Goal: Task Accomplishment & Management: Manage account settings

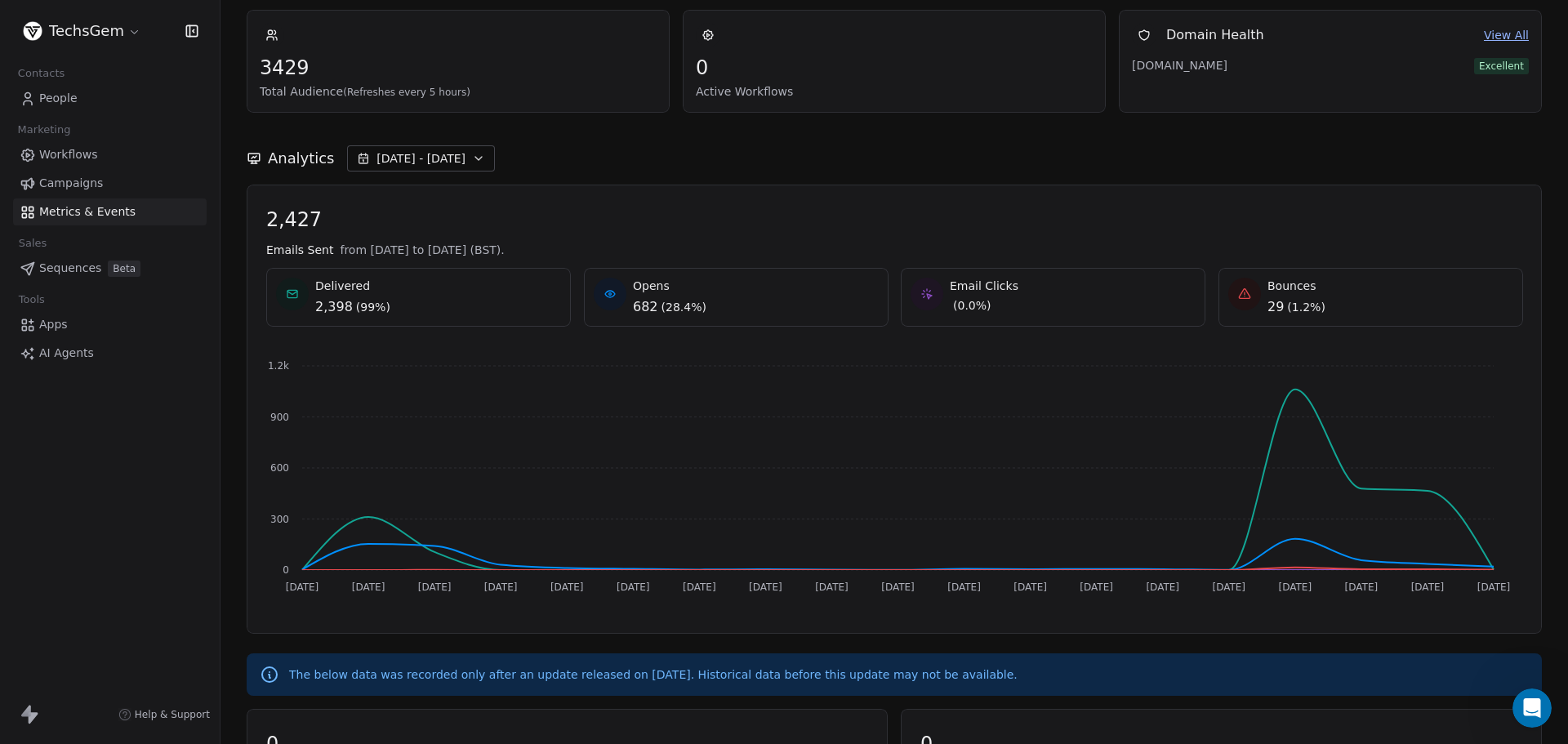
scroll to position [3, 0]
click at [1532, 711] on icon "Open Intercom Messenger" at bounding box center [1530, 706] width 27 height 27
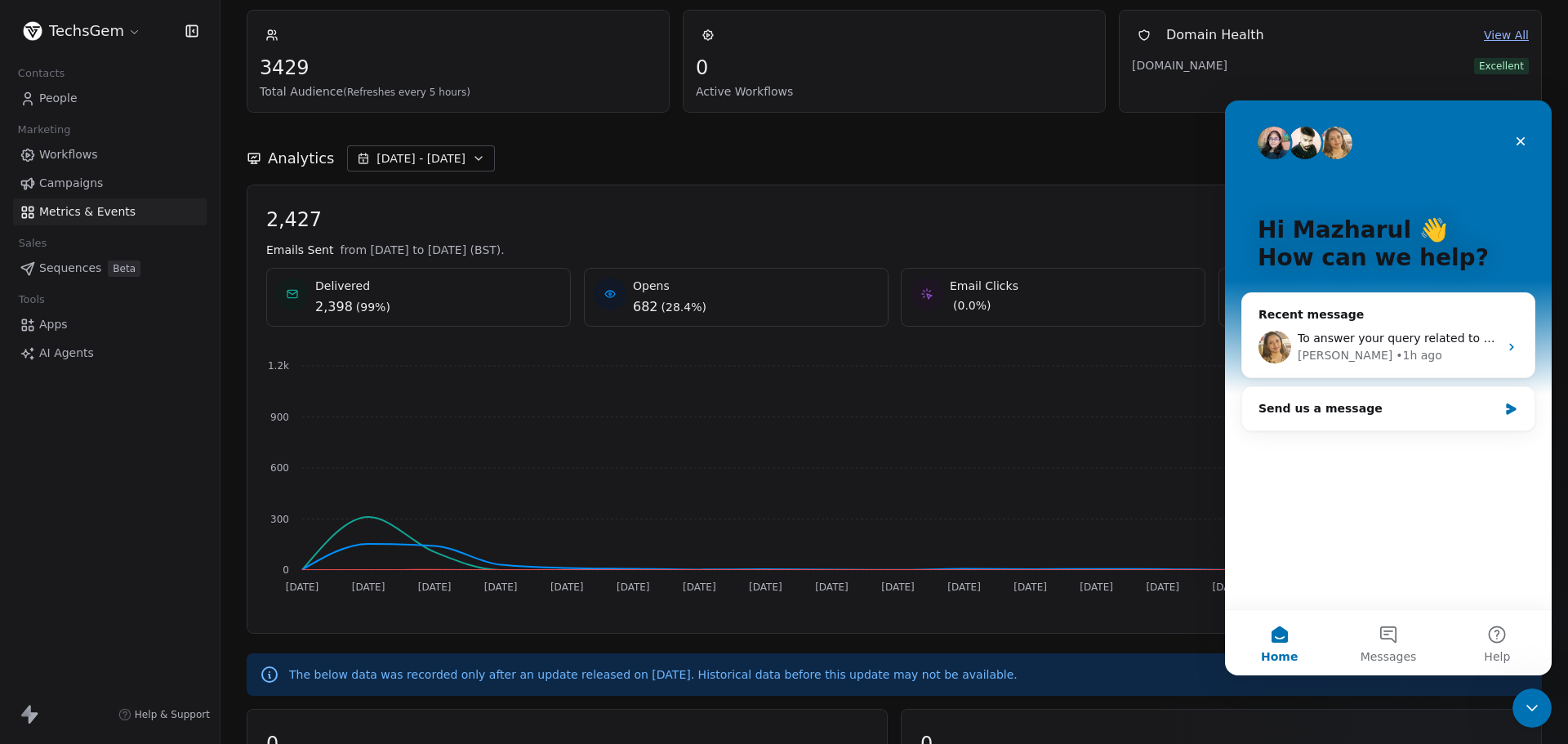
click at [577, 143] on div "Analytics Sep 01 - Sep 19" at bounding box center [894, 148] width 1295 height 72
click at [115, 39] on html "TechsGem Contacts People Marketing Workflows Campaigns Metrics & Events Sales S…" at bounding box center [784, 372] width 1568 height 744
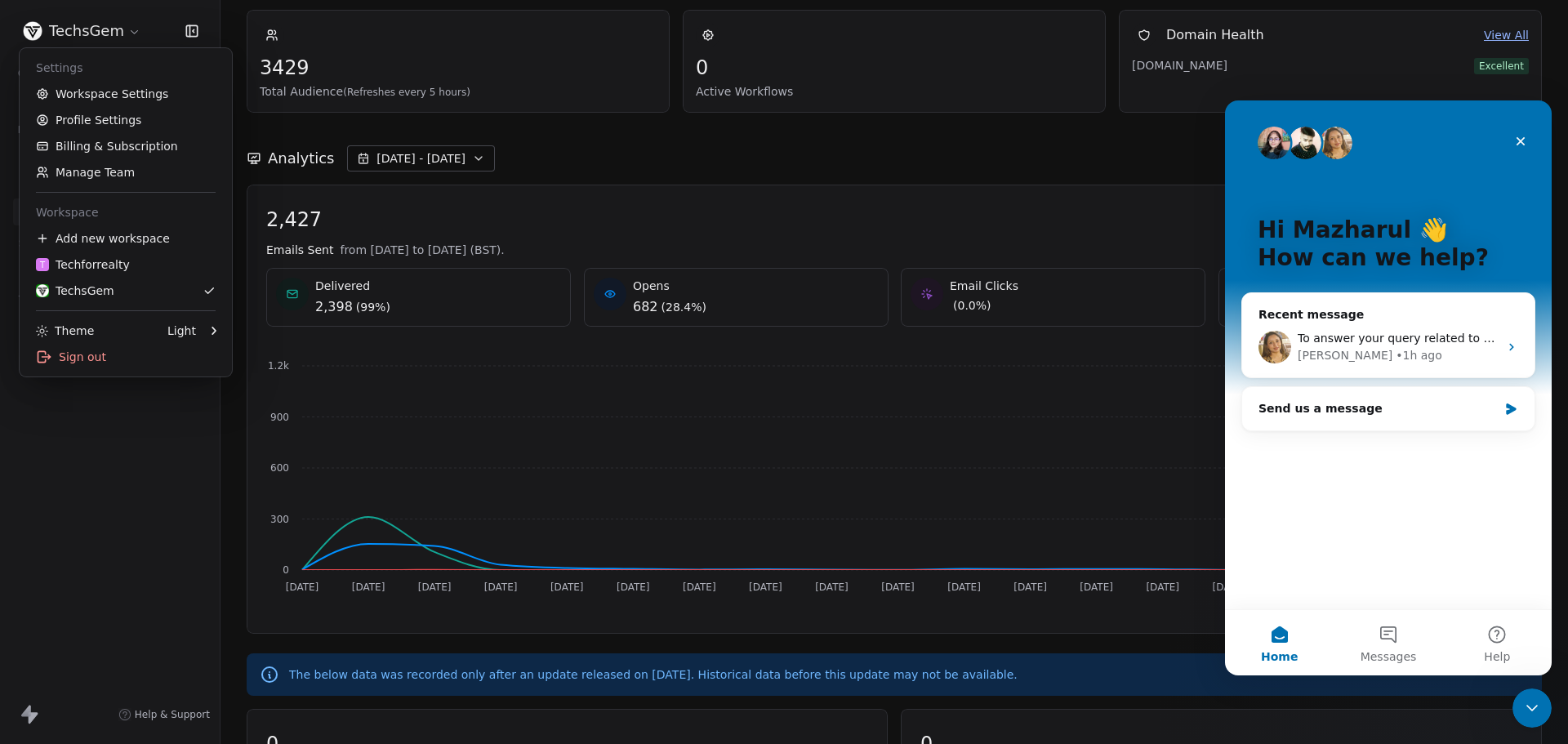
click at [557, 131] on html "TechsGem Contacts People Marketing Workflows Campaigns Metrics & Events Sales S…" at bounding box center [784, 372] width 1568 height 744
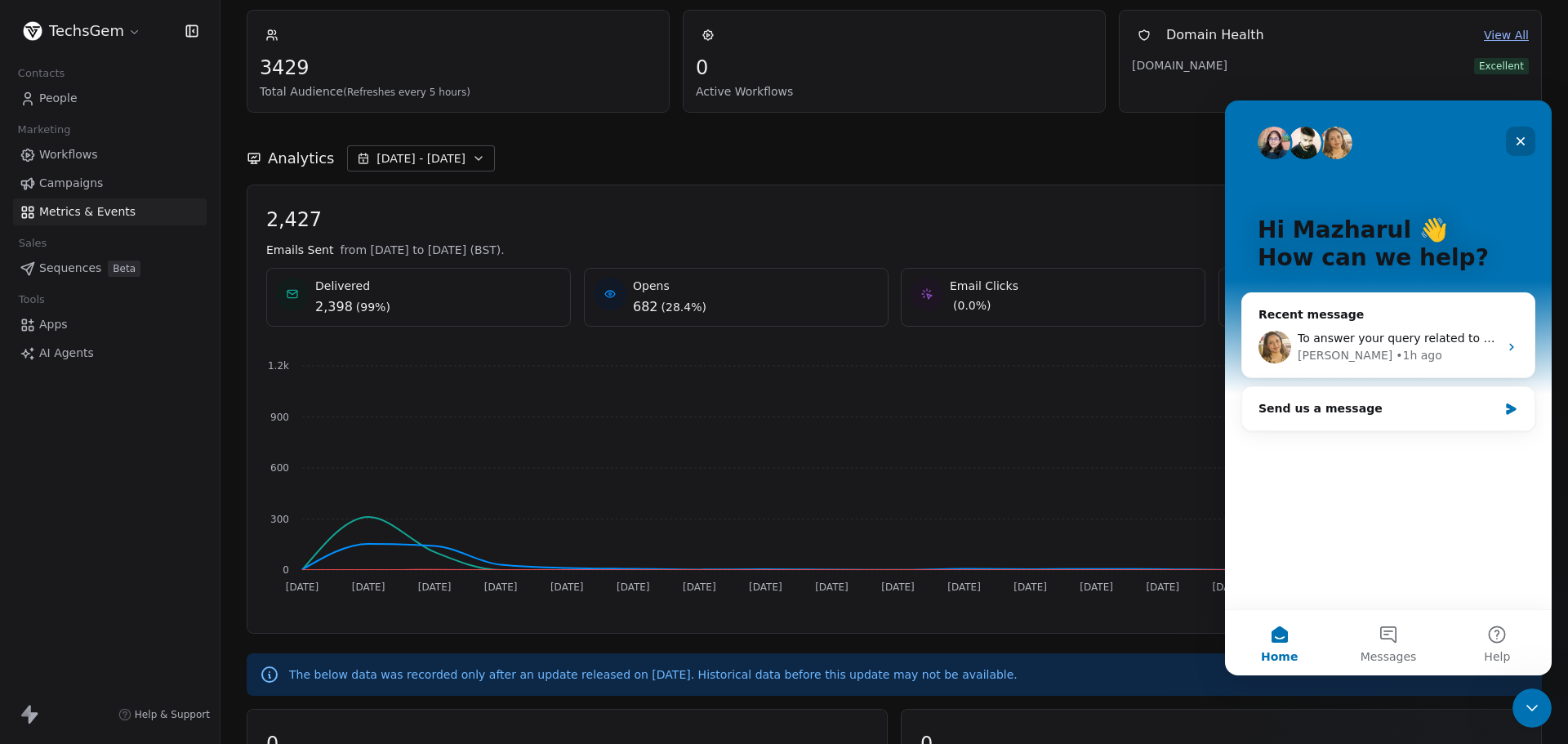
click at [1523, 140] on icon "Close" at bounding box center [1520, 142] width 9 height 9
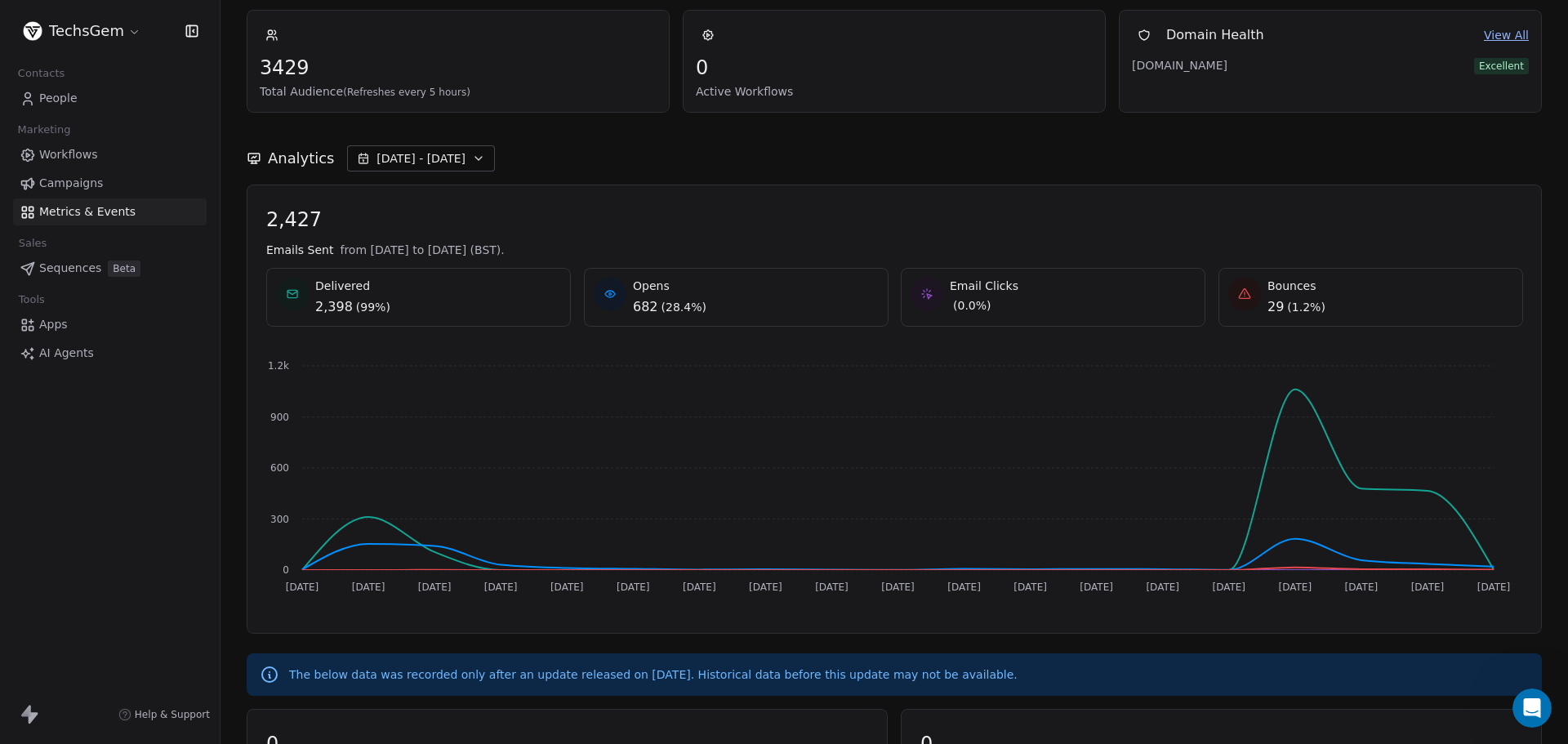
click at [81, 33] on html "TechsGem Contacts People Marketing Workflows Campaigns Metrics & Events Sales S…" at bounding box center [784, 372] width 1568 height 744
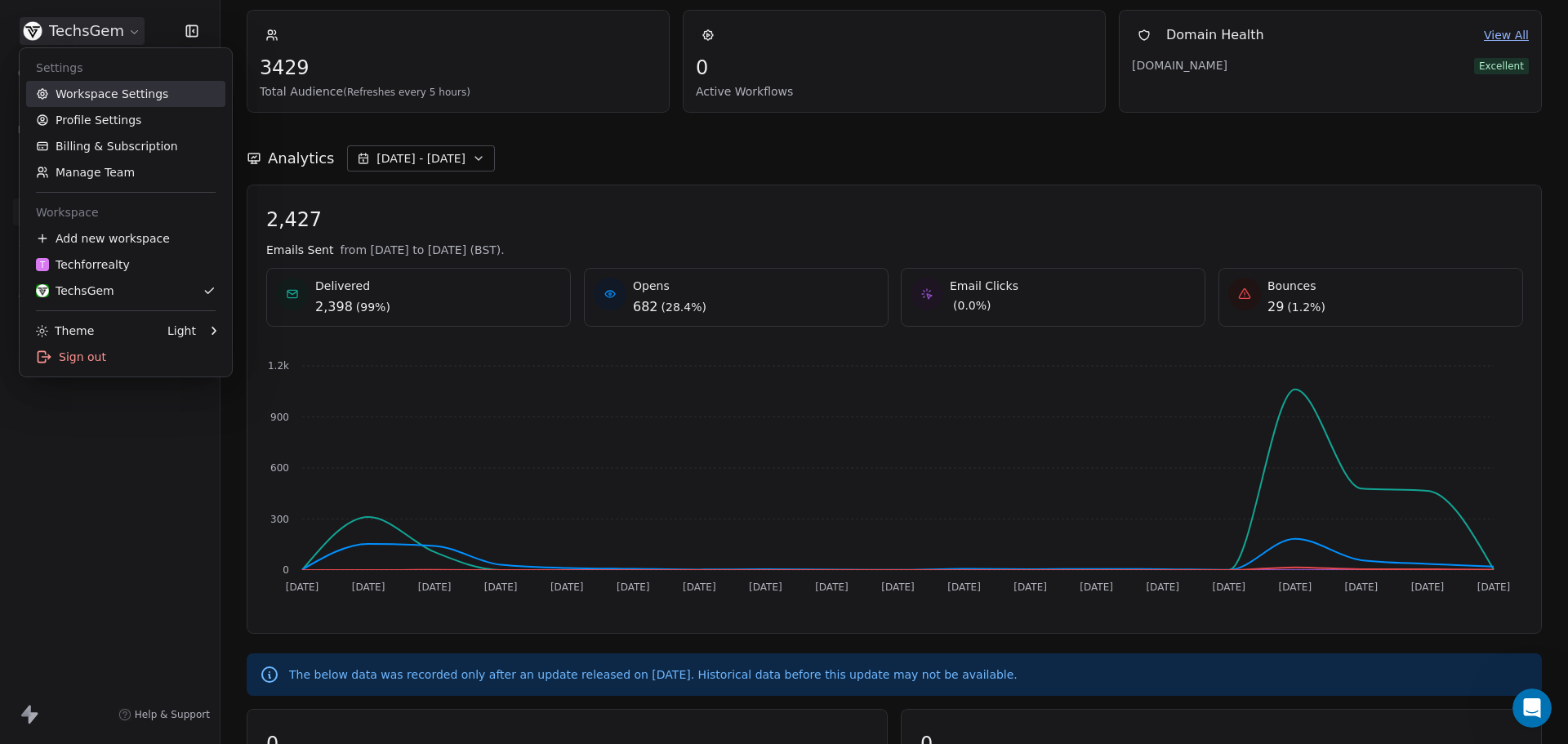
click at [115, 98] on link "Workspace Settings" at bounding box center [126, 93] width 199 height 26
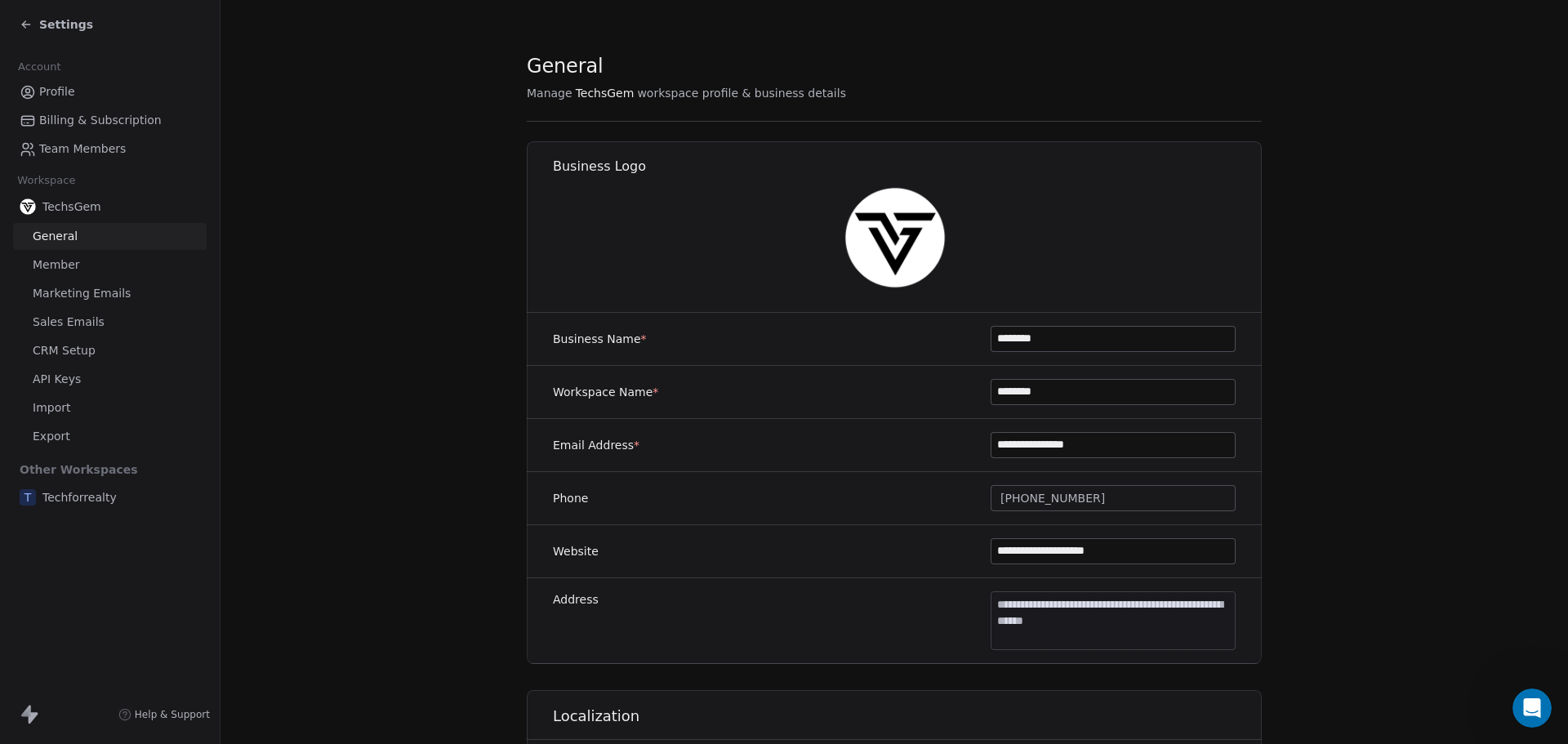
click at [76, 318] on span "Sales Emails" at bounding box center [68, 322] width 72 height 17
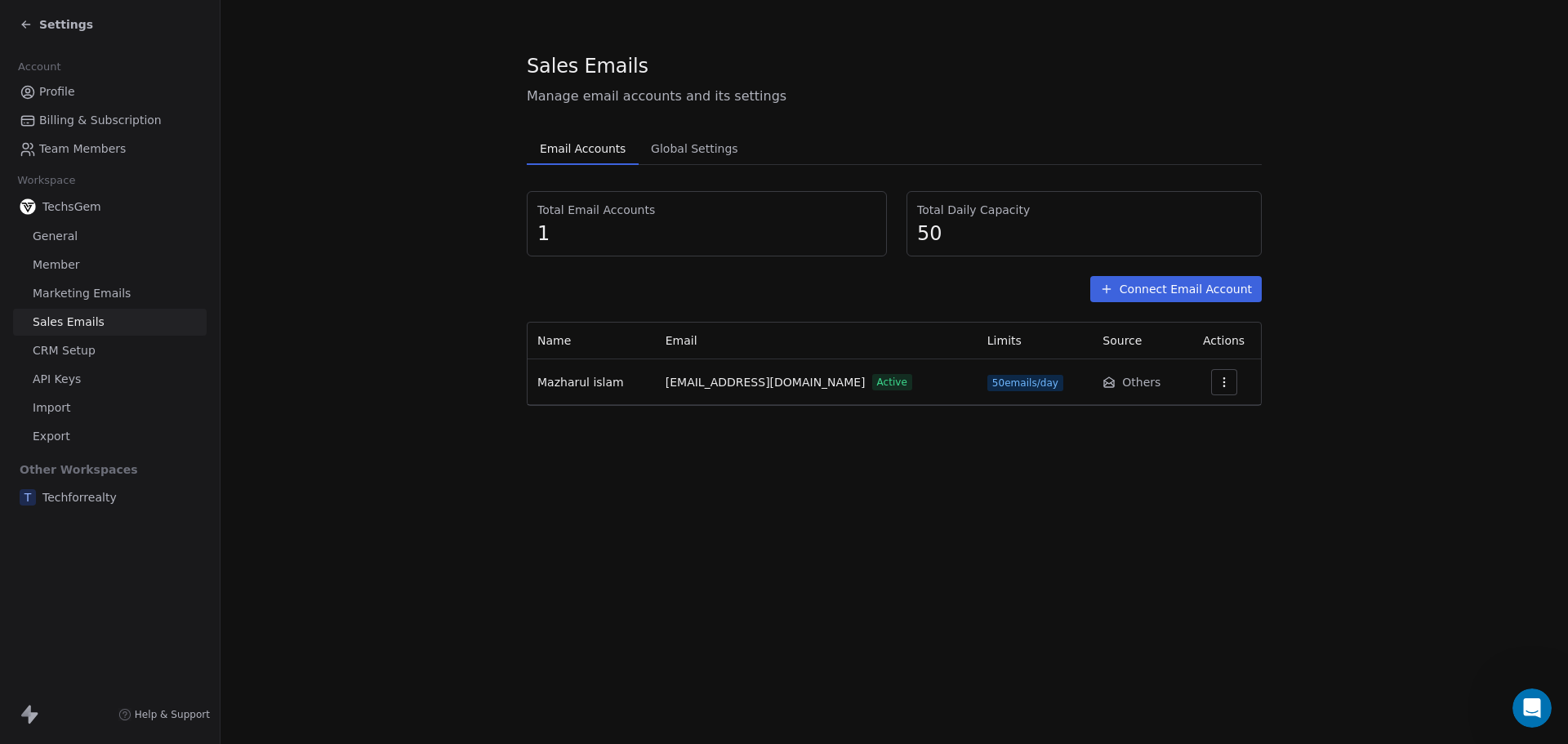
click at [1223, 383] on icon "button" at bounding box center [1224, 382] width 13 height 13
click at [1190, 417] on span "Settings" at bounding box center [1194, 419] width 47 height 17
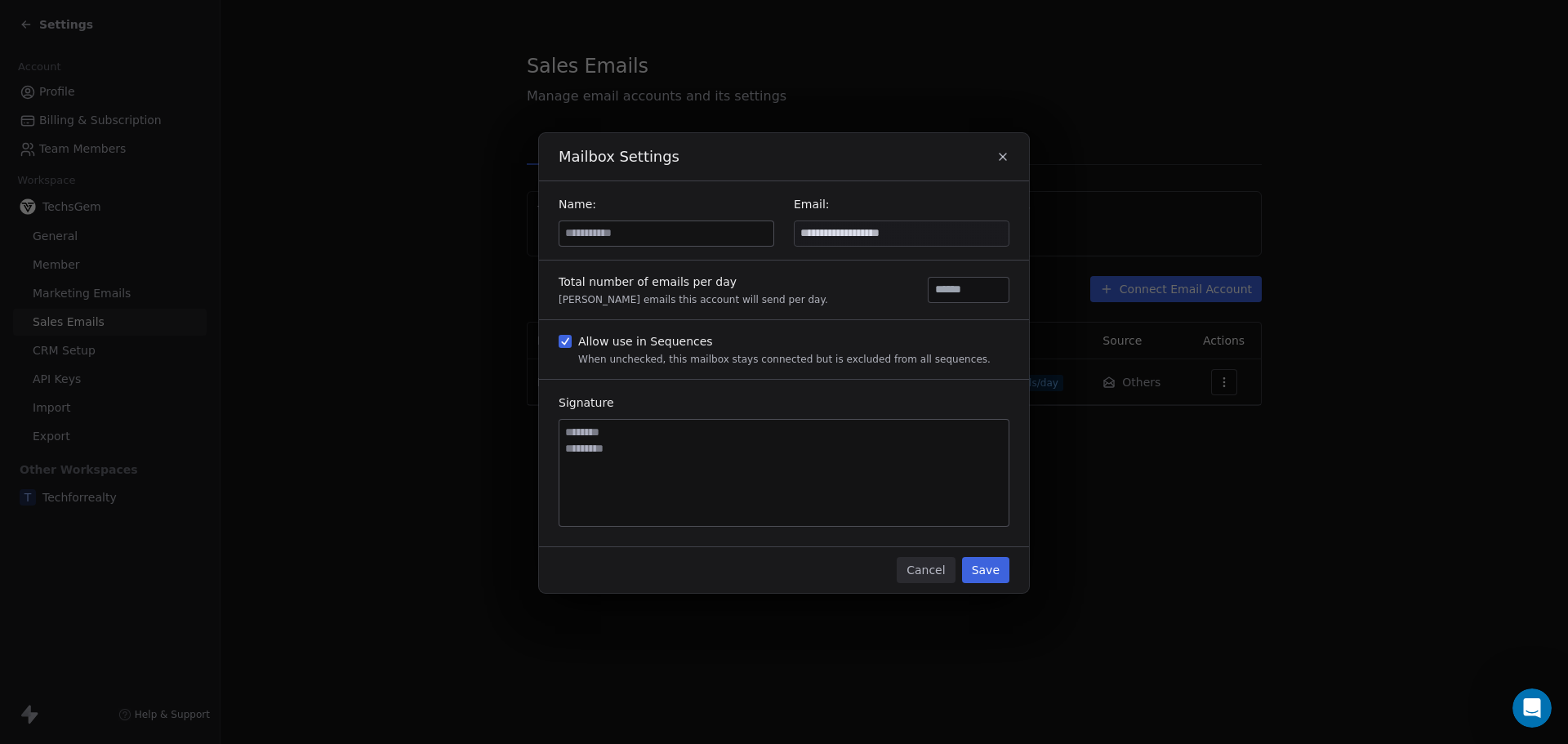
click at [648, 237] on input at bounding box center [666, 233] width 214 height 25
type input "***"
click at [635, 442] on textarea at bounding box center [783, 473] width 449 height 106
click at [988, 574] on button "Save" at bounding box center [986, 569] width 48 height 26
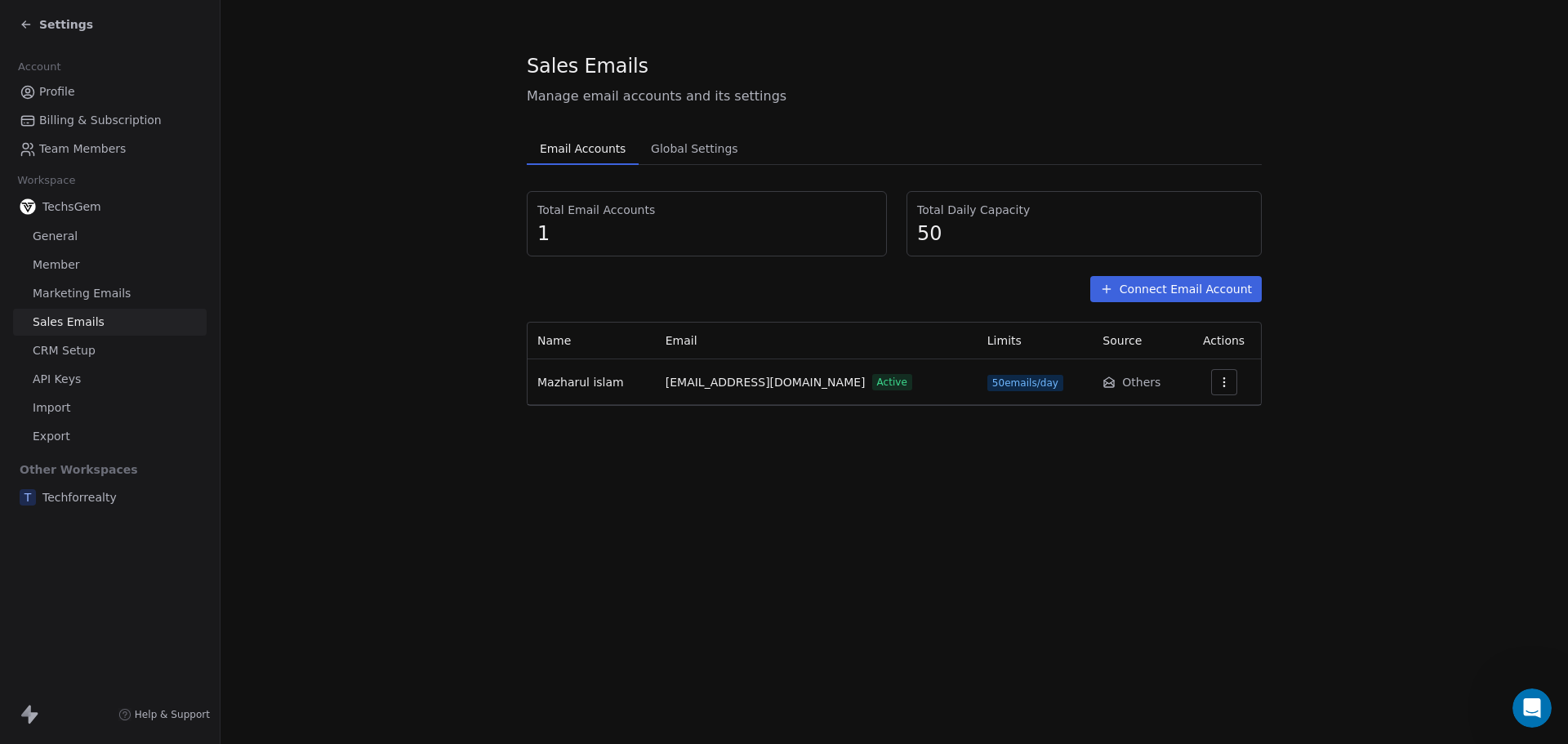
click at [929, 105] on span "Manage email accounts and its settings" at bounding box center [894, 96] width 735 height 20
drag, startPoint x: 920, startPoint y: 210, endPoint x: 960, endPoint y: 243, distance: 51.9
click at [960, 243] on div "Total Daily Capacity 50" at bounding box center [1084, 224] width 334 height 44
click at [971, 240] on span "50" at bounding box center [1084, 233] width 334 height 25
click at [43, 16] on span "Settings" at bounding box center [66, 24] width 54 height 16
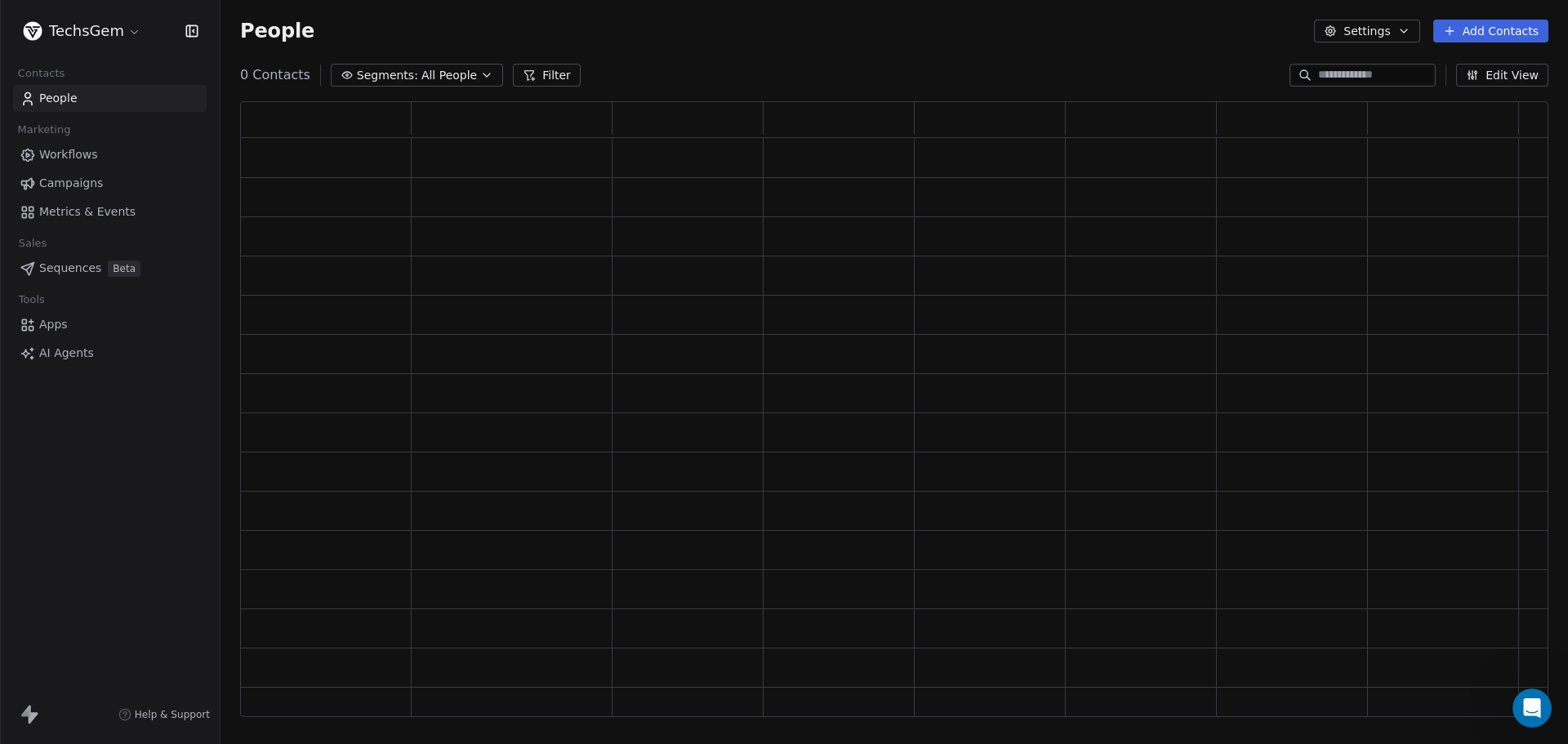
scroll to position [602, 1296]
click at [68, 175] on span "Campaigns" at bounding box center [70, 183] width 64 height 17
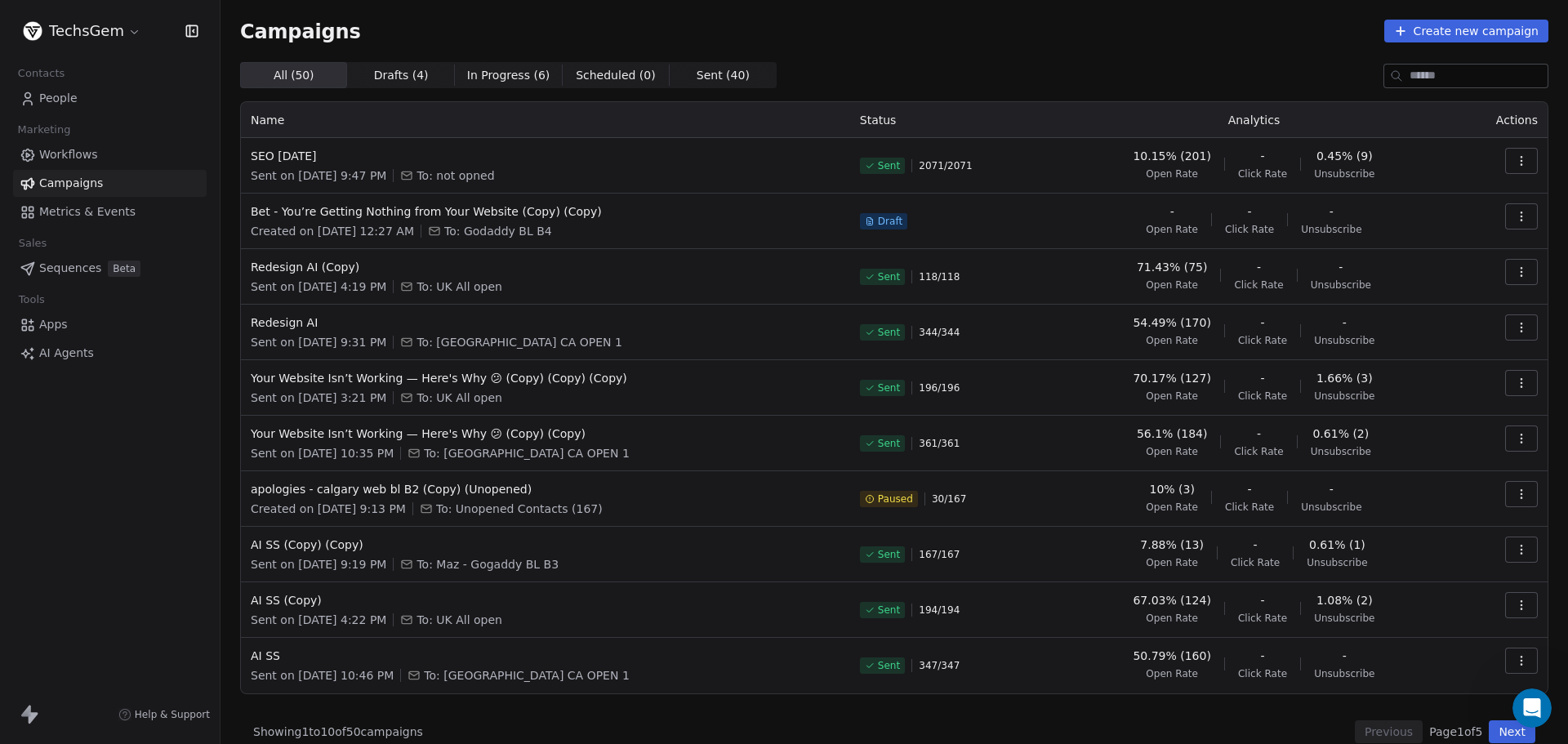
click at [83, 38] on html "TechsGem Contacts People Marketing Workflows Campaigns Metrics & Events Sales S…" at bounding box center [784, 372] width 1568 height 744
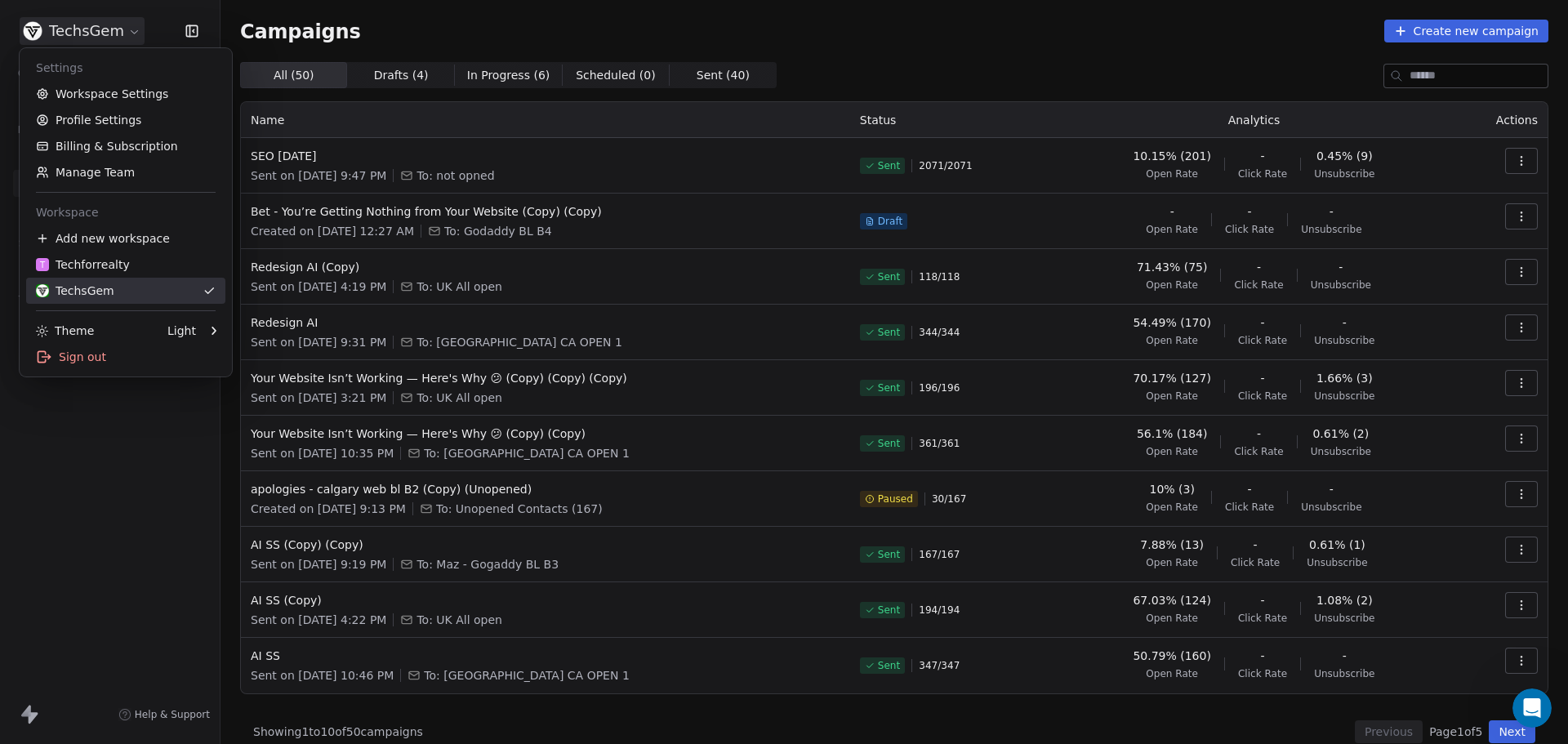
click at [83, 289] on div "TechsGem" at bounding box center [75, 290] width 78 height 16
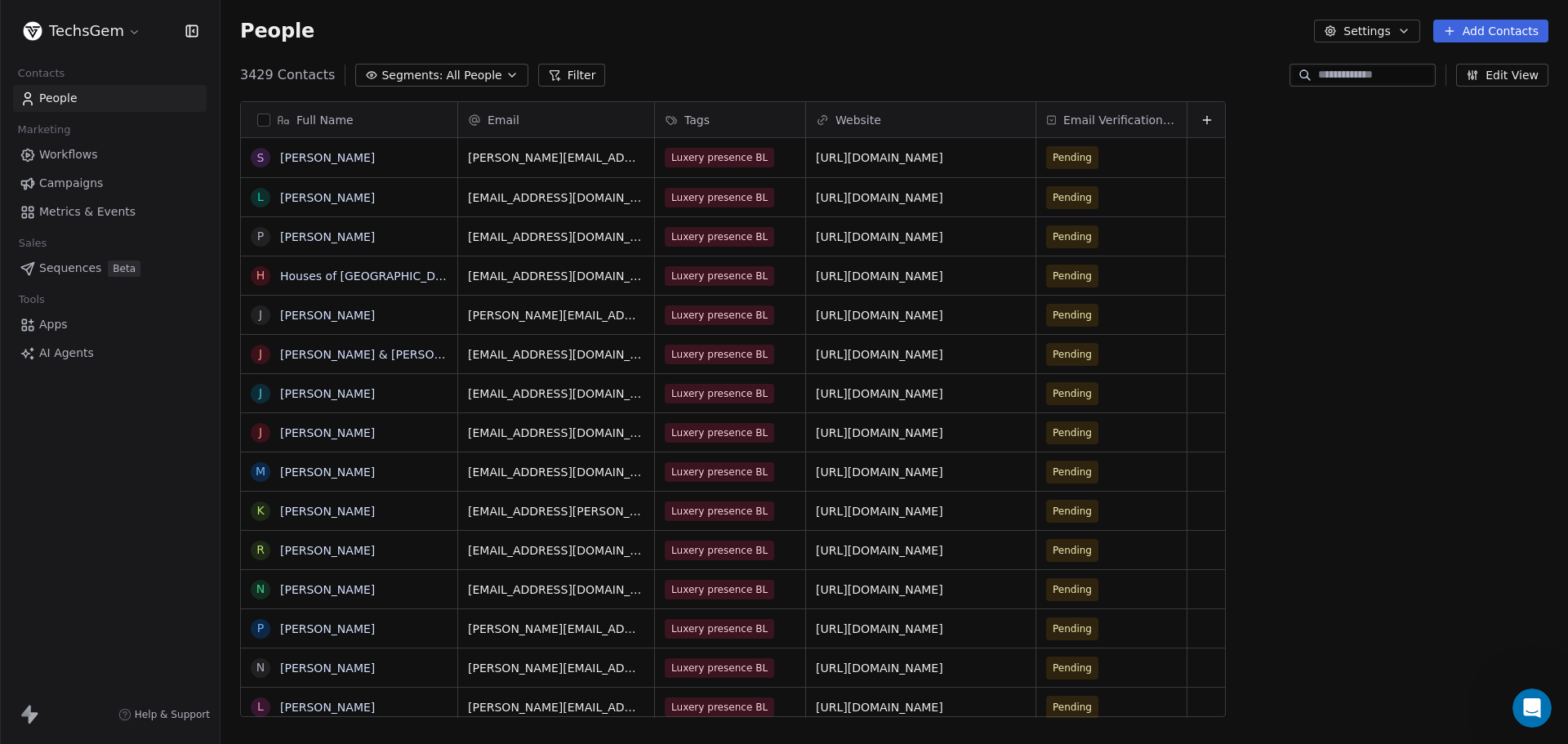
scroll to position [641, 1336]
click at [92, 28] on html "TechsGem Contacts People Marketing Workflows Campaigns Metrics & Events Sales S…" at bounding box center [784, 372] width 1568 height 744
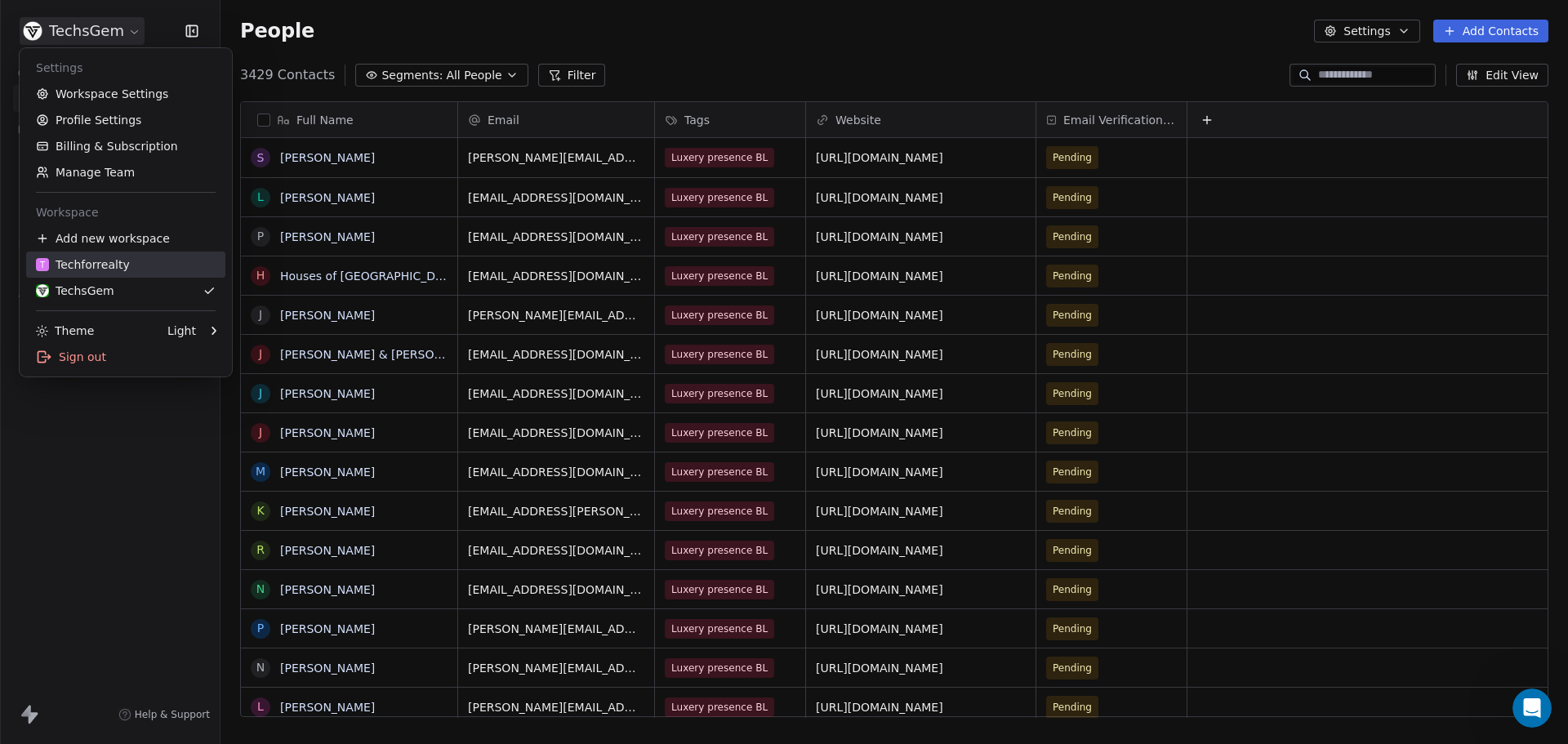
click at [73, 270] on div "T Techforrealty" at bounding box center [82, 264] width 94 height 16
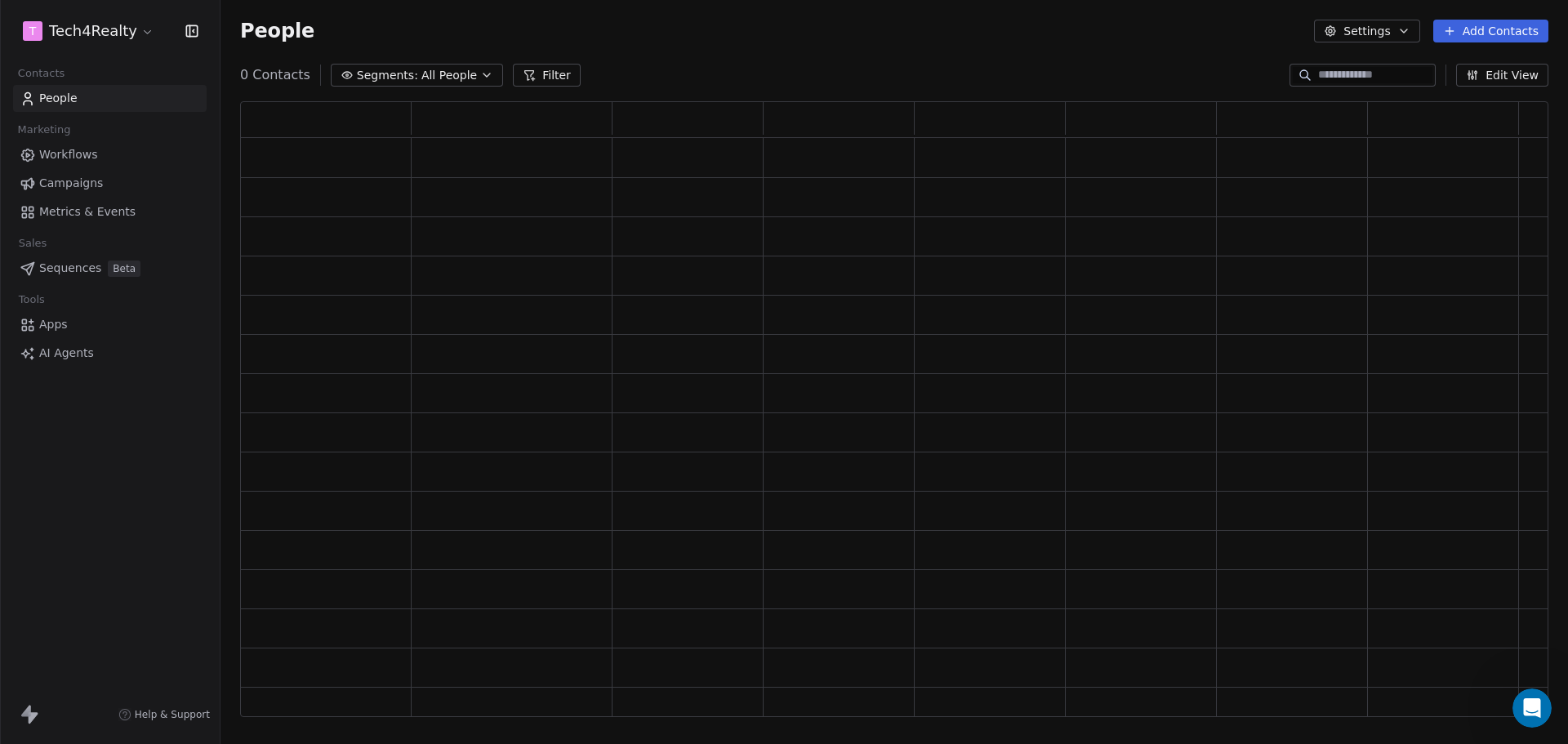
scroll to position [602, 1296]
click at [70, 180] on span "Campaigns" at bounding box center [70, 183] width 64 height 17
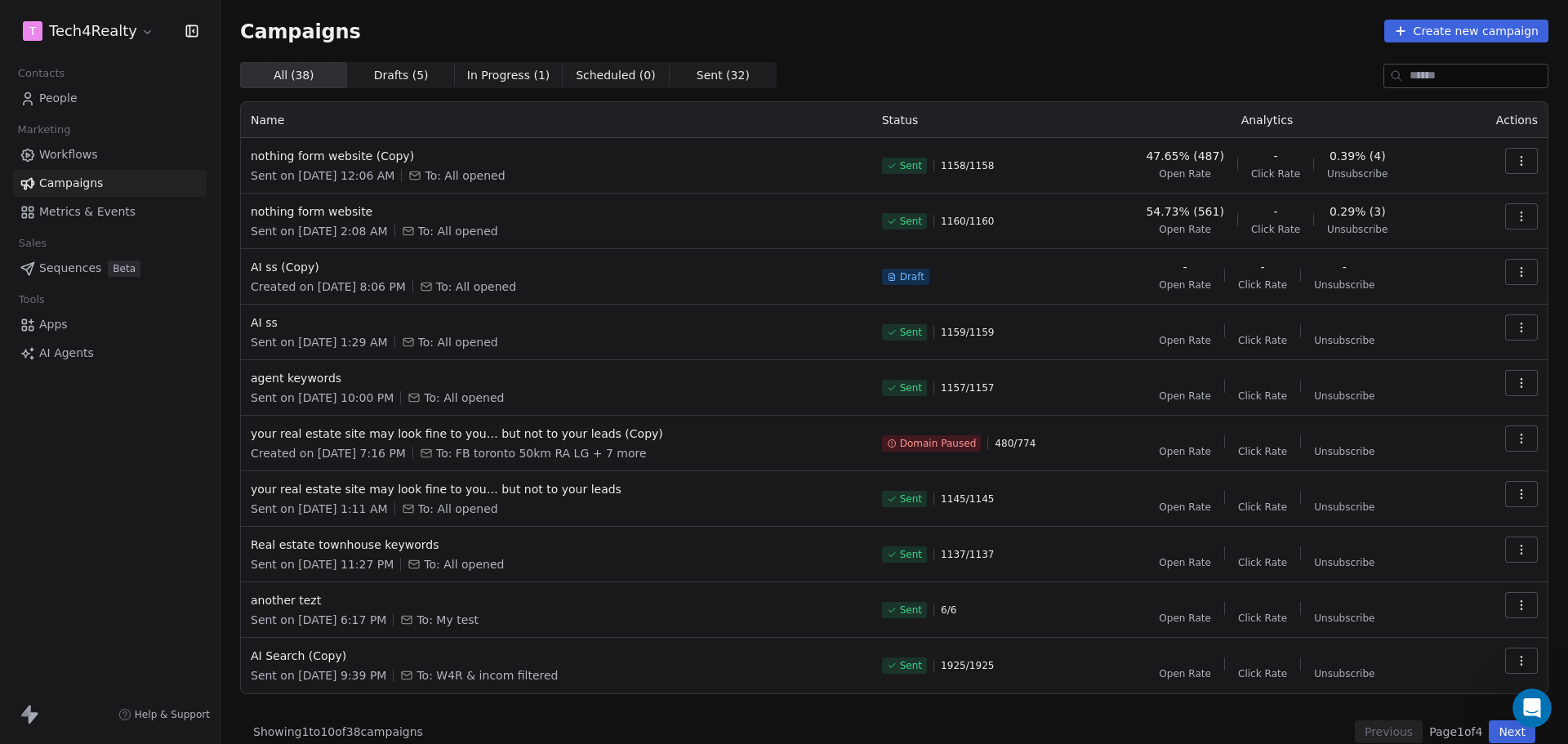
click at [101, 30] on html "T Tech4Realty Contacts People Marketing Workflows Campaigns Metrics & Events Sa…" at bounding box center [784, 372] width 1568 height 744
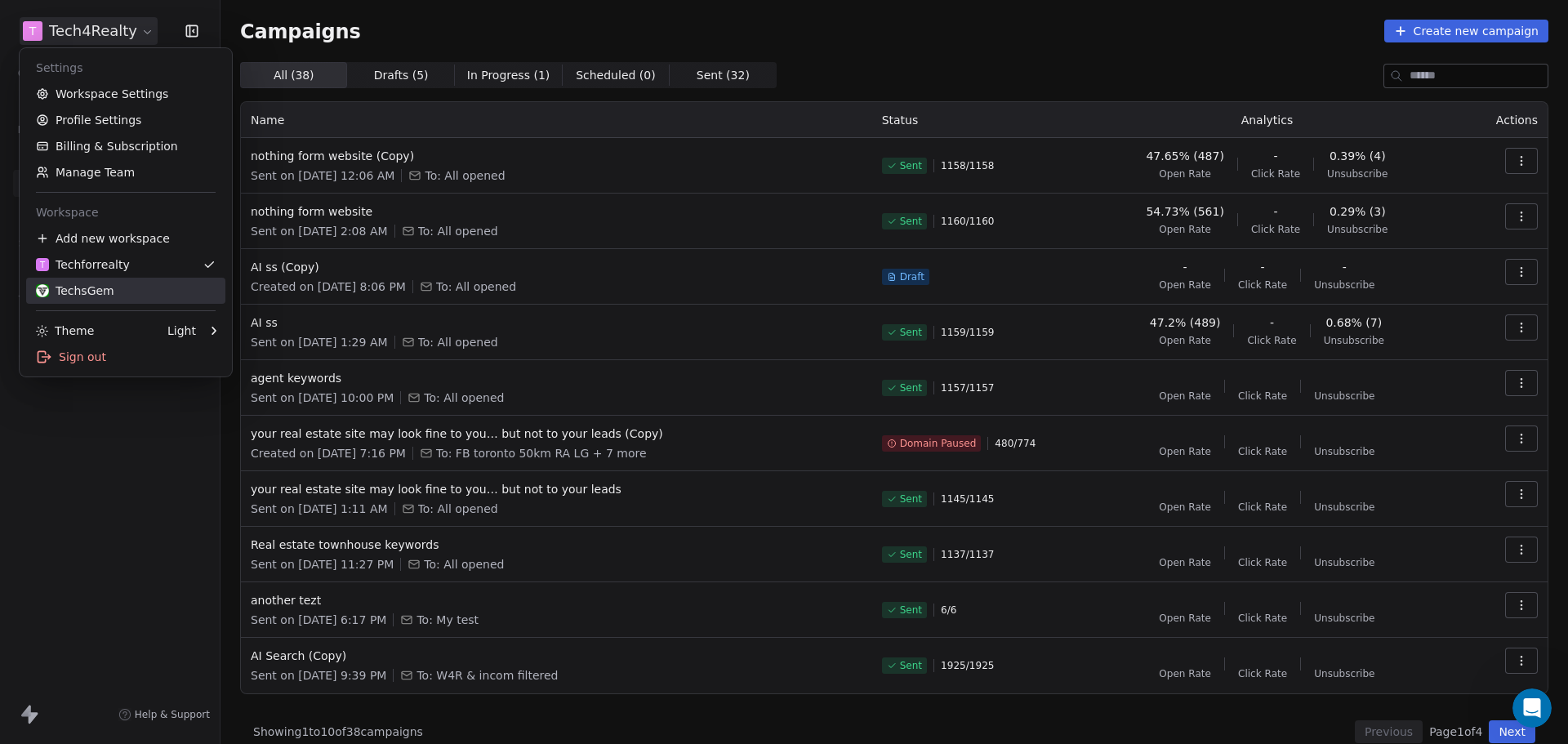
click at [64, 288] on div "TechsGem" at bounding box center [75, 290] width 78 height 16
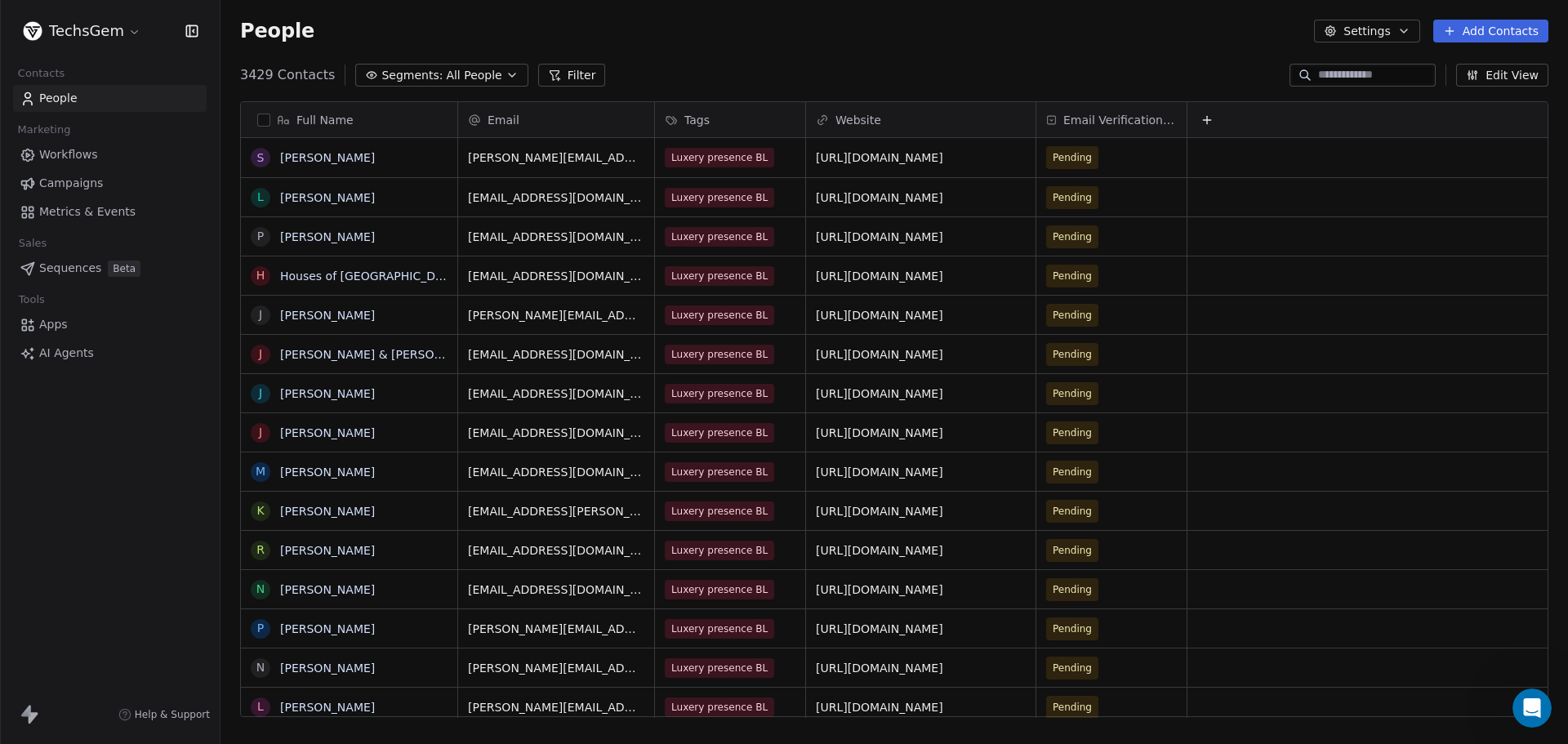
scroll to position [641, 1336]
click at [63, 187] on span "Campaigns" at bounding box center [70, 183] width 64 height 17
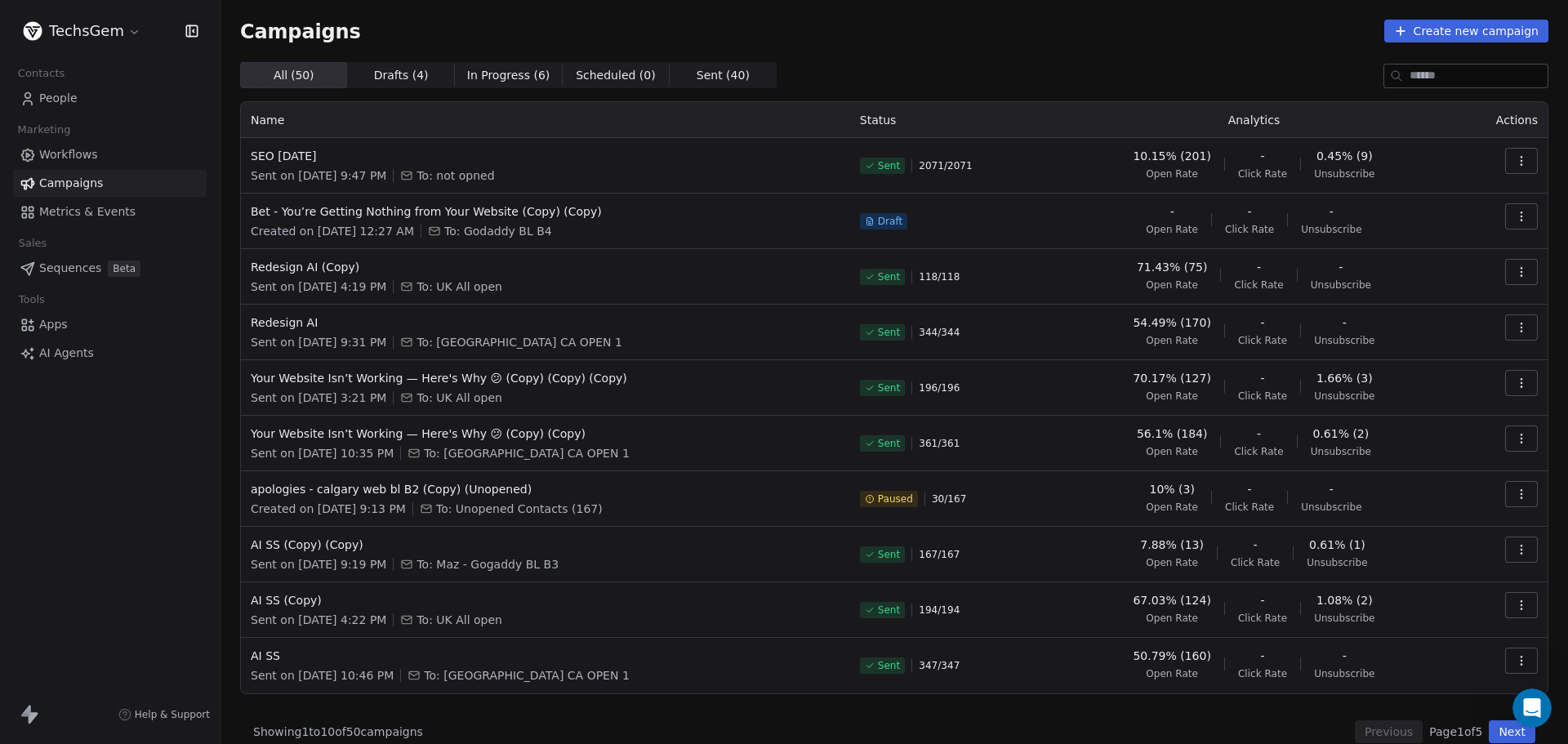
click at [704, 25] on div "Campaigns Create new campaign" at bounding box center [894, 31] width 1308 height 23
click at [90, 216] on span "Metrics & Events" at bounding box center [87, 212] width 97 height 17
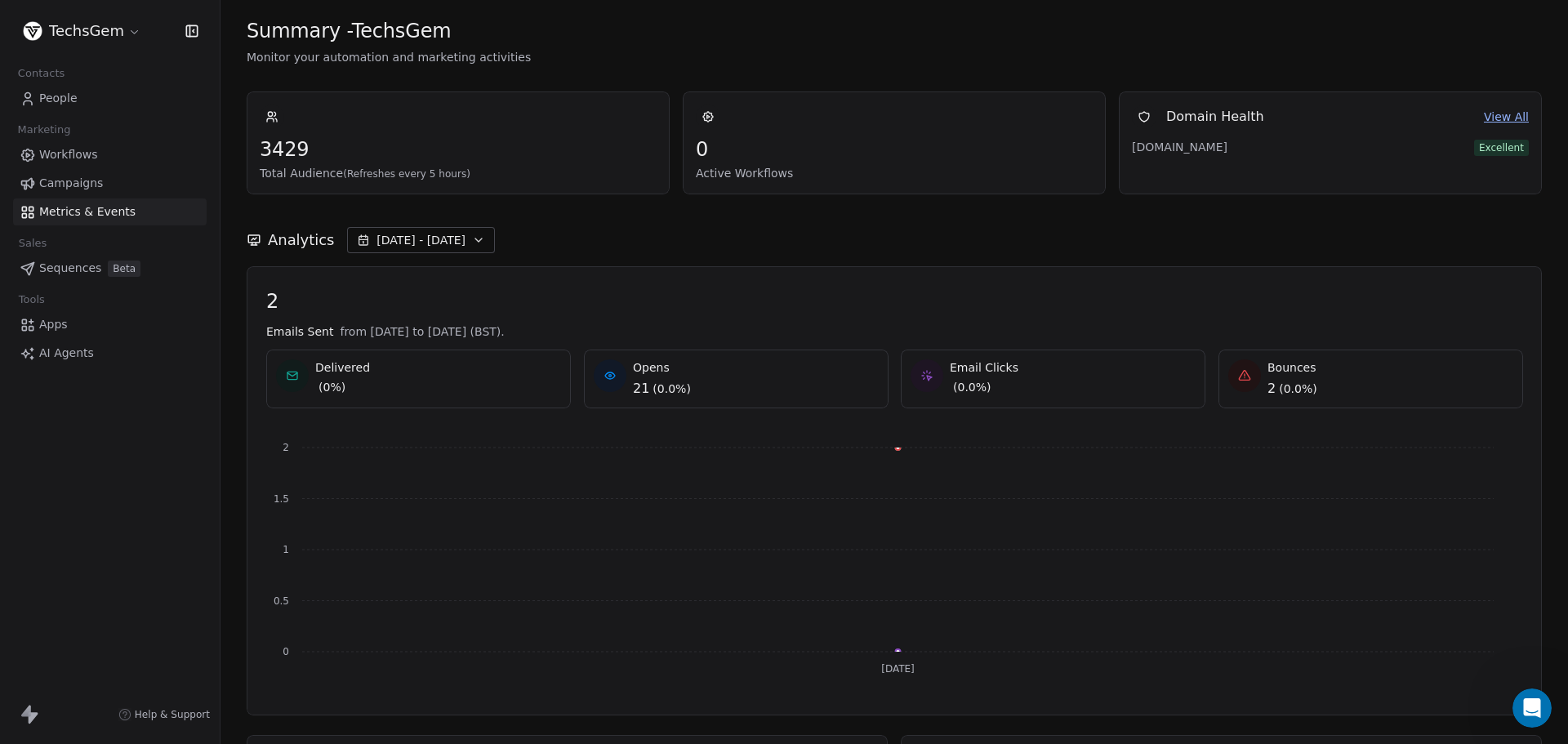
click at [380, 238] on span "Sep 19 - Sep 19" at bounding box center [421, 239] width 89 height 16
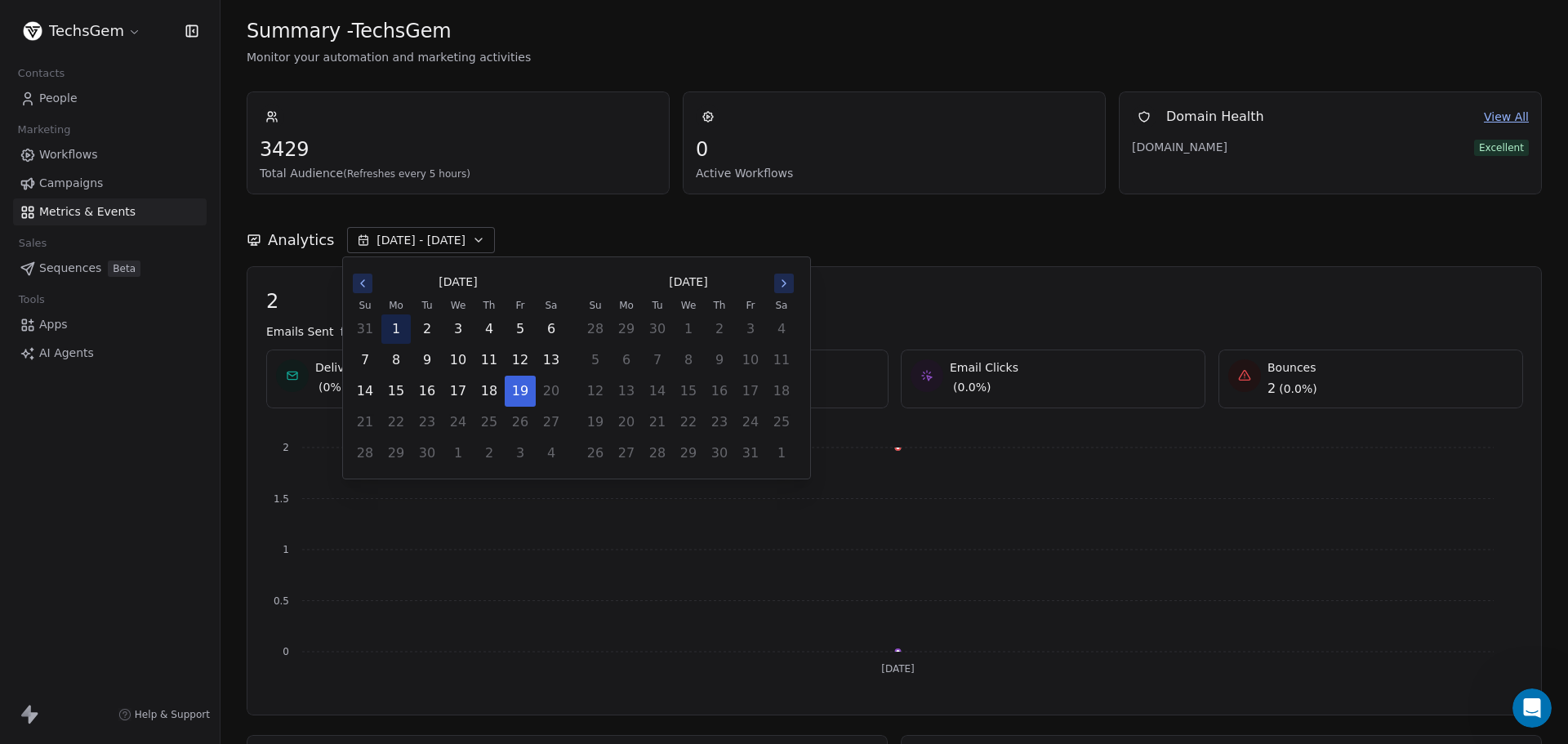
click at [395, 327] on button "1" at bounding box center [395, 329] width 30 height 30
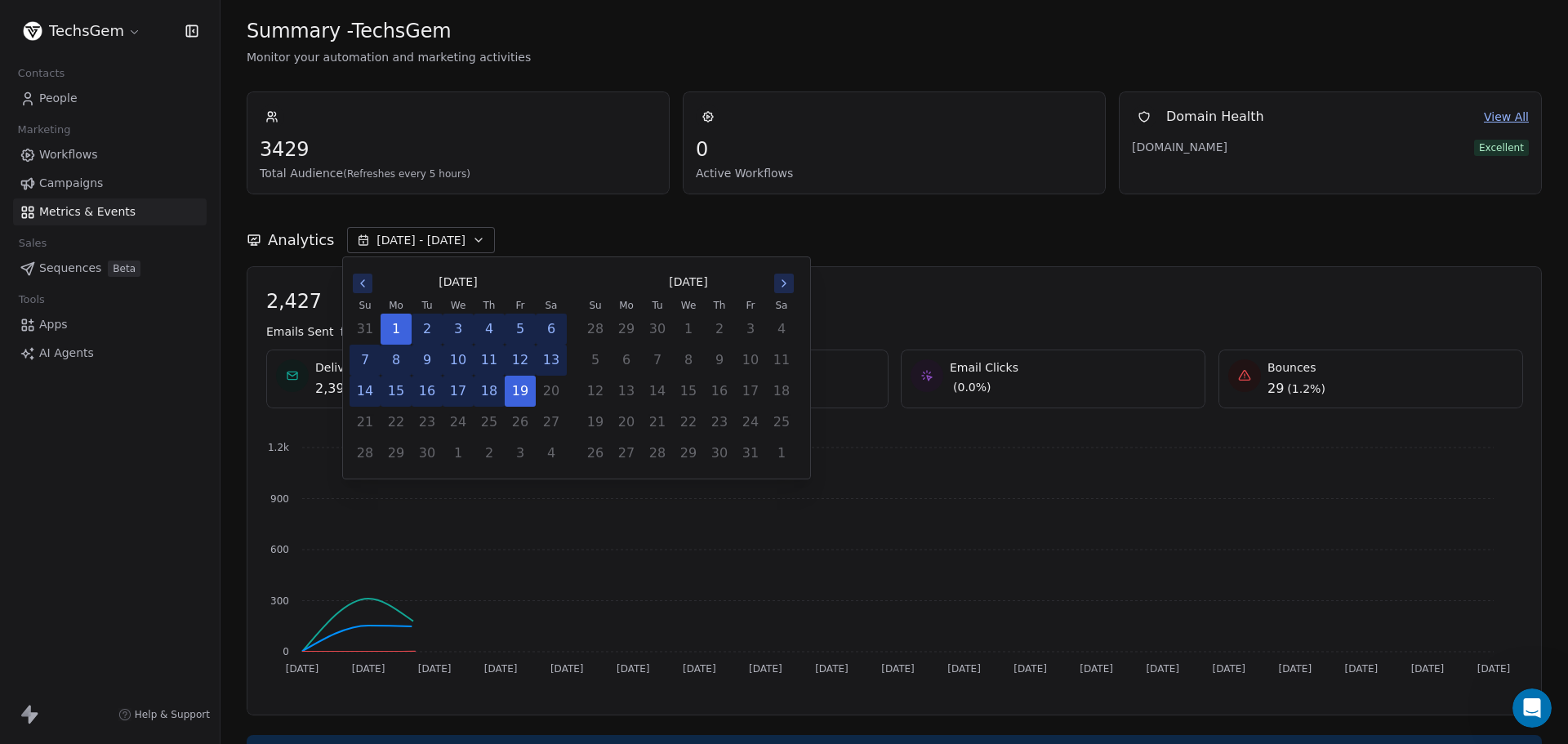
click at [621, 227] on div "Analytics Sep 01 - Sep 19" at bounding box center [894, 240] width 1295 height 26
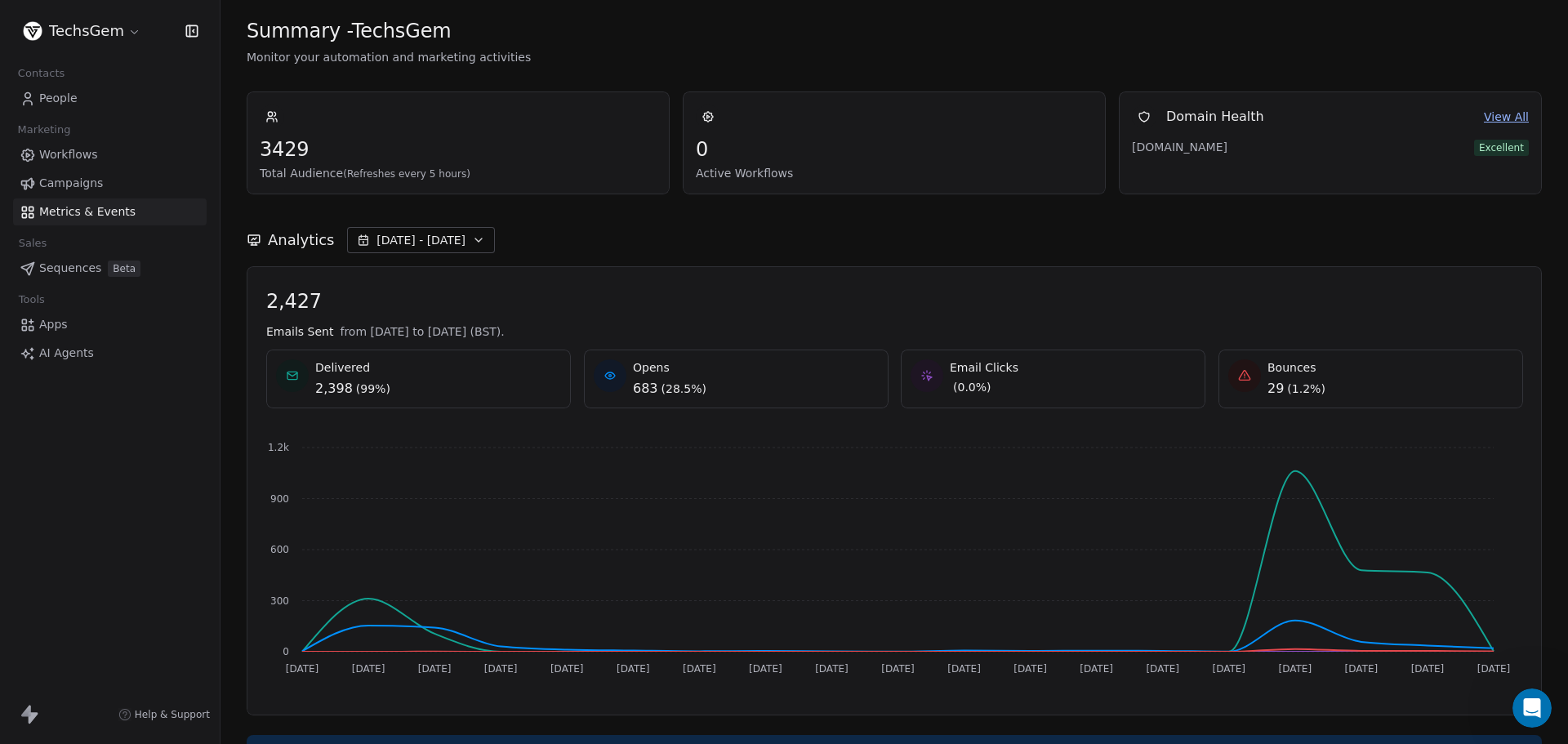
click at [70, 274] on span "Sequences" at bounding box center [70, 268] width 62 height 17
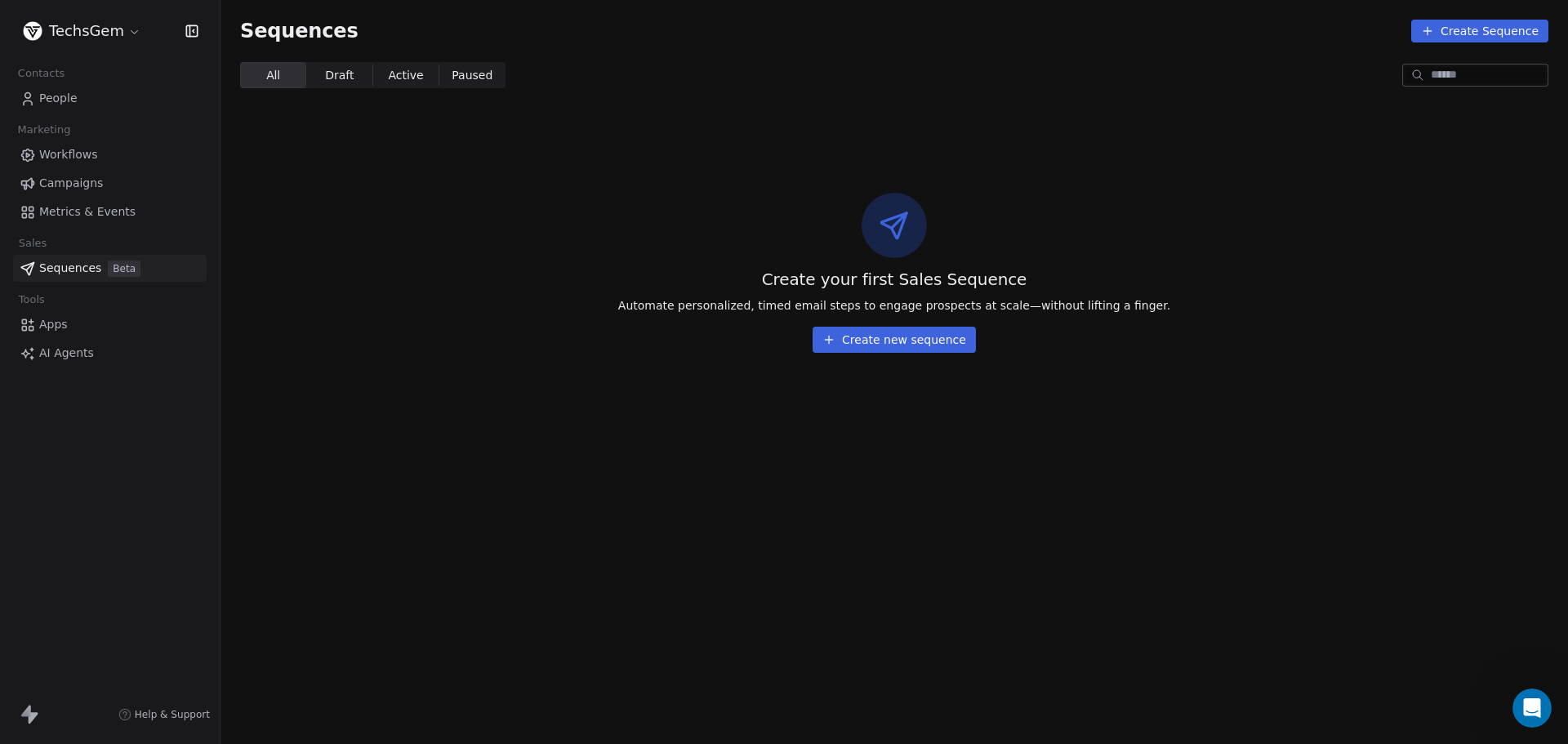
click at [59, 155] on span "Workflows" at bounding box center [68, 154] width 59 height 17
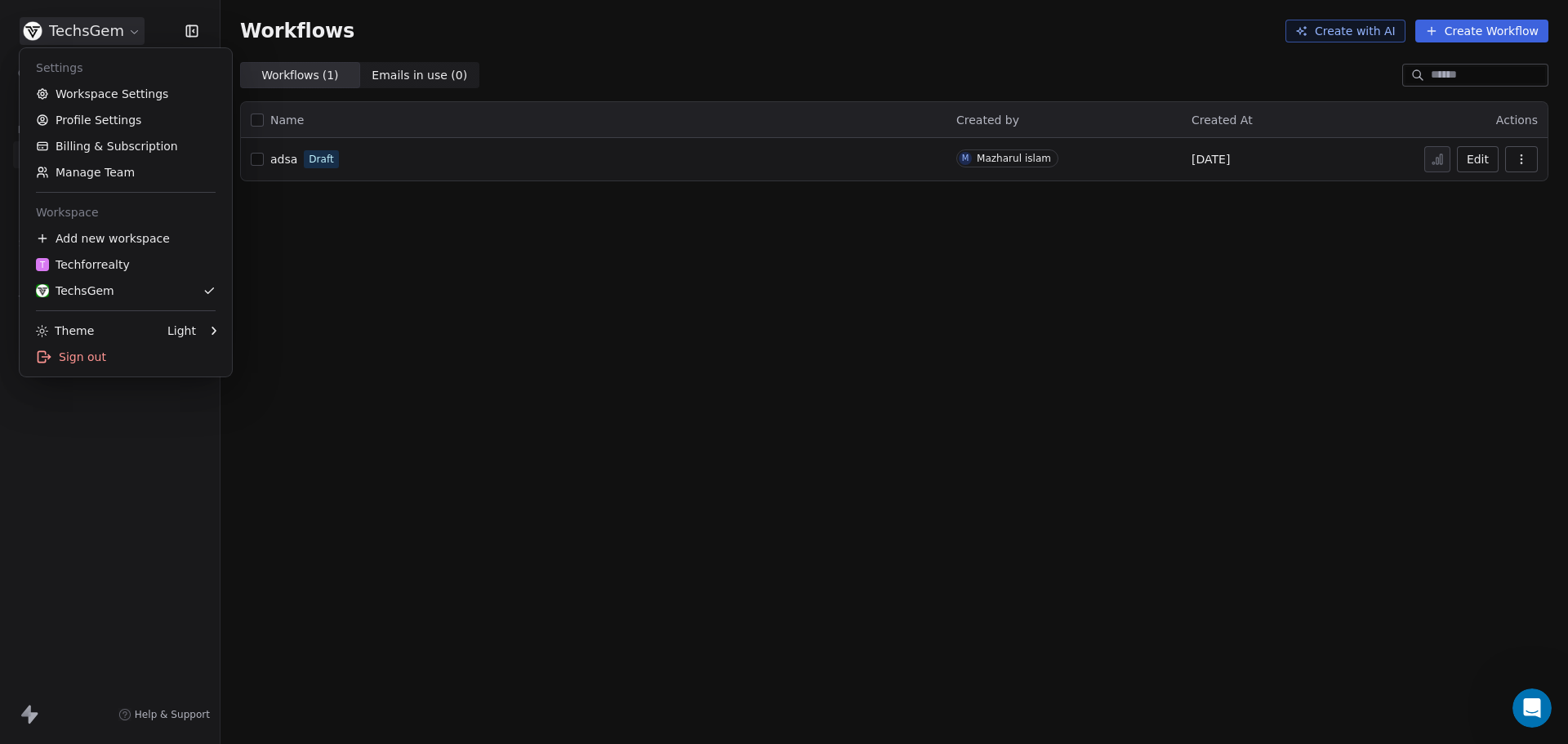
click at [92, 32] on html "TechsGem Contacts People Marketing Workflows Campaigns Metrics & Events Sales S…" at bounding box center [784, 372] width 1568 height 744
click at [80, 98] on link "Workspace Settings" at bounding box center [126, 93] width 199 height 26
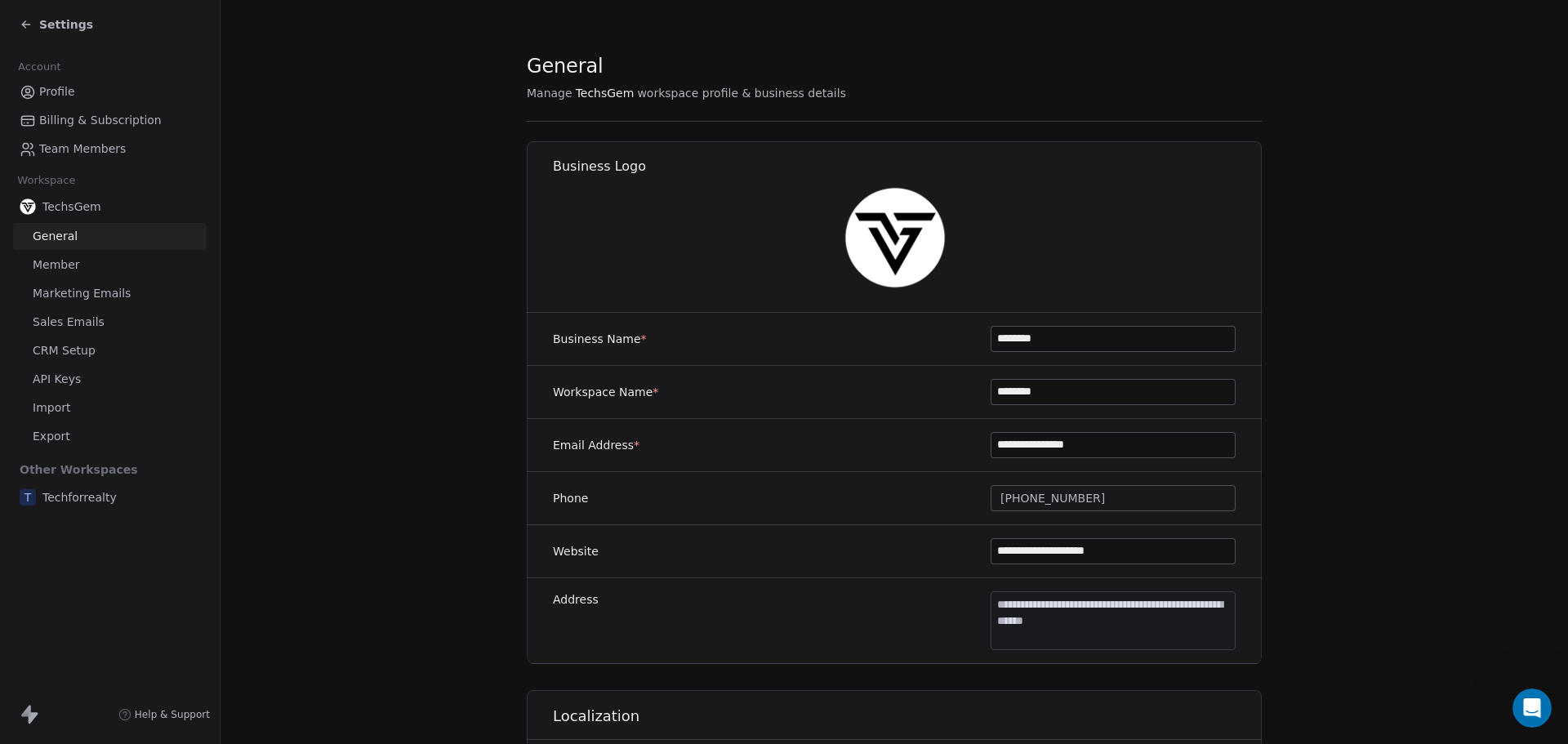
click at [80, 320] on span "Sales Emails" at bounding box center [68, 322] width 72 height 17
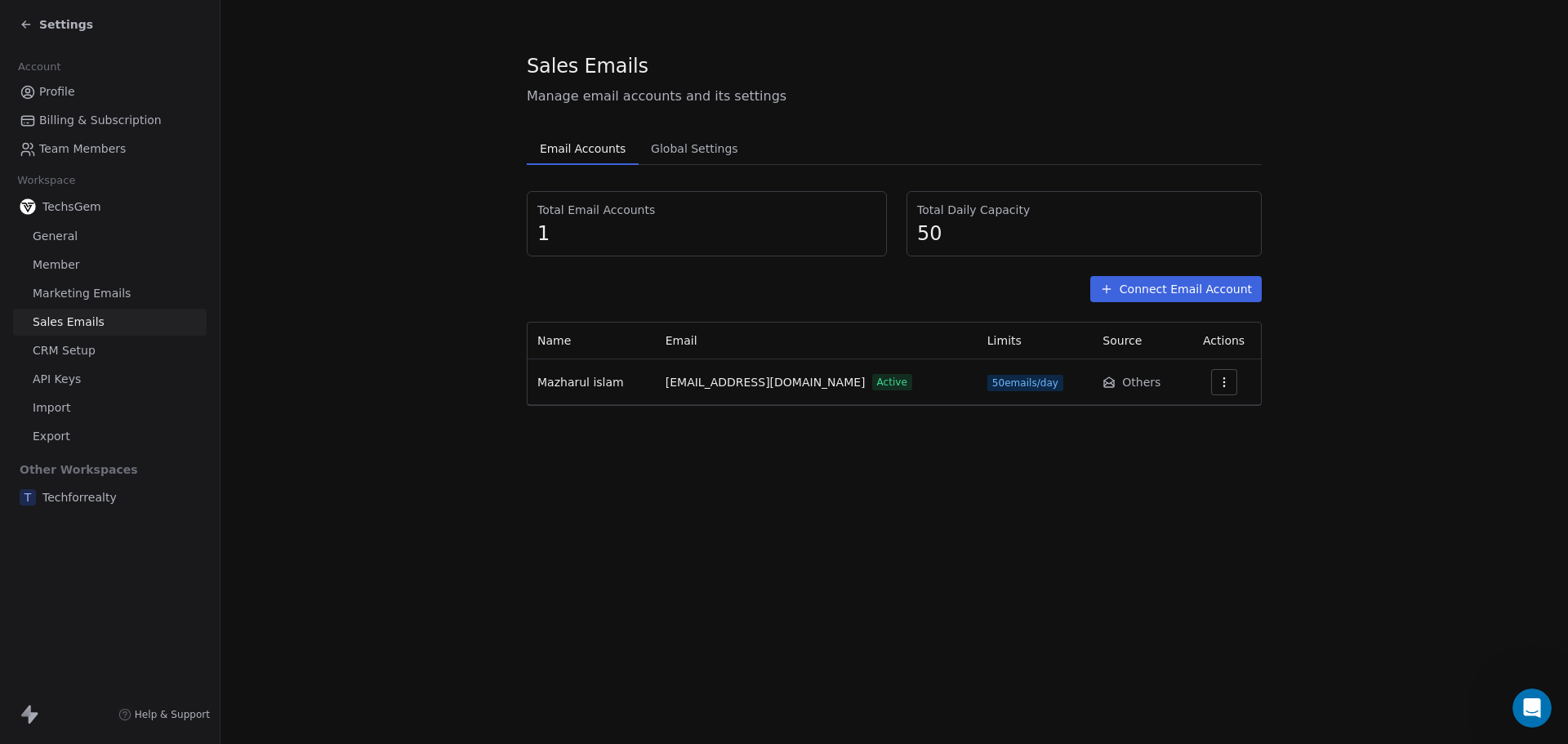
click at [1194, 284] on button "Connect Email Account" at bounding box center [1176, 288] width 171 height 26
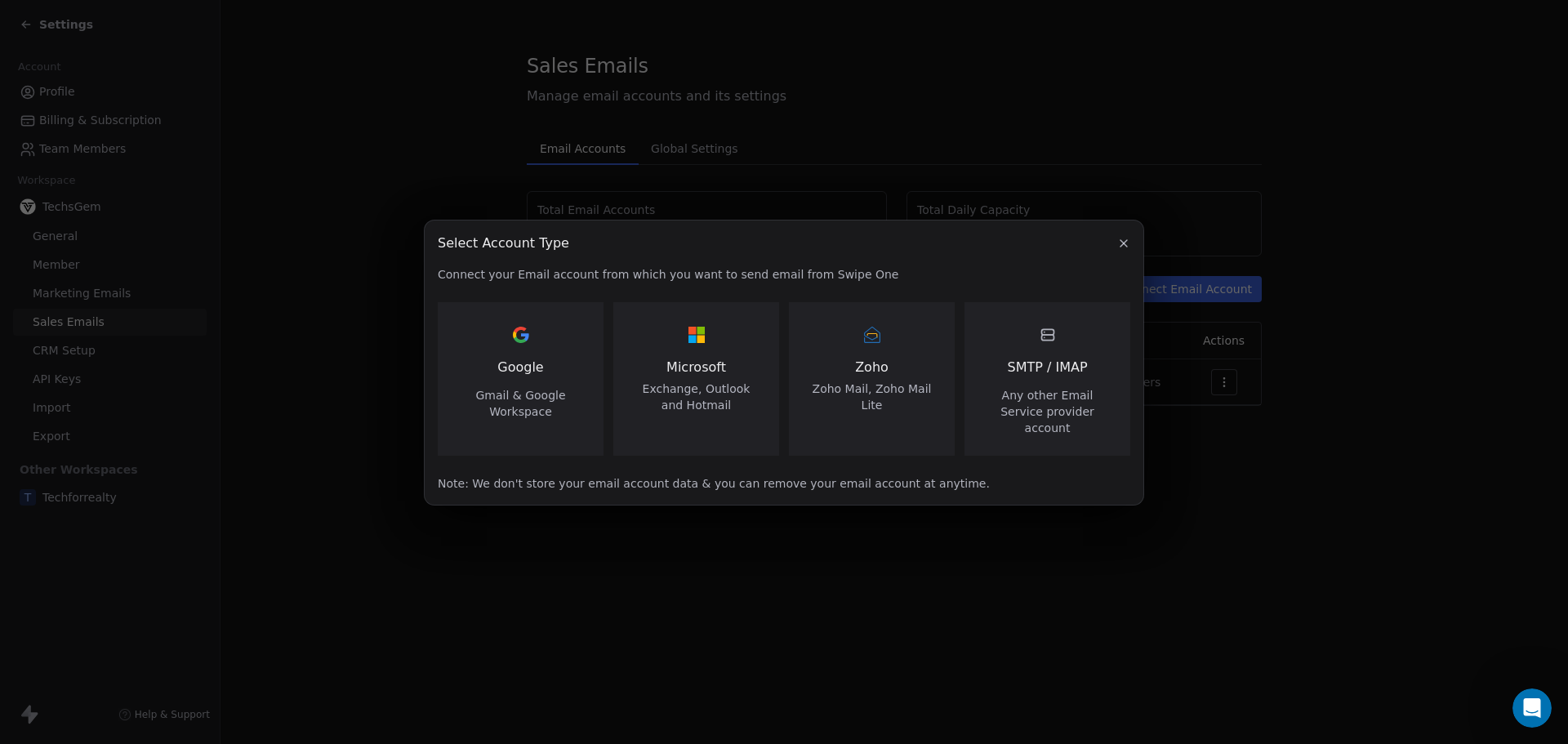
click at [1127, 250] on icon "button" at bounding box center [1123, 243] width 13 height 13
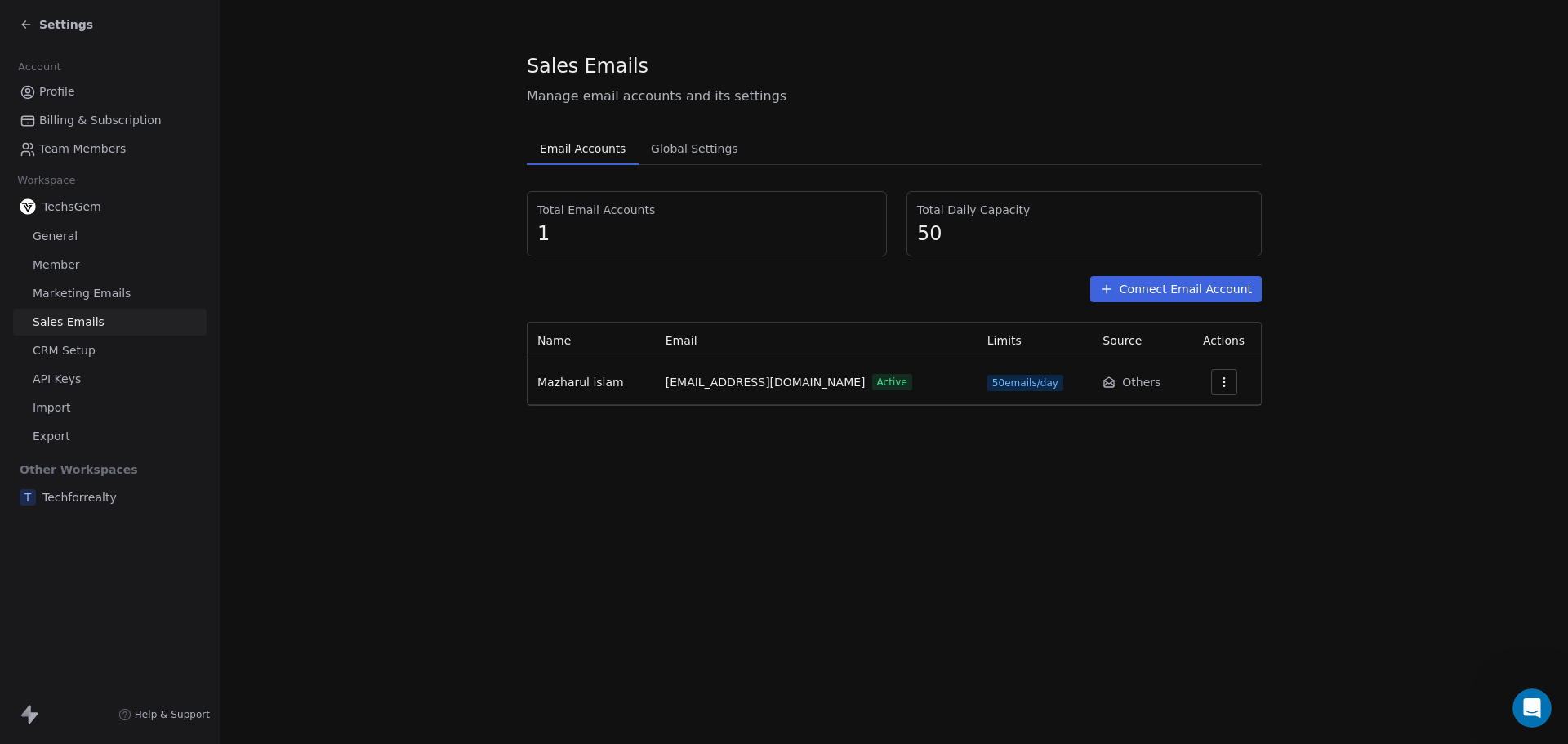
click at [1184, 285] on button "Connect Email Account" at bounding box center [1176, 288] width 171 height 26
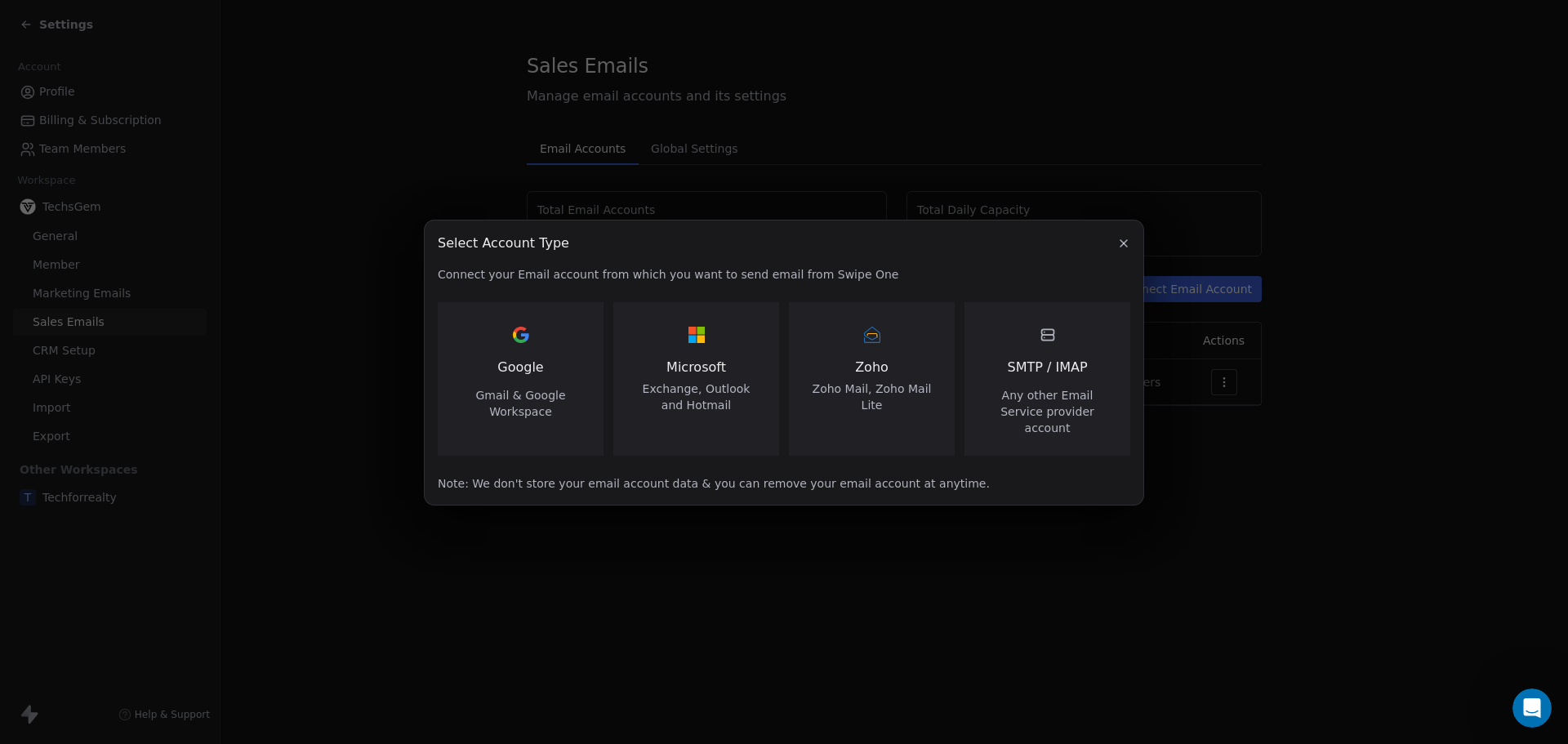
click at [511, 409] on span "Gmail & Google Workspace" at bounding box center [520, 403] width 126 height 32
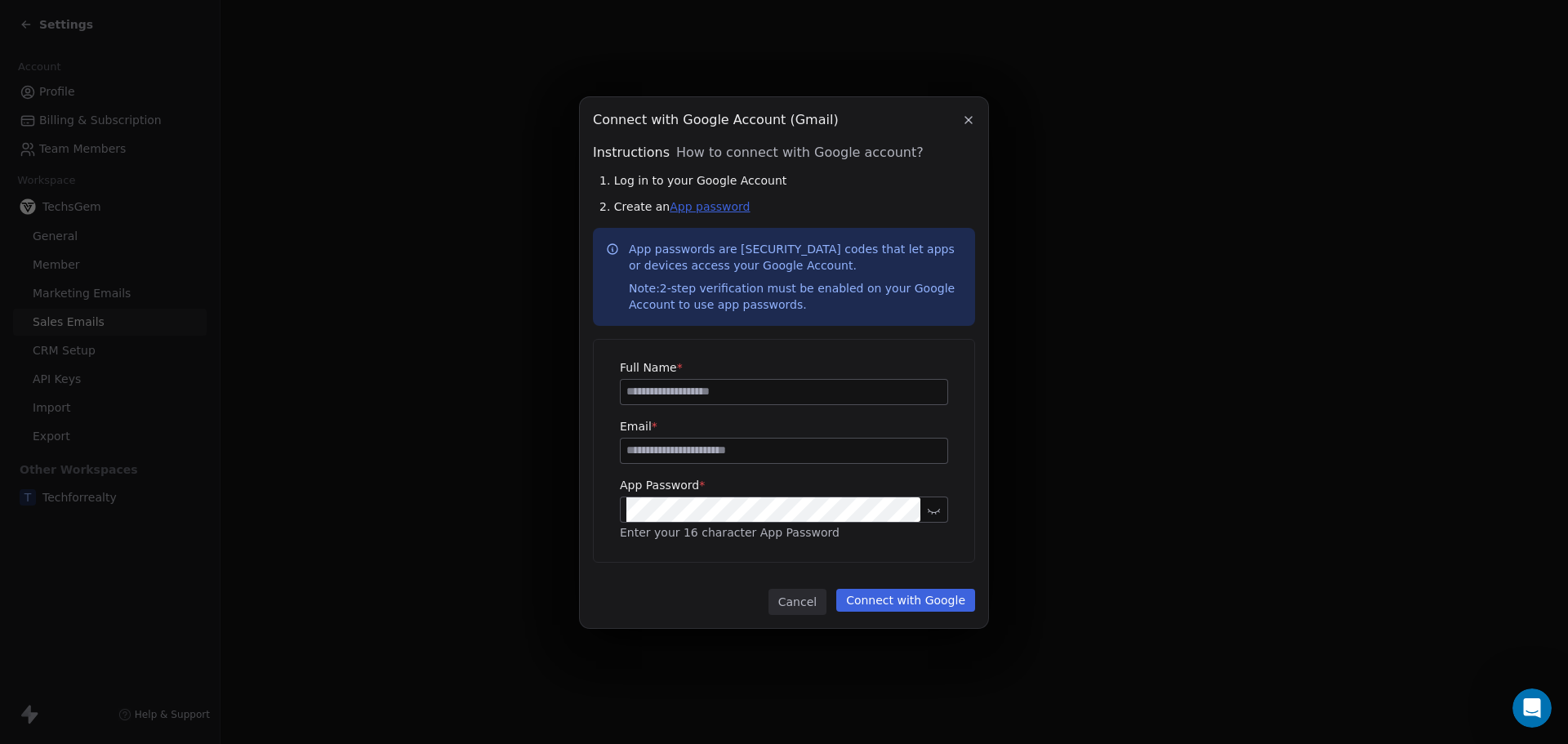
click at [700, 206] on link "App password" at bounding box center [709, 206] width 80 height 13
click at [680, 396] on input at bounding box center [783, 392] width 327 height 25
type input "***"
click at [680, 457] on input at bounding box center [783, 450] width 327 height 25
paste input "**********"
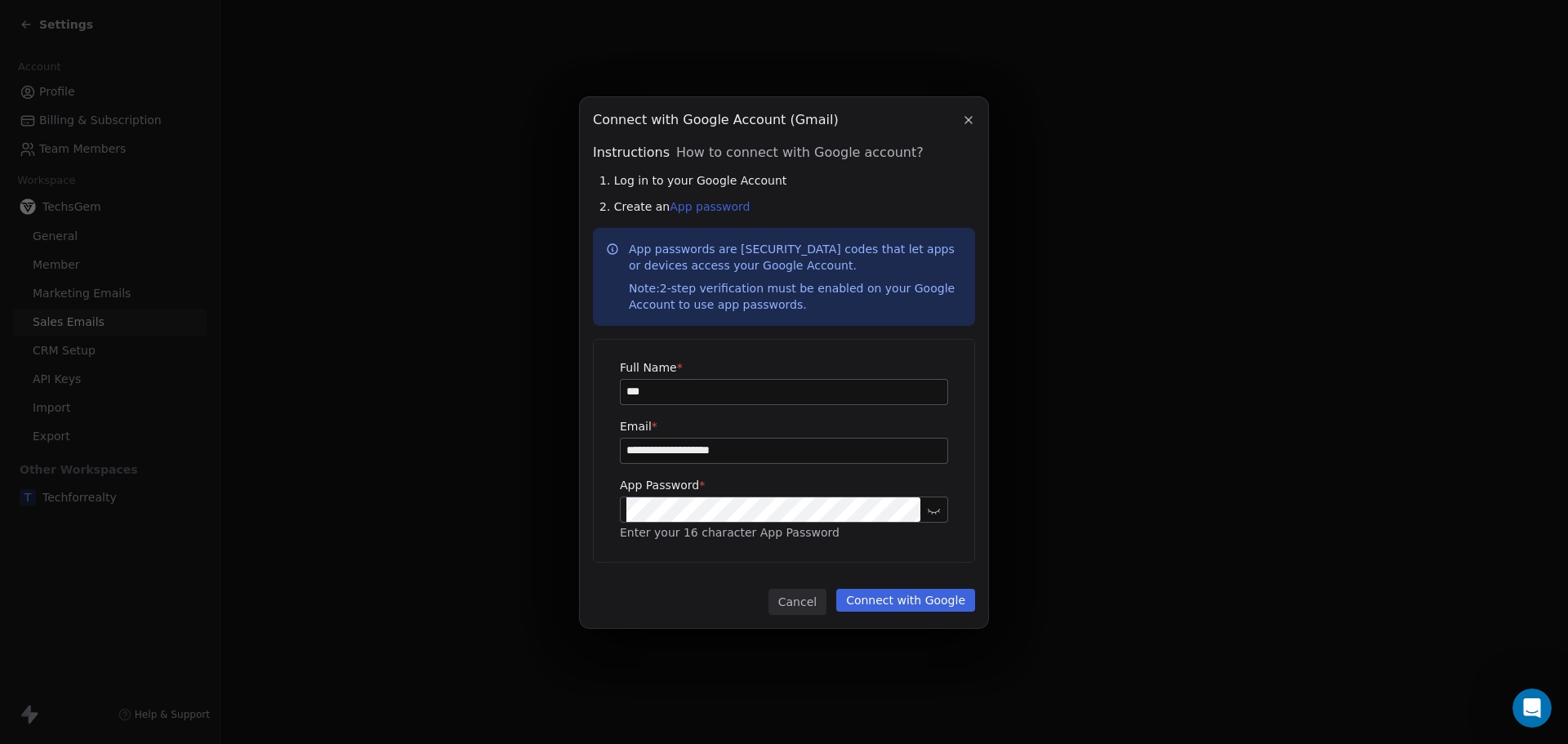
type input "**********"
click at [898, 596] on button "Connect with Google" at bounding box center [906, 600] width 139 height 23
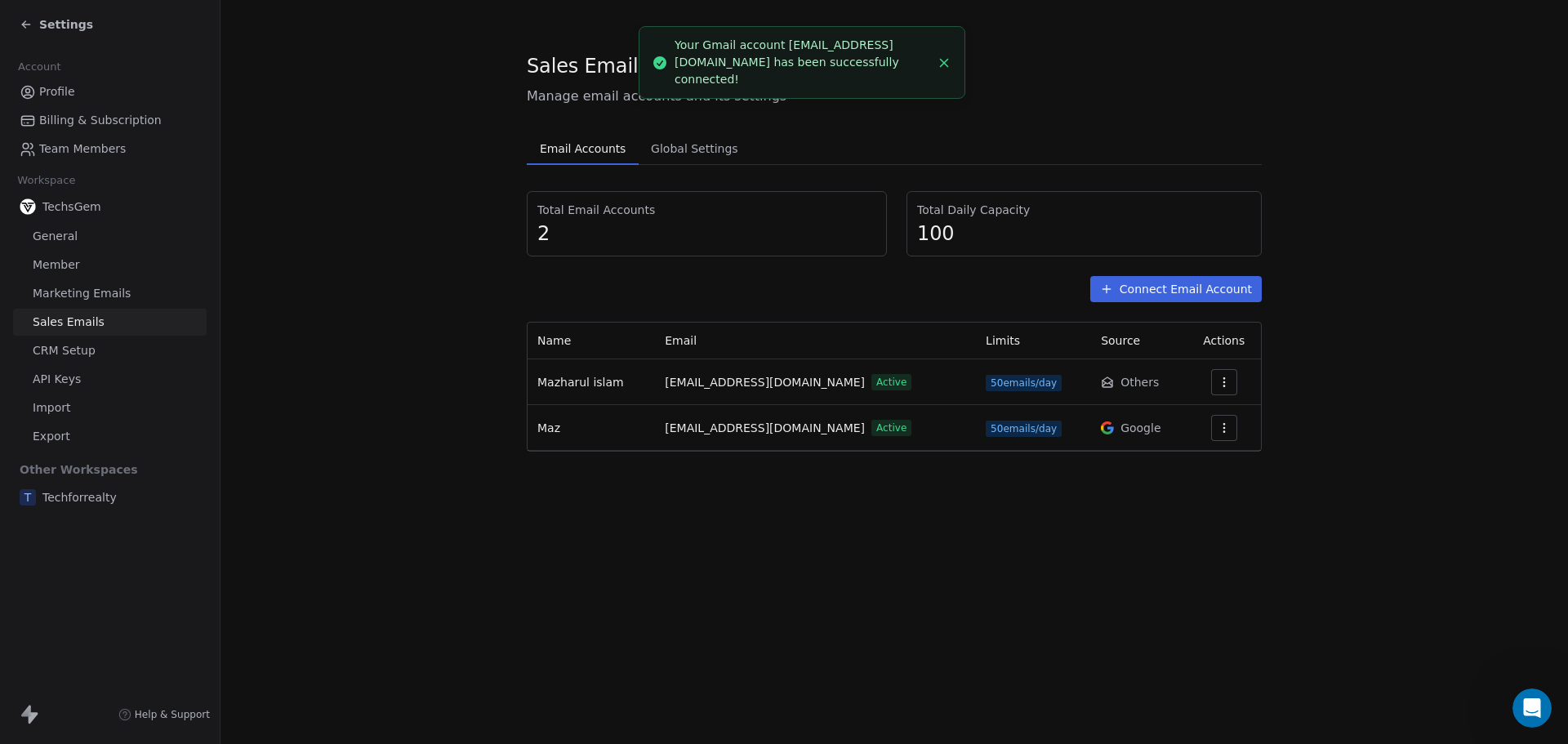
click at [1211, 380] on button "button" at bounding box center [1224, 382] width 26 height 26
click at [1183, 418] on span "Settings" at bounding box center [1196, 419] width 47 height 17
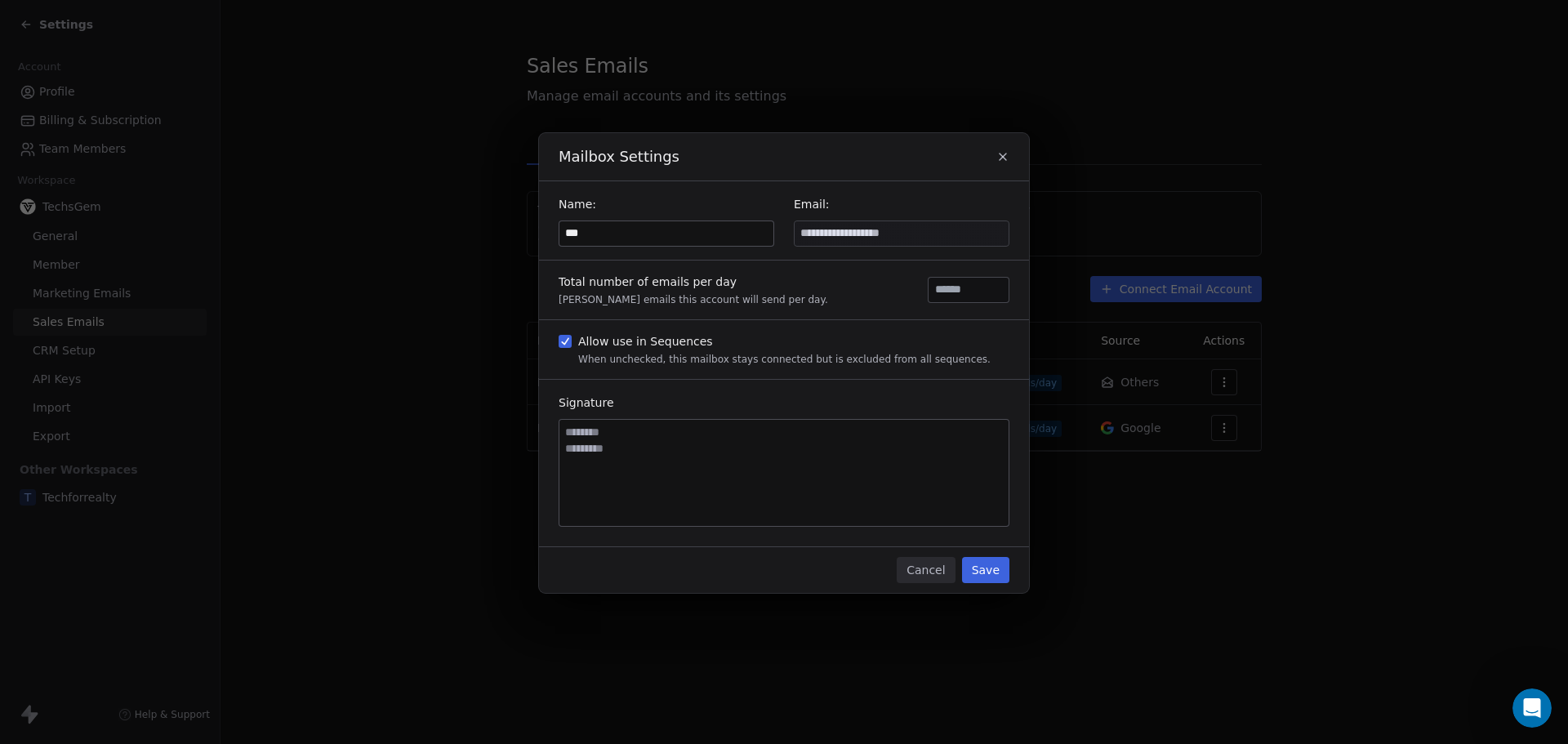
click at [924, 573] on button "Cancel" at bounding box center [926, 569] width 58 height 26
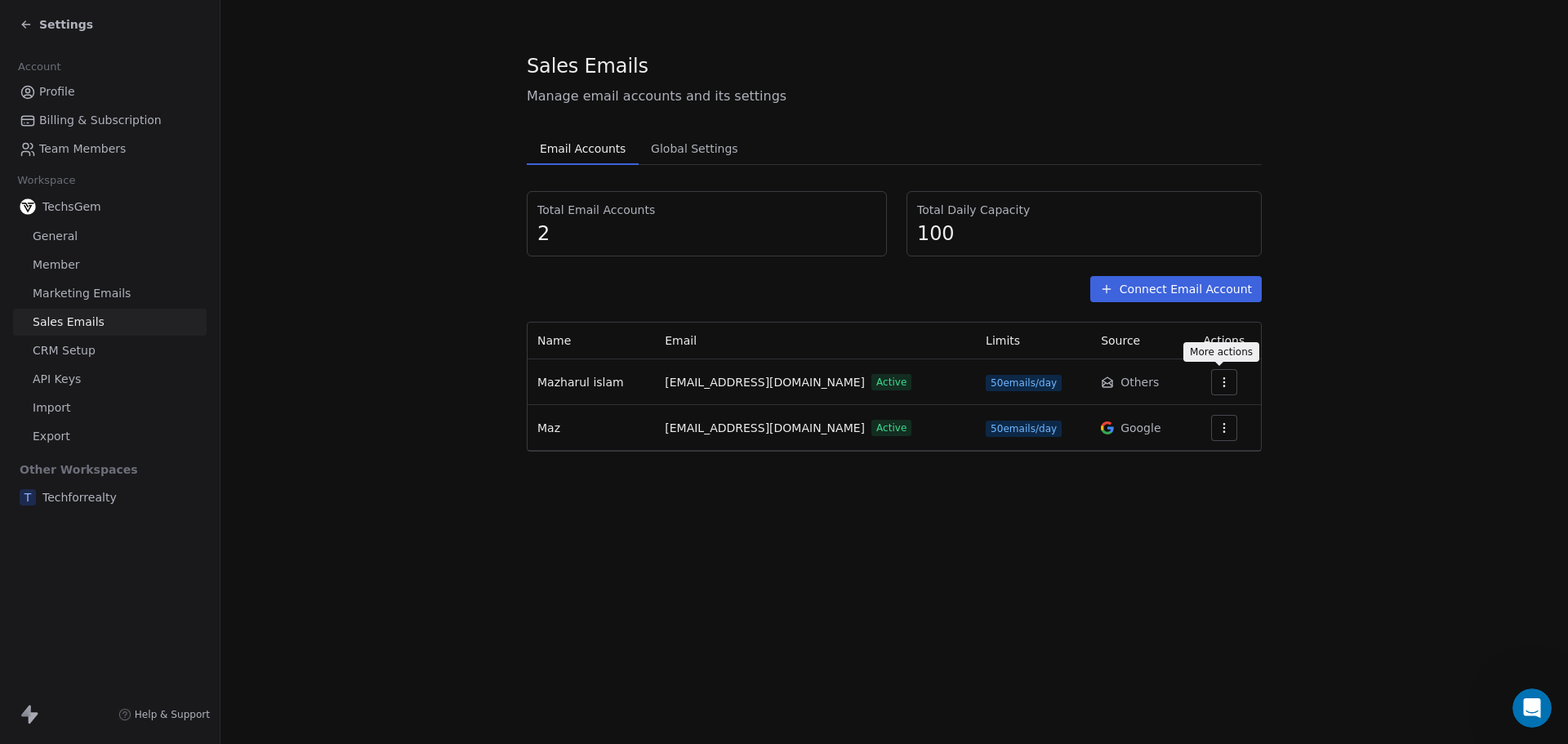
click at [1220, 378] on icon "button" at bounding box center [1224, 382] width 13 height 13
click at [1179, 413] on span "Settings" at bounding box center [1196, 419] width 47 height 17
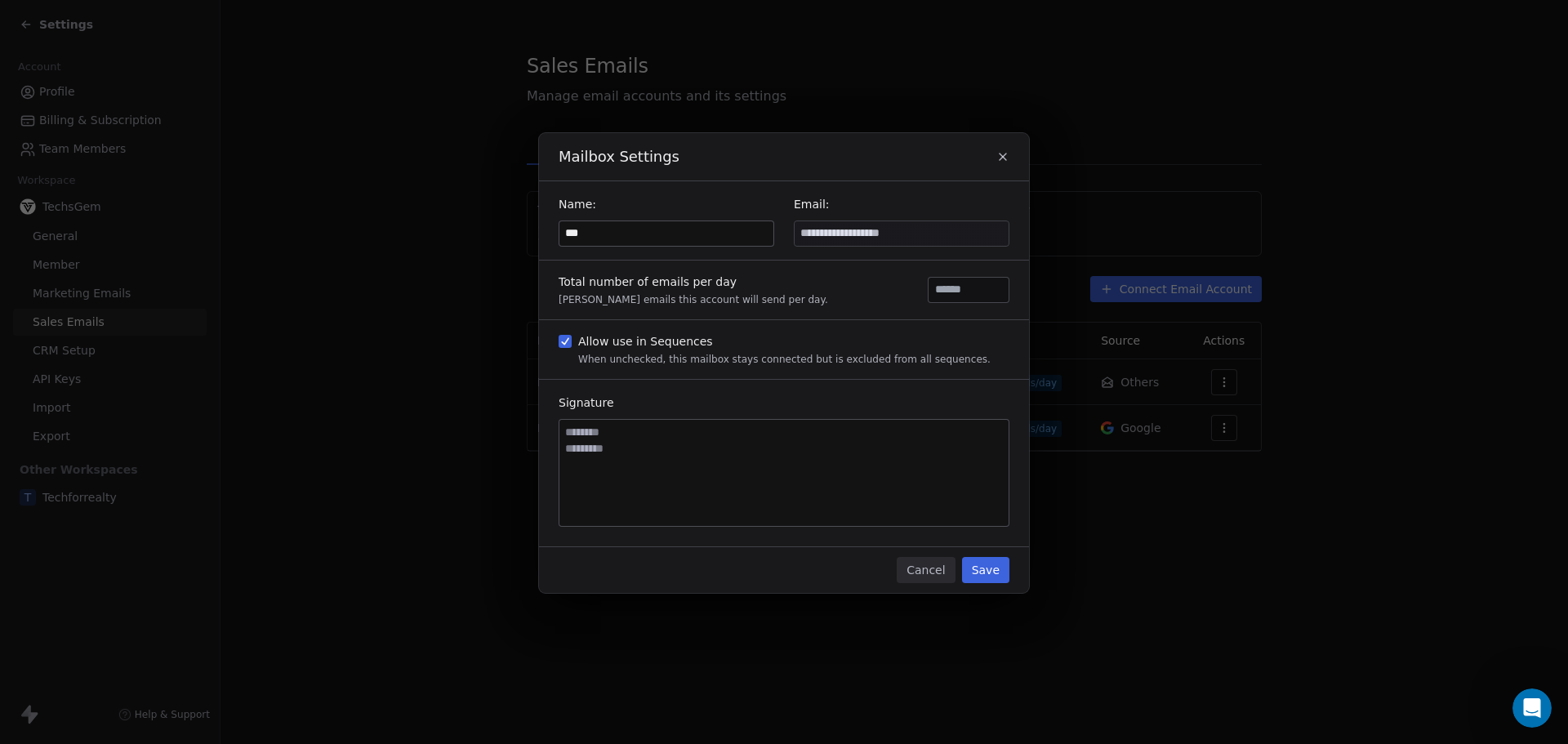
drag, startPoint x: 837, startPoint y: 234, endPoint x: 750, endPoint y: 245, distance: 87.7
click at [837, 236] on input "**********" at bounding box center [901, 233] width 214 height 25
click at [660, 245] on input "***" at bounding box center [666, 233] width 214 height 25
click at [982, 570] on button "Save" at bounding box center [986, 569] width 48 height 26
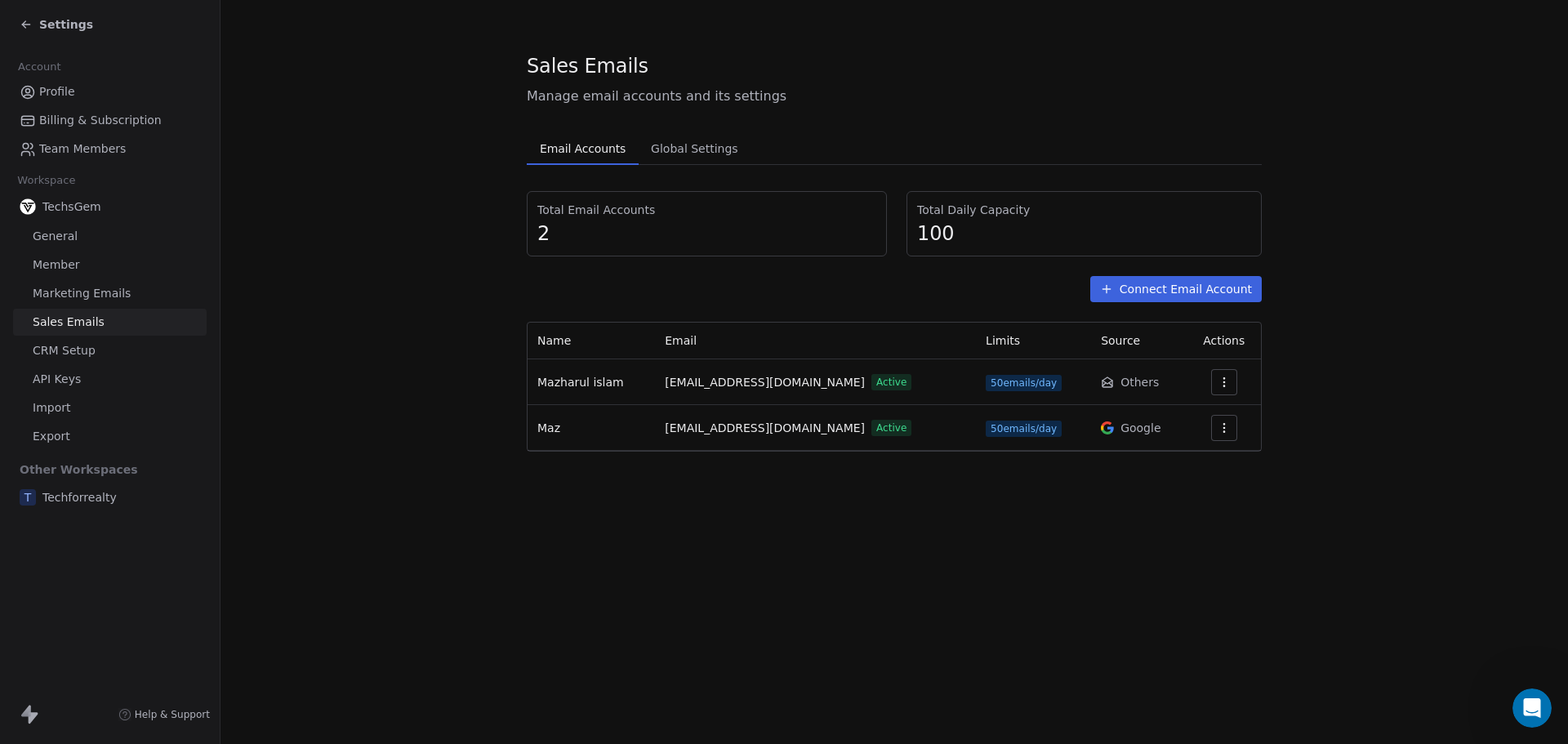
click at [1224, 433] on icon "button" at bounding box center [1224, 428] width 13 height 13
click at [1191, 456] on span "Settings" at bounding box center [1196, 465] width 47 height 17
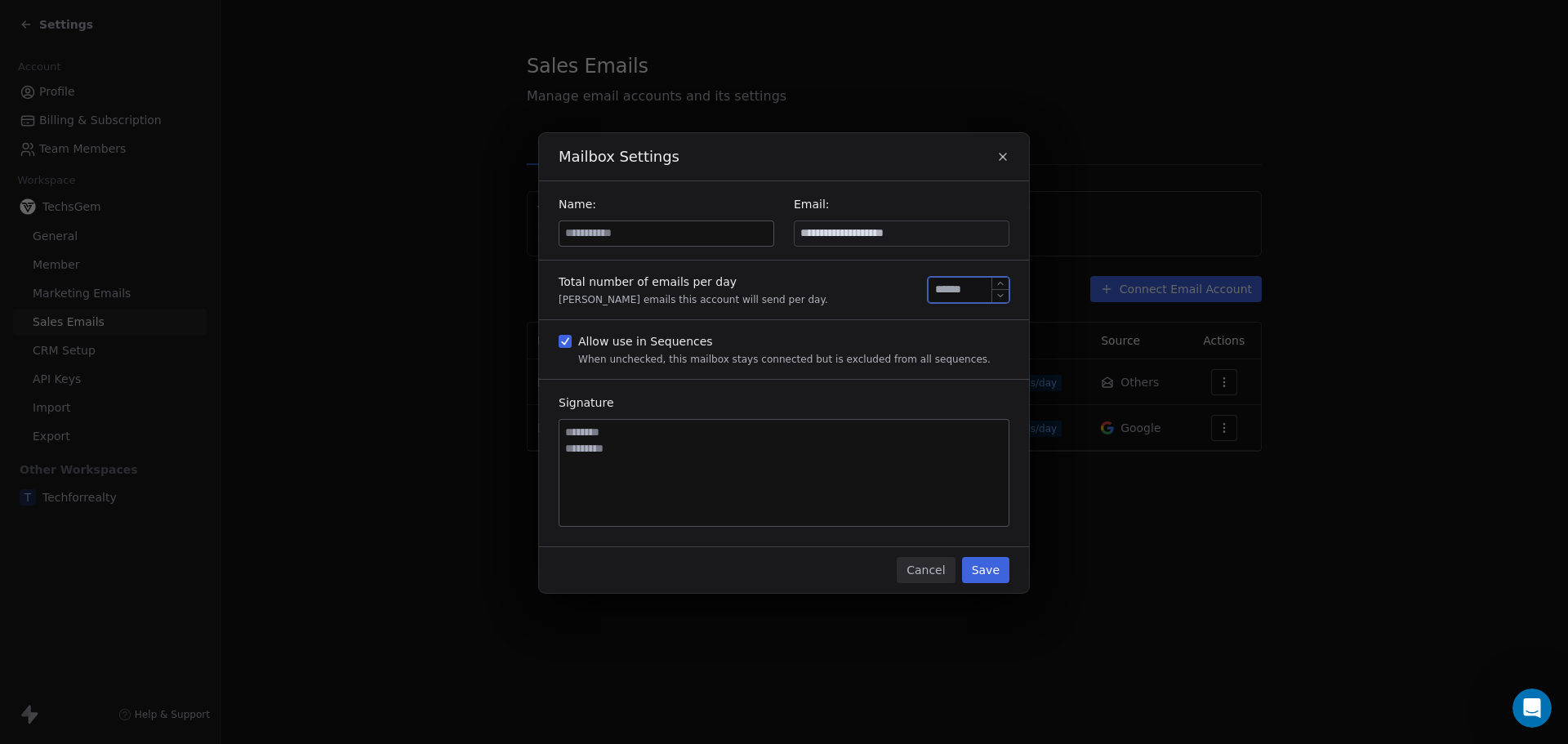
drag, startPoint x: 949, startPoint y: 283, endPoint x: 880, endPoint y: 289, distance: 69.3
click at [887, 289] on div "Total number of emails per day [PERSON_NAME] emails this account will send per …" at bounding box center [783, 289] width 490 height 59
type input "**"
click at [998, 567] on button "Save" at bounding box center [986, 569] width 48 height 26
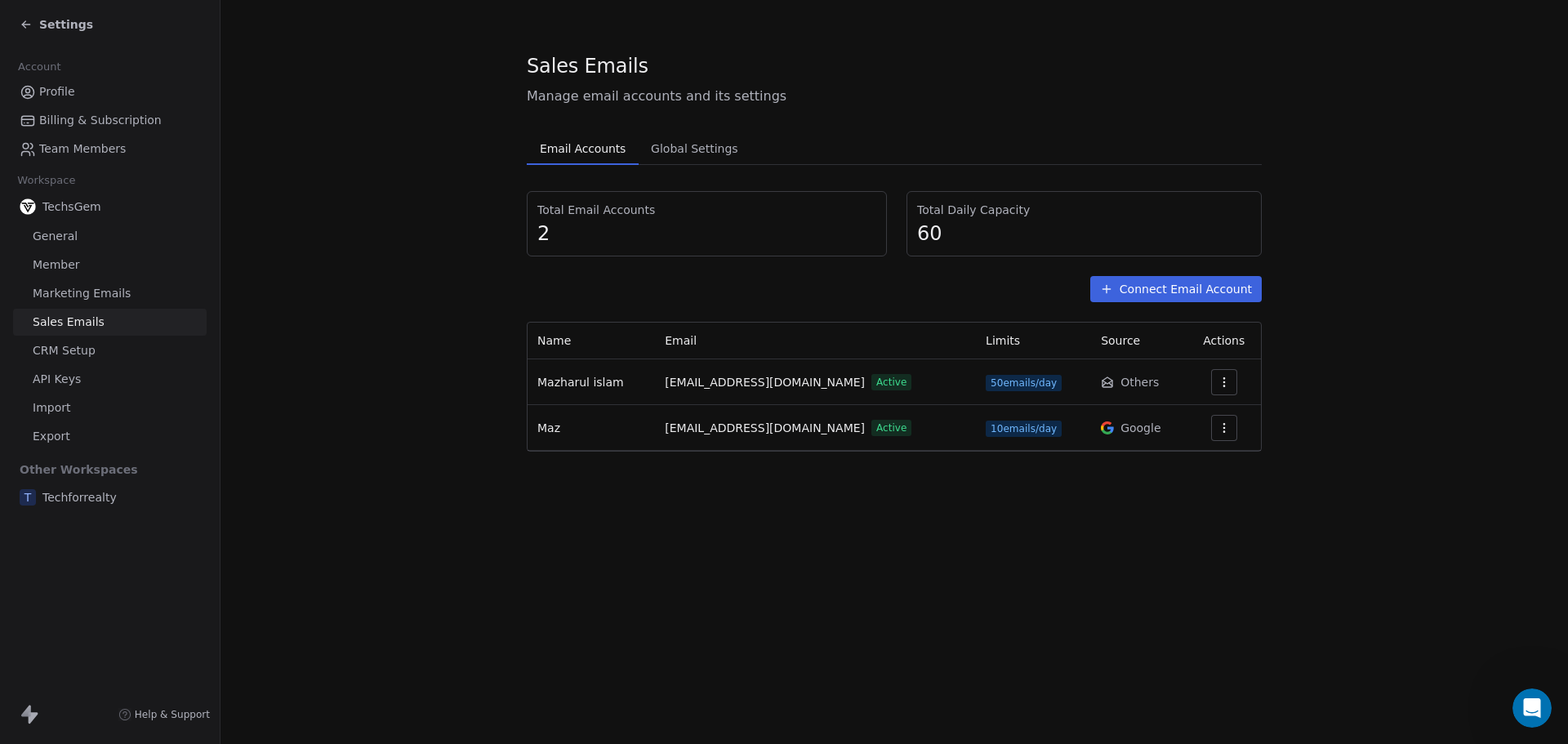
click at [1160, 294] on button "Connect Email Account" at bounding box center [1176, 288] width 171 height 26
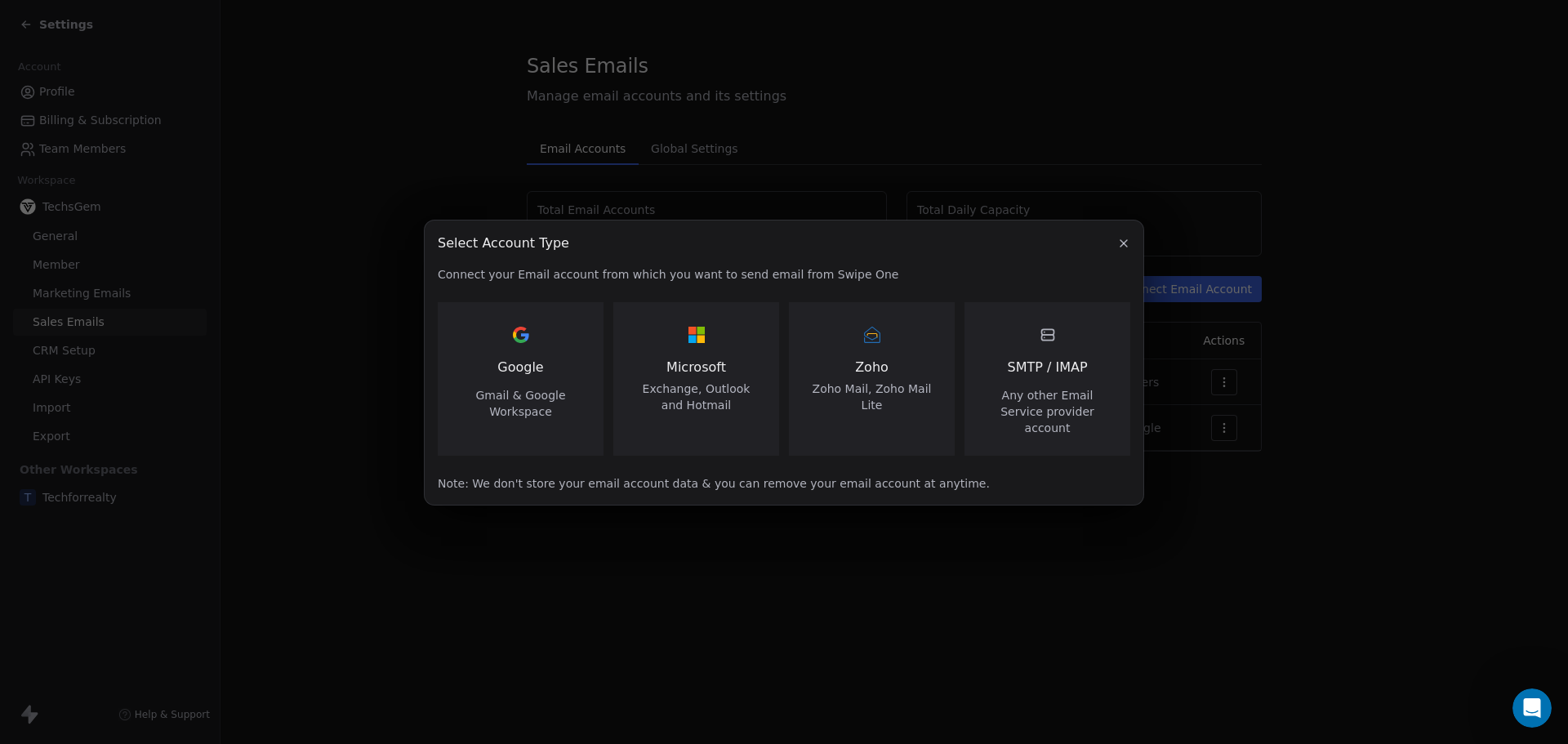
click at [695, 386] on div "Microsoft Exchange, Outlook and Hotmail" at bounding box center [696, 385] width 126 height 55
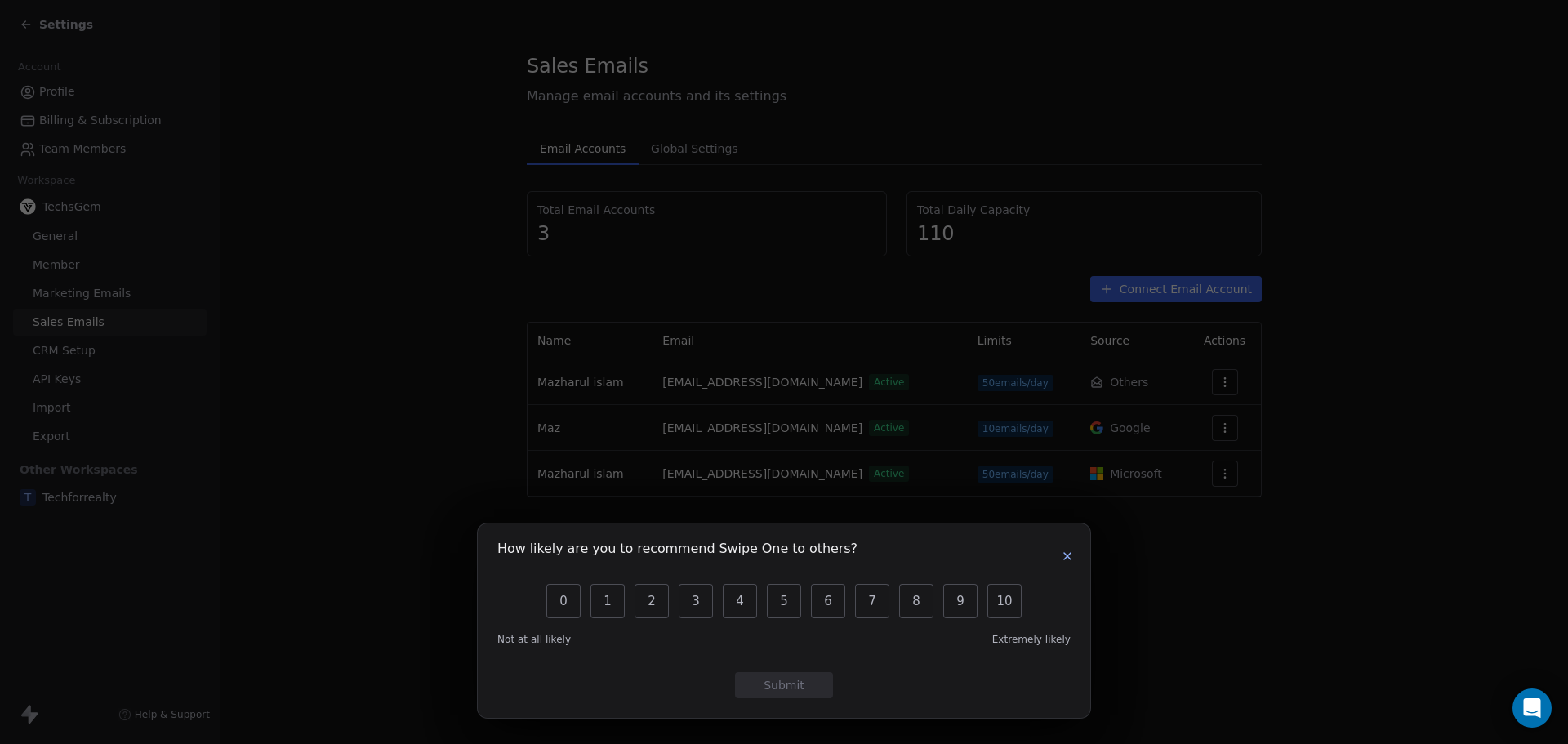
click at [1059, 561] on button "button" at bounding box center [1067, 556] width 20 height 20
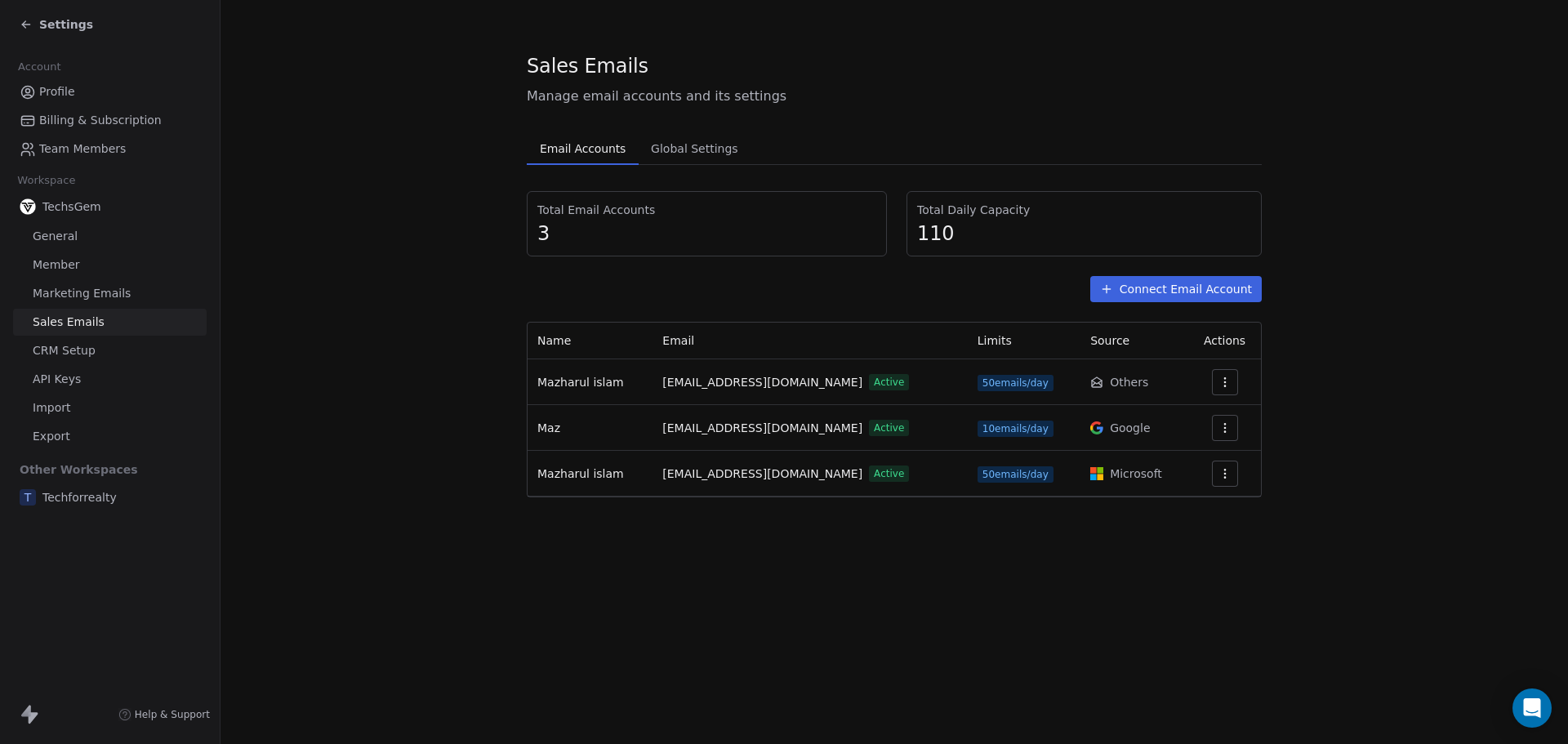
click at [987, 572] on div "Sales Emails Manage email accounts and its settings Email Accounts Email Accoun…" at bounding box center [894, 372] width 1347 height 744
click at [1223, 472] on icon "button" at bounding box center [1224, 473] width 13 height 13
click at [1194, 509] on span "Settings" at bounding box center [1199, 511] width 47 height 17
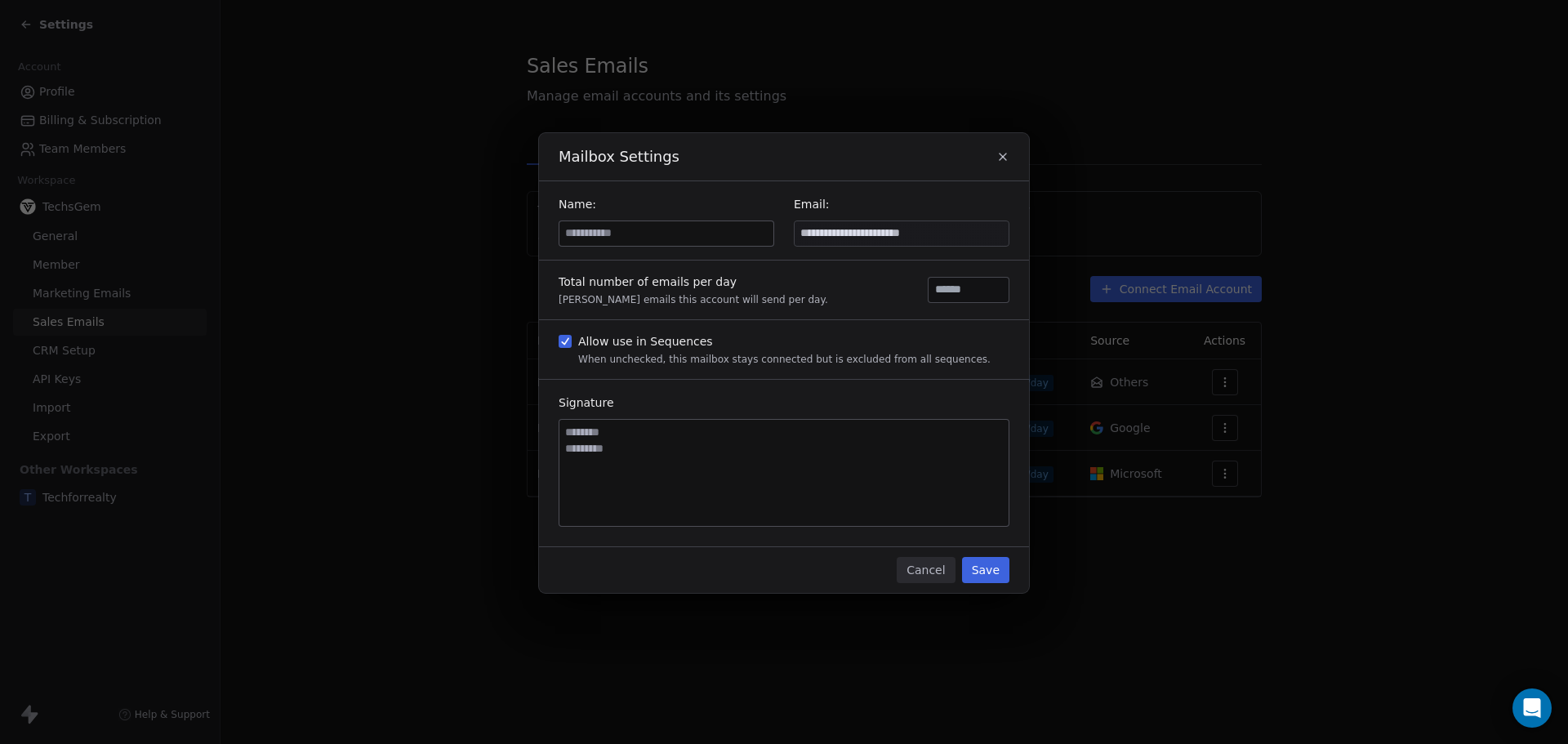
click at [625, 233] on input at bounding box center [666, 233] width 214 height 25
type input "***"
drag, startPoint x: 956, startPoint y: 288, endPoint x: 908, endPoint y: 293, distance: 48.3
click at [908, 293] on div "Total number of emails per day [PERSON_NAME] emails this account will send per …" at bounding box center [783, 289] width 490 height 59
type input "*"
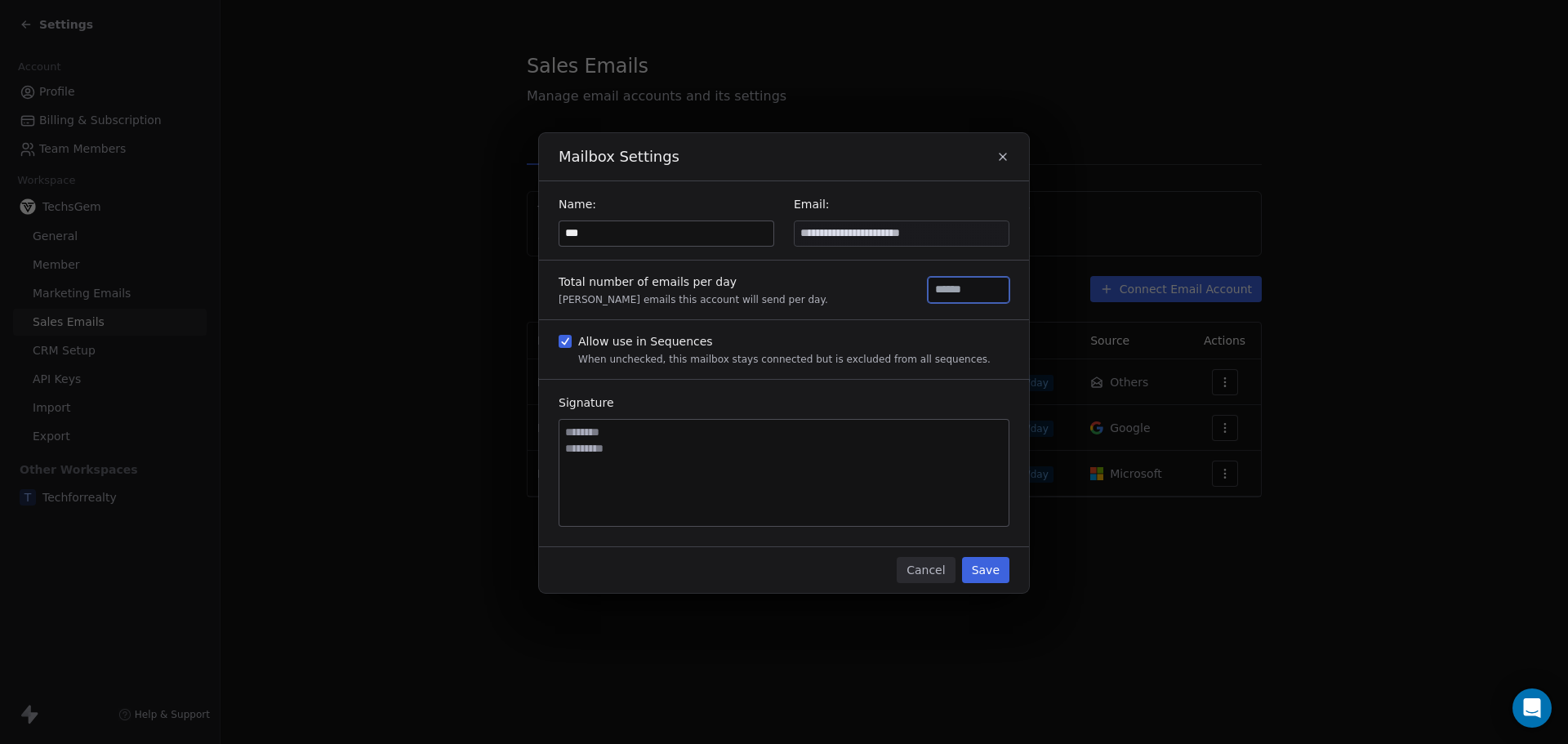
click at [990, 568] on button "Save" at bounding box center [986, 569] width 48 height 26
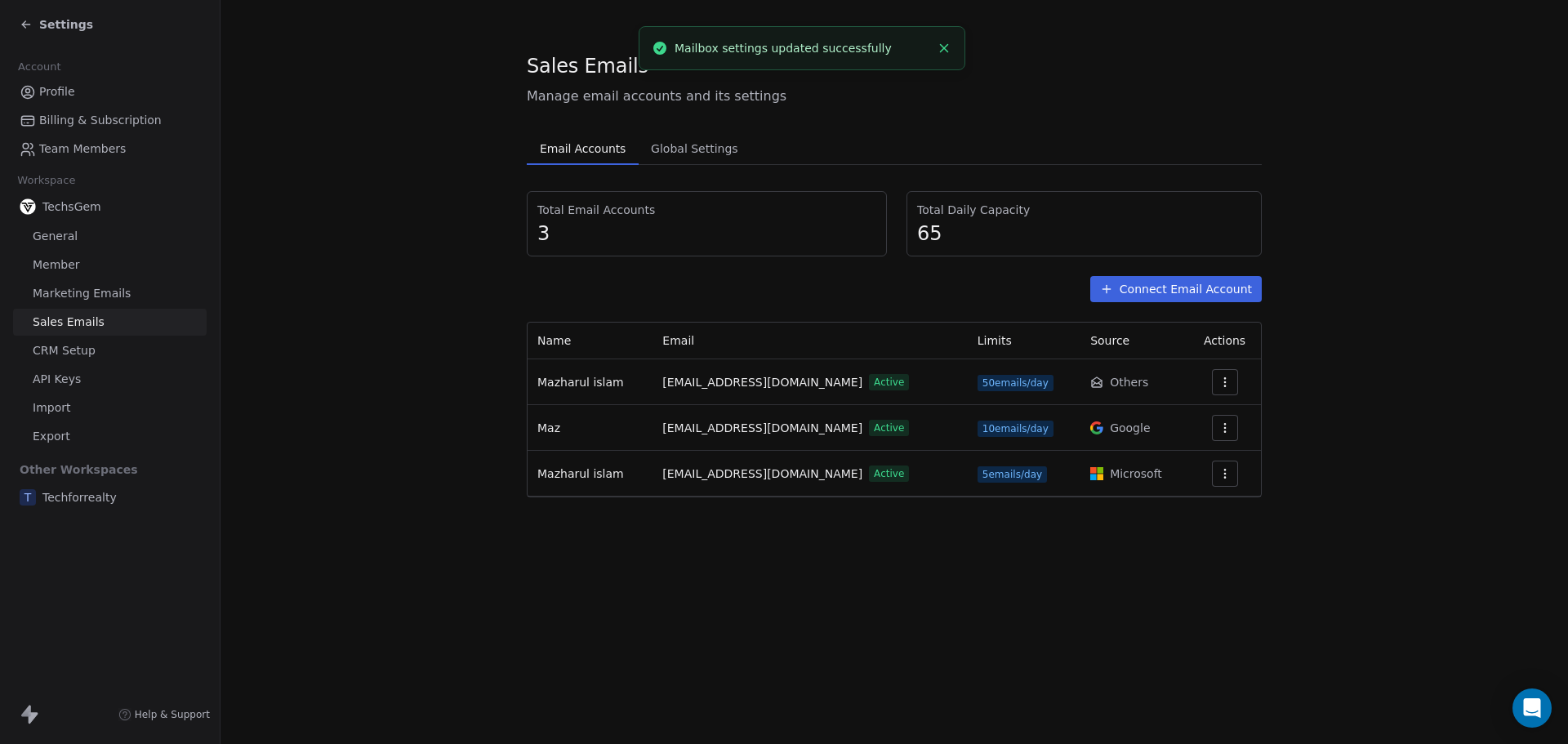
click at [1220, 433] on icon "button" at bounding box center [1224, 428] width 13 height 13
click at [1196, 465] on span "Settings" at bounding box center [1199, 465] width 47 height 17
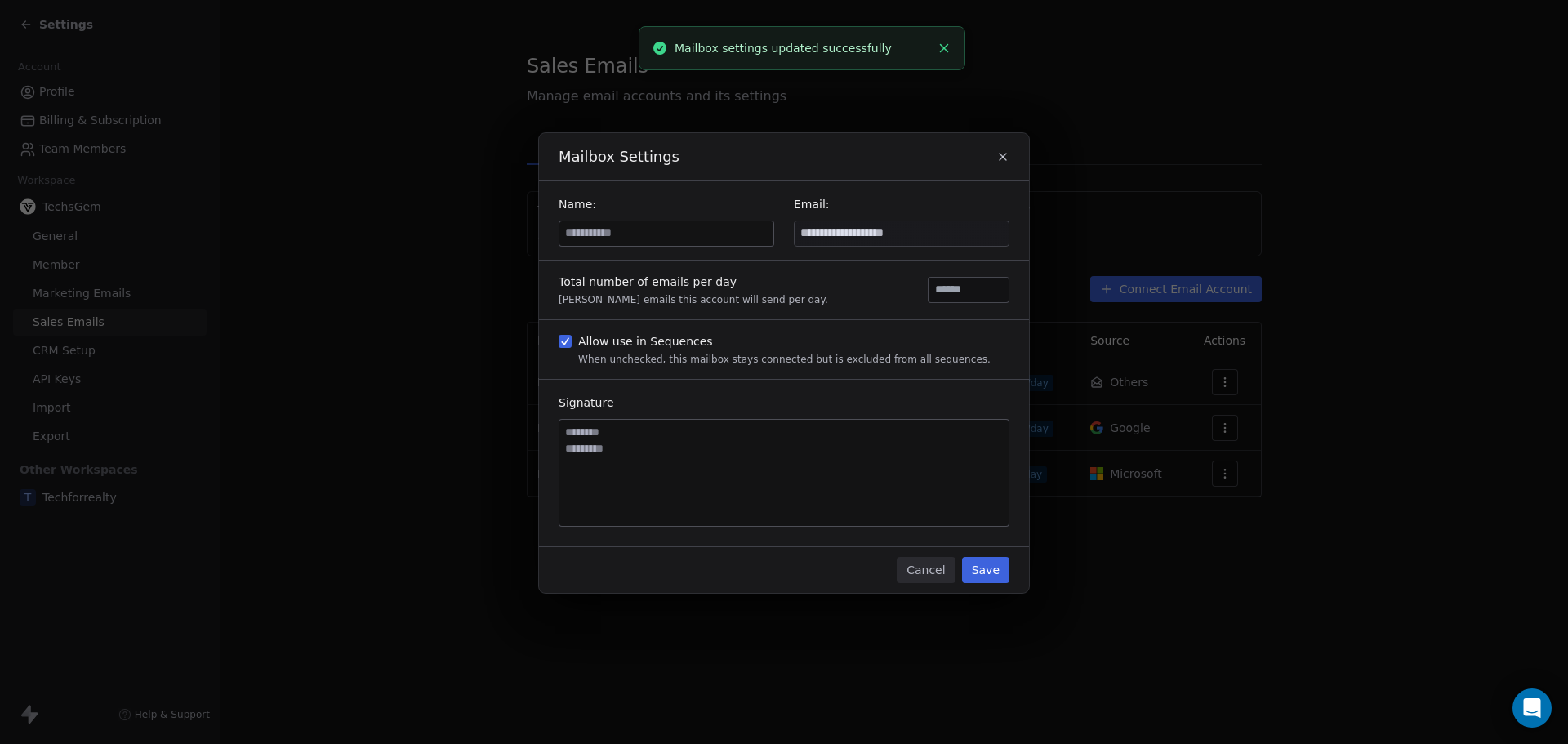
click at [629, 233] on input at bounding box center [666, 233] width 214 height 25
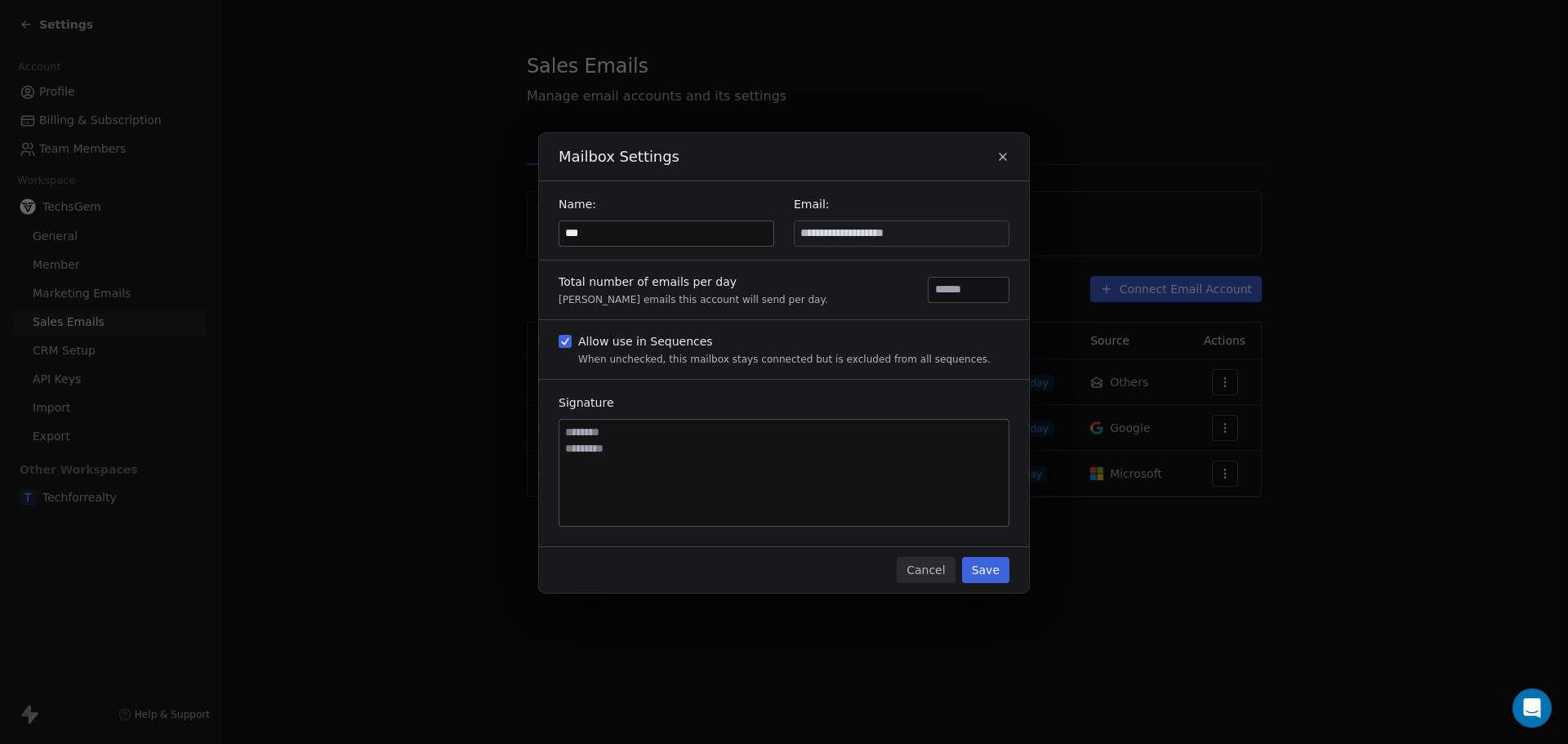
type input "***"
click at [983, 569] on button "Save" at bounding box center [986, 569] width 48 height 26
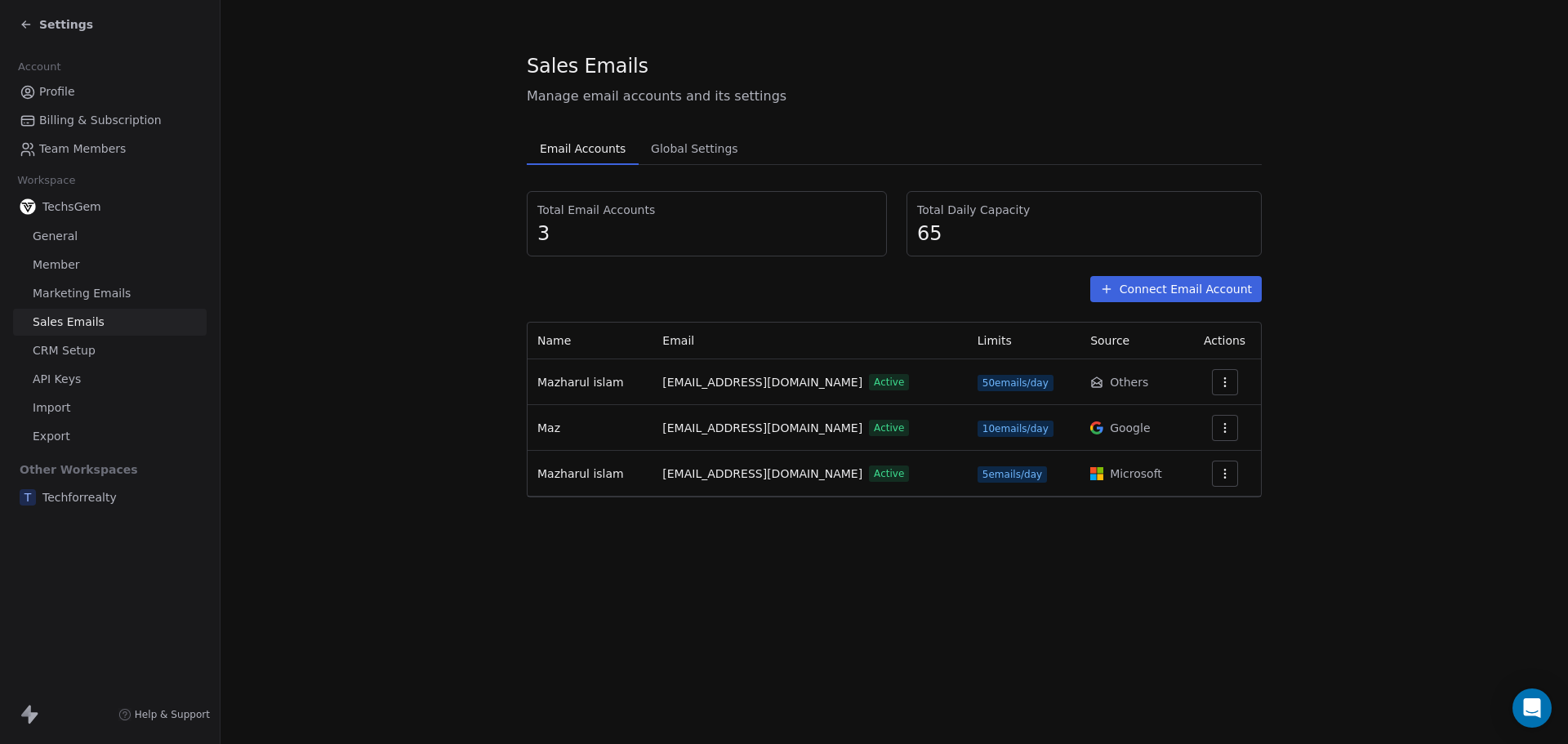
click at [1225, 380] on icon "button" at bounding box center [1224, 382] width 13 height 13
click at [1212, 415] on span "Settings" at bounding box center [1199, 419] width 47 height 17
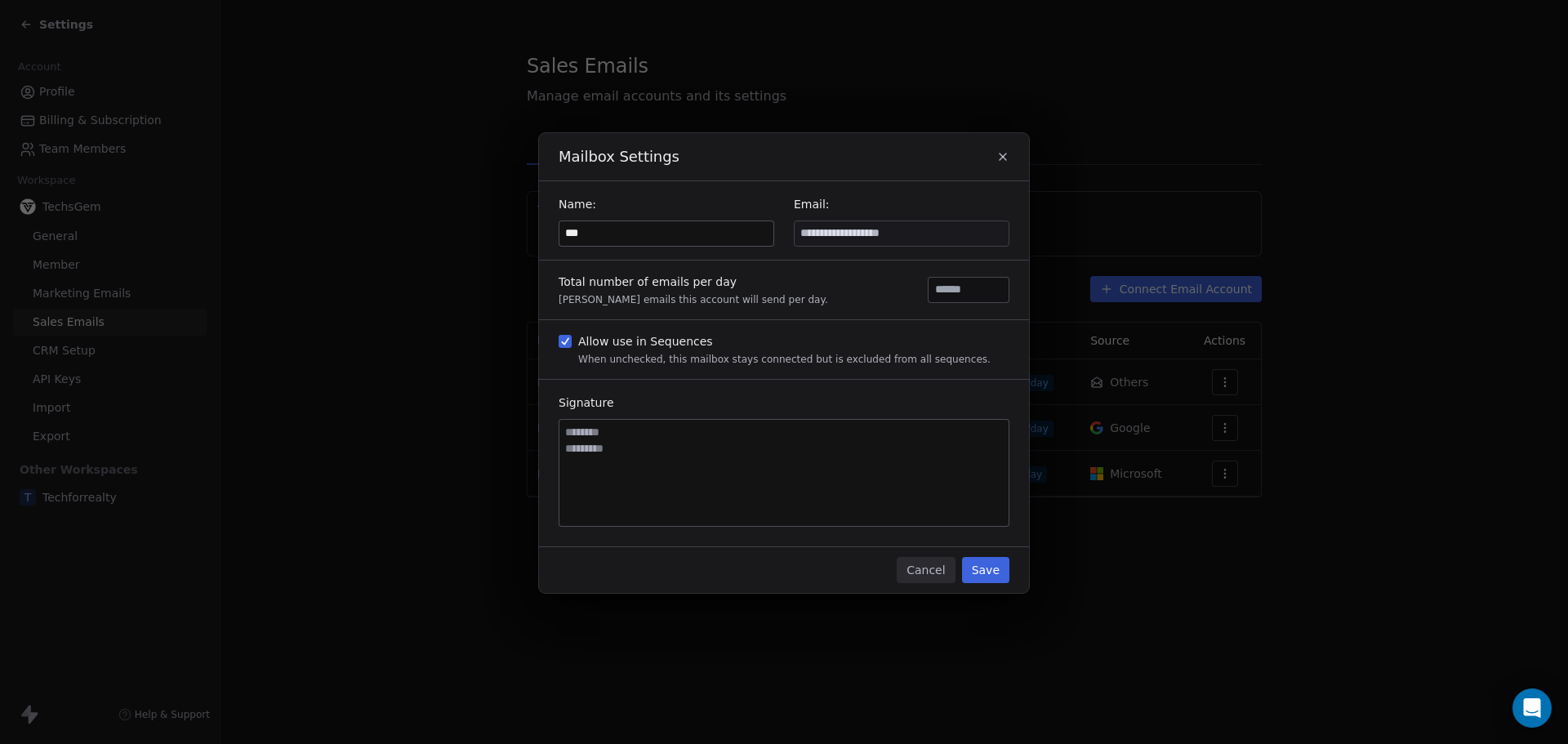
click at [980, 567] on button "Save" at bounding box center [986, 569] width 48 height 26
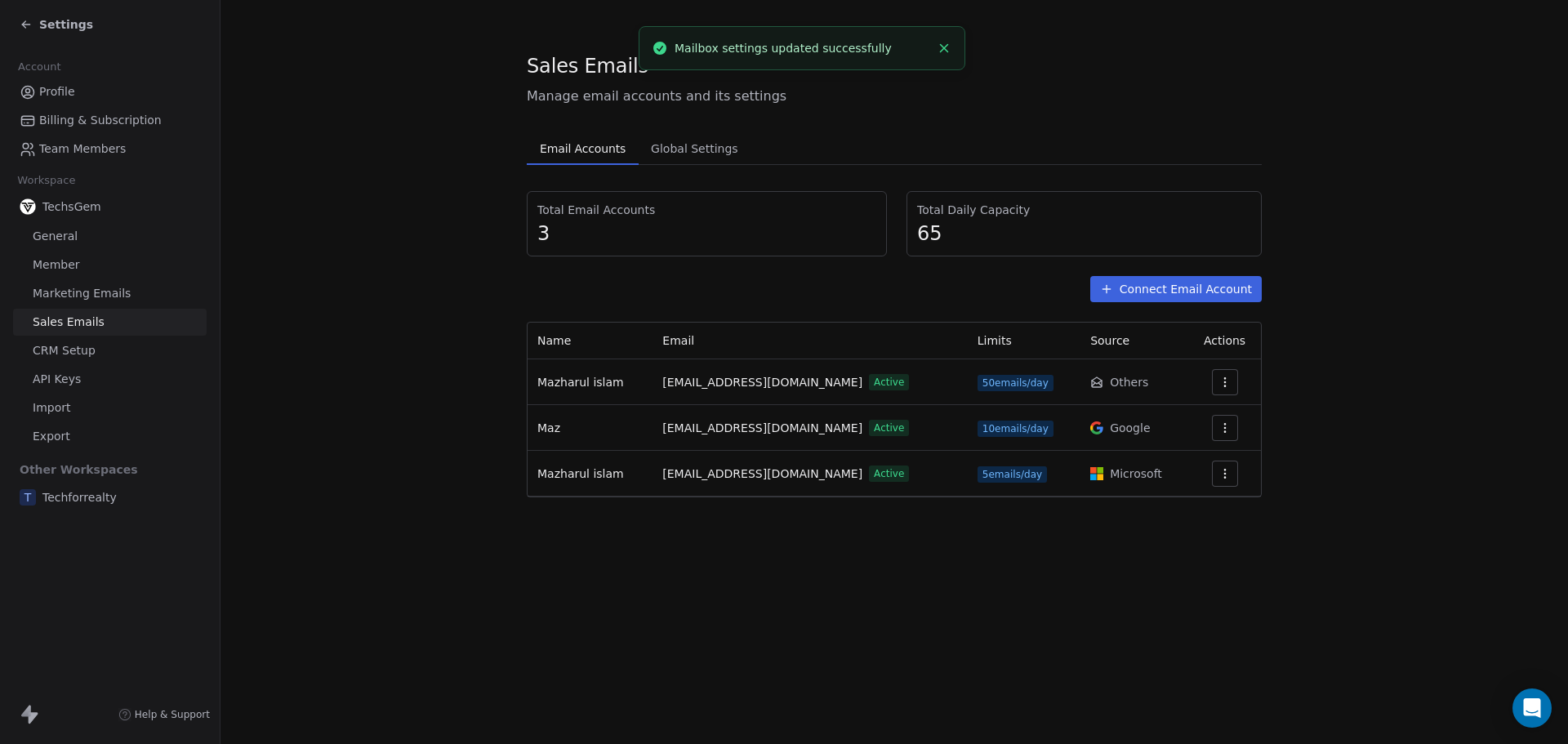
click at [995, 581] on div "Sales Emails Manage email accounts and its settings Email Accounts Email Accoun…" at bounding box center [894, 372] width 1347 height 744
click at [1383, 389] on section "Sales Emails Manage email accounts and its settings Email Accounts Email Accoun…" at bounding box center [894, 275] width 1347 height 550
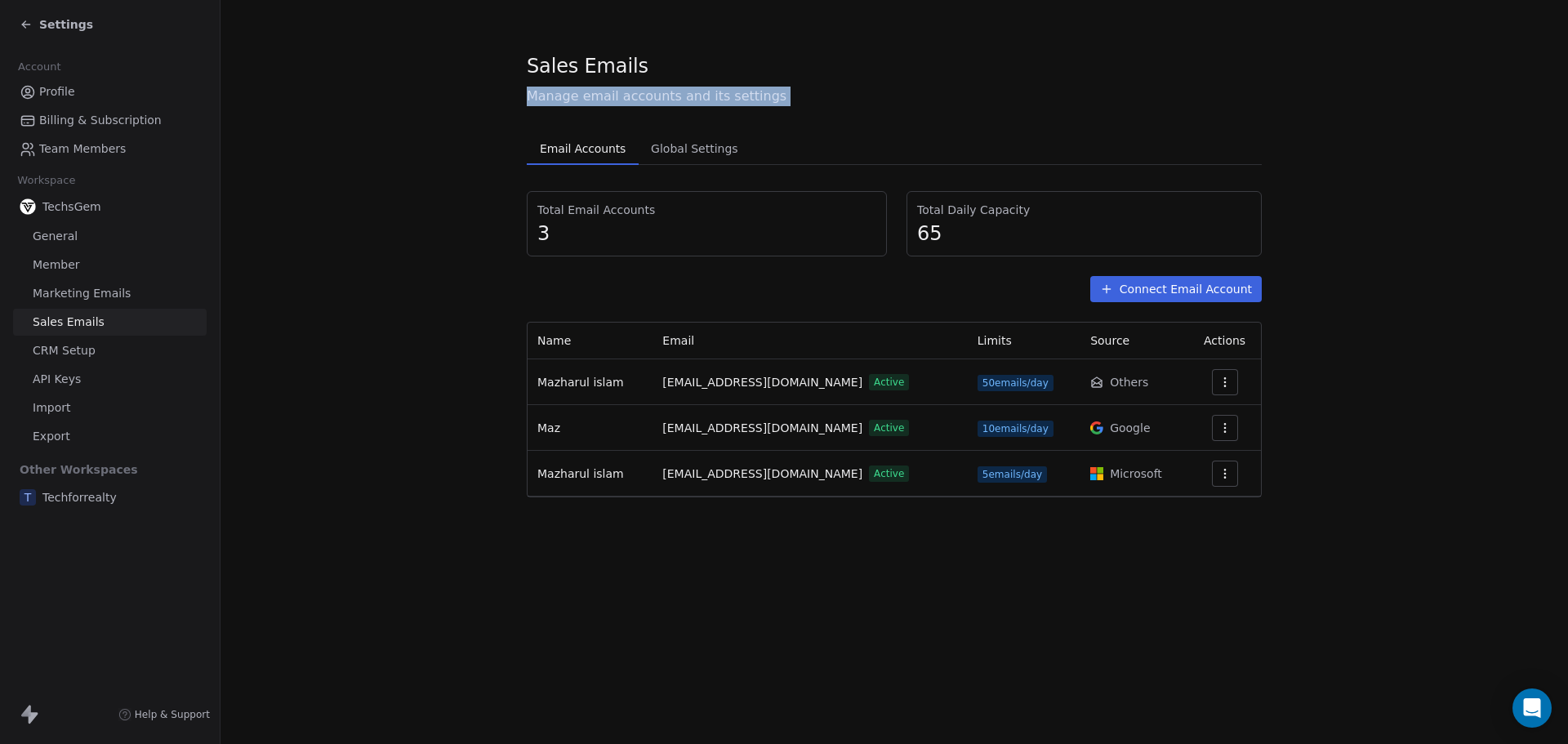
drag, startPoint x: 529, startPoint y: 98, endPoint x: 1011, endPoint y: 124, distance: 482.7
click at [1011, 124] on div "Sales Emails Manage email accounts and its settings Email Accounts Email Accoun…" at bounding box center [894, 275] width 735 height 445
click at [1012, 121] on div "Sales Emails Manage email accounts and its settings Email Accounts Email Accoun…" at bounding box center [894, 275] width 735 height 445
click at [912, 129] on div "Sales Emails Manage email accounts and its settings Email Accounts Email Accoun…" at bounding box center [894, 275] width 735 height 445
click at [85, 324] on span "Sales Emails" at bounding box center [68, 322] width 72 height 17
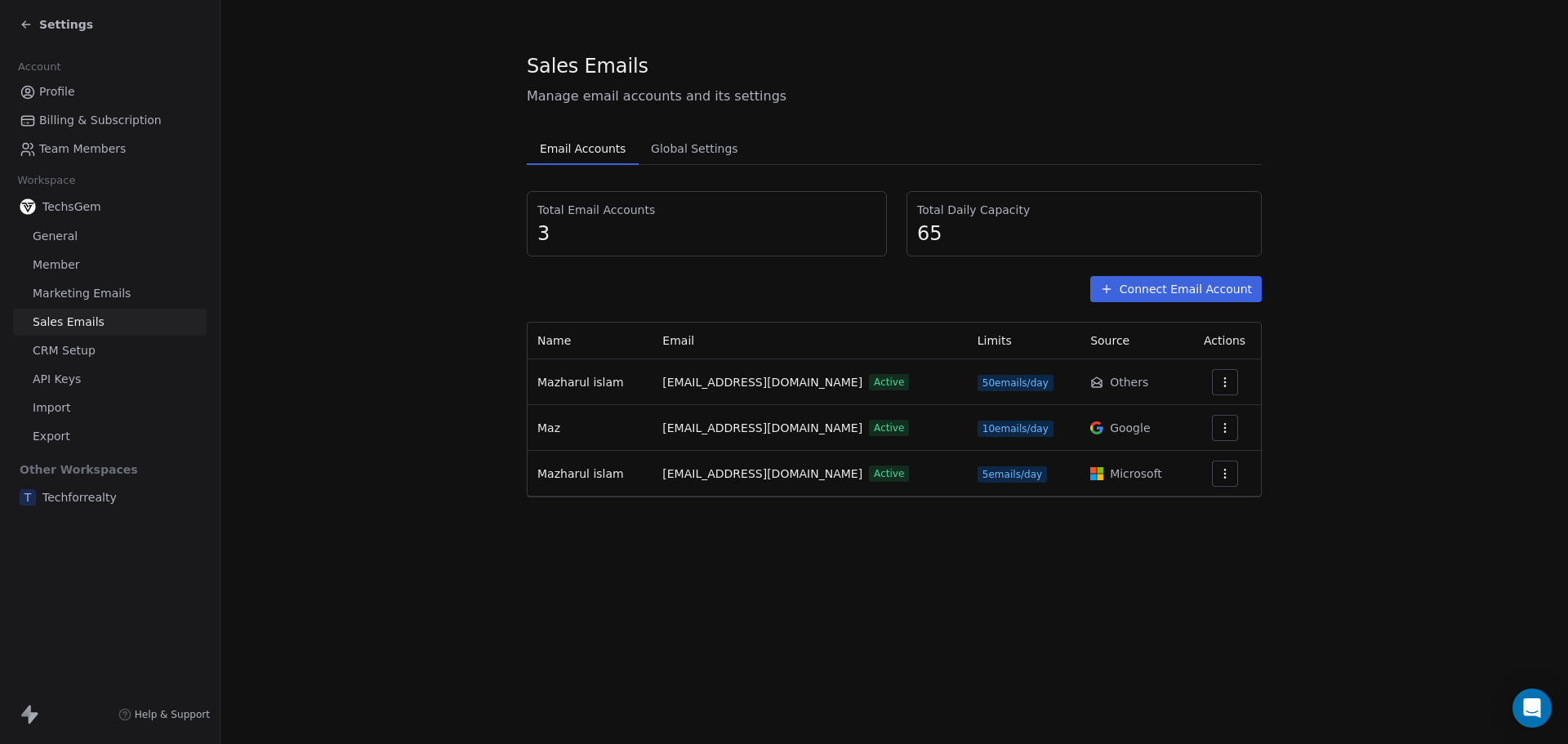
click at [68, 499] on span "Techforrealty" at bounding box center [80, 496] width 75 height 16
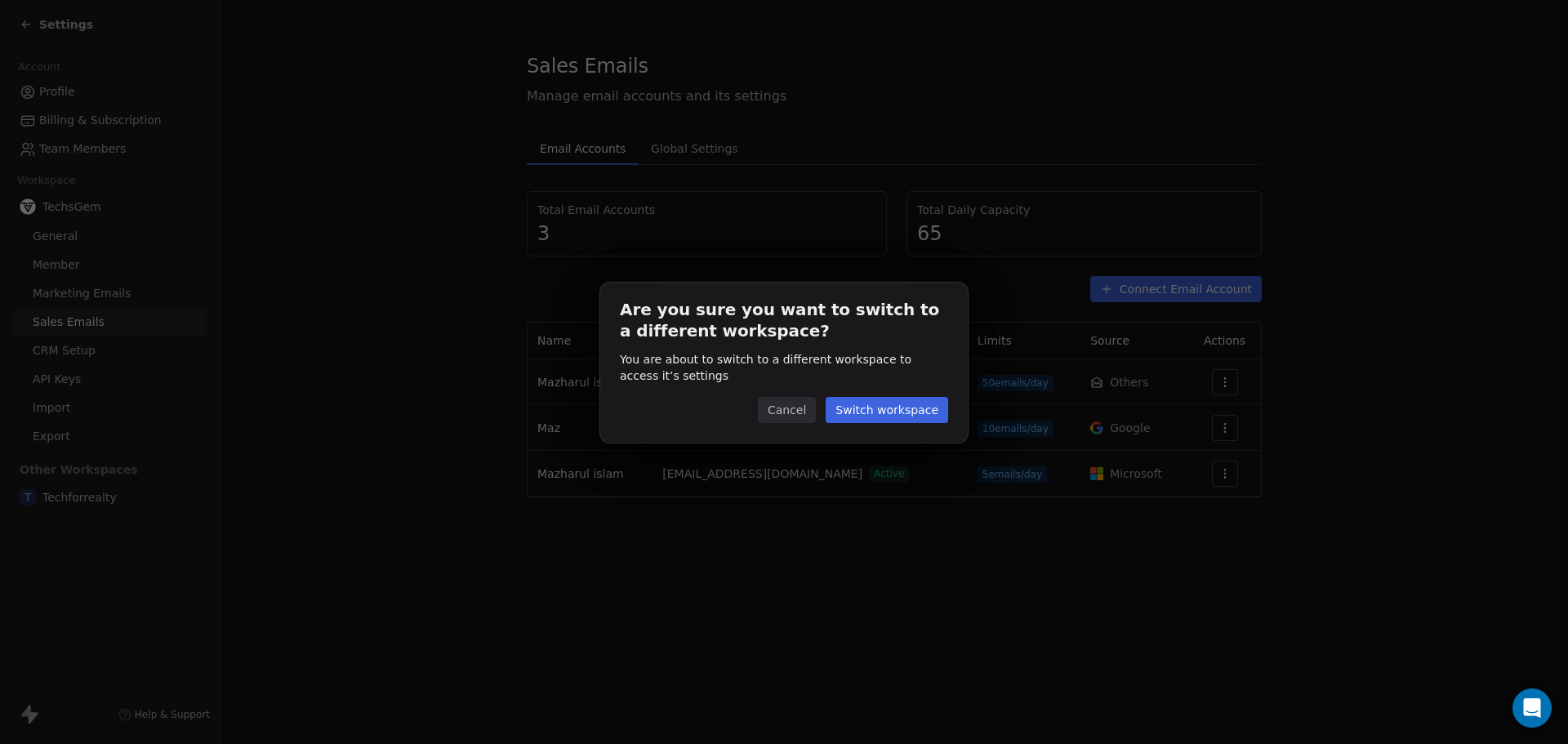
click at [896, 408] on button "Switch workspace" at bounding box center [887, 410] width 122 height 26
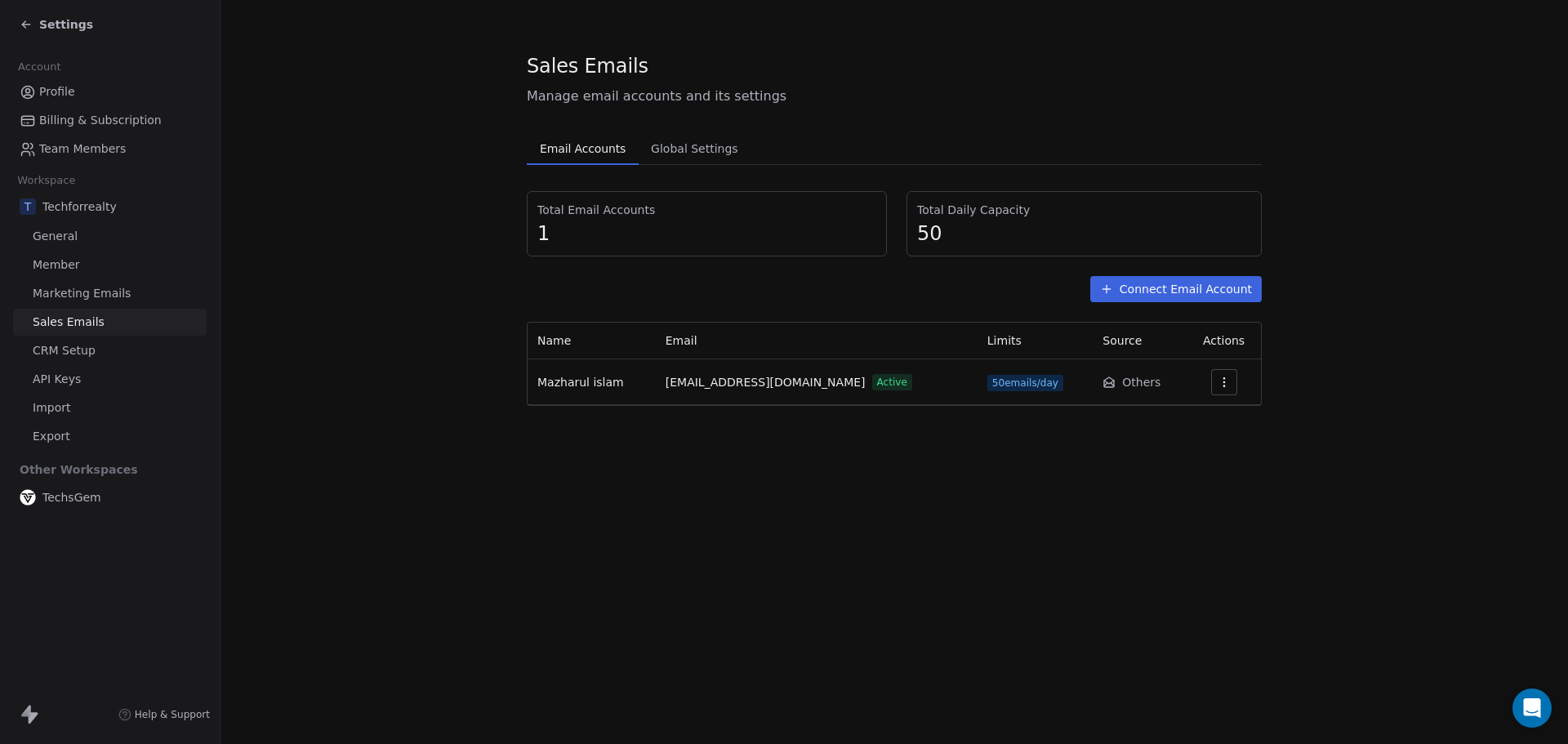
click at [62, 496] on span "TechsGem" at bounding box center [71, 496] width 59 height 16
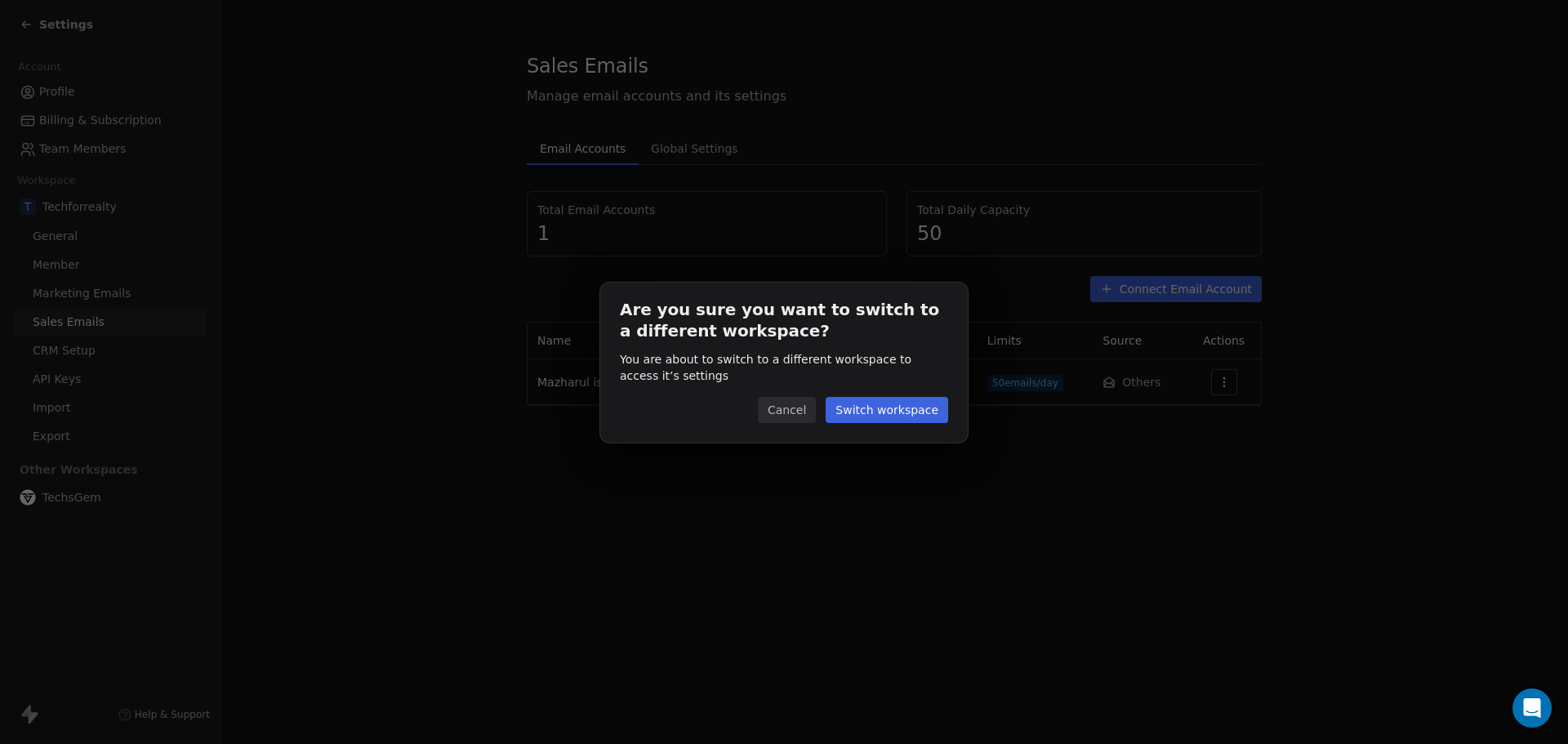
click at [908, 415] on button "Switch workspace" at bounding box center [887, 410] width 122 height 26
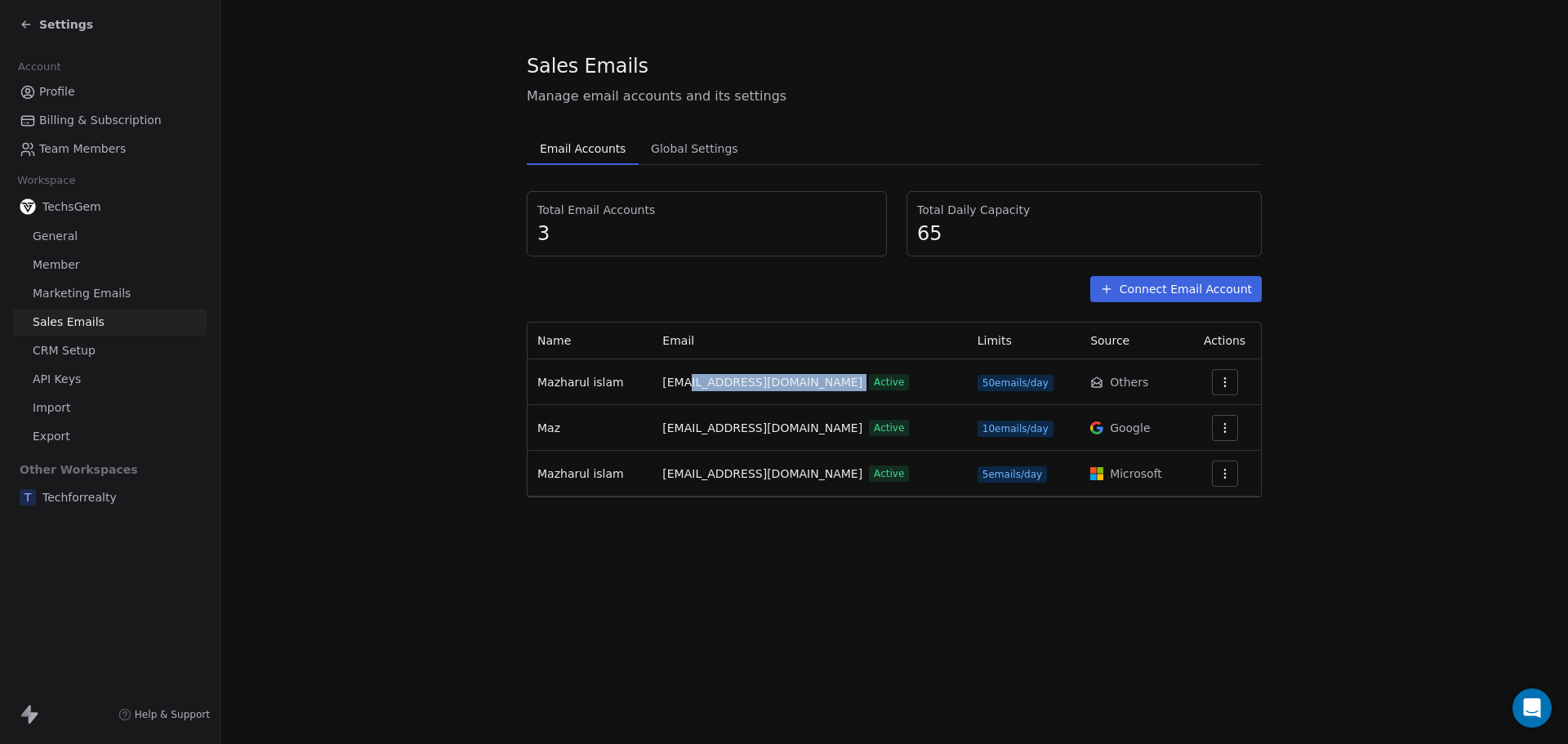
drag, startPoint x: 696, startPoint y: 381, endPoint x: 779, endPoint y: 384, distance: 83.1
click at [779, 384] on div "[EMAIL_ADDRESS][DOMAIN_NAME] Active" at bounding box center [809, 383] width 294 height 17
click at [753, 388] on span "[EMAIL_ADDRESS][DOMAIN_NAME]" at bounding box center [763, 383] width 200 height 17
click at [1146, 281] on button "Connect Email Account" at bounding box center [1176, 288] width 171 height 26
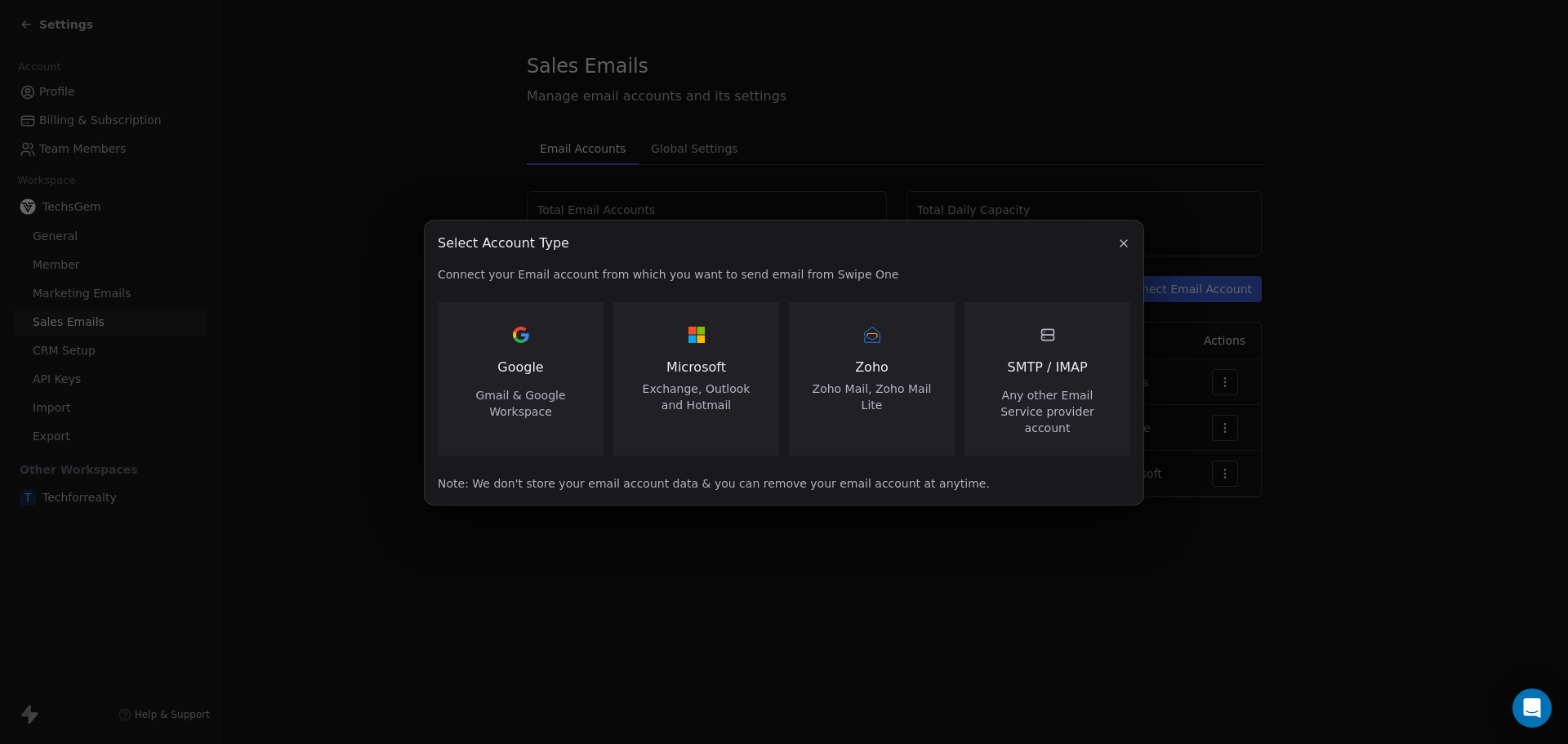
click at [1086, 389] on div "SMTP / IMAP Any other Email Service provider account" at bounding box center [1047, 378] width 126 height 115
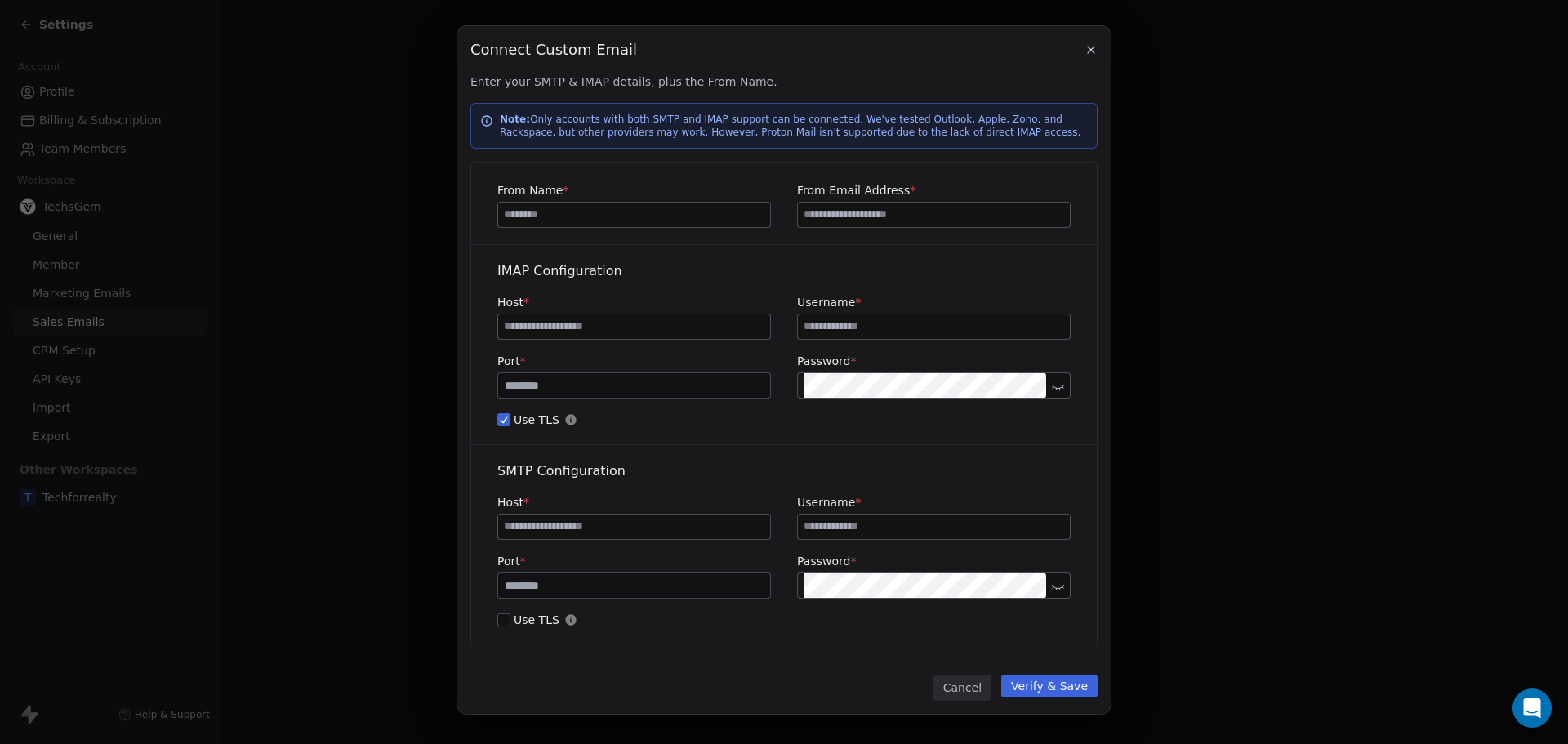
click at [1084, 53] on icon "button" at bounding box center [1090, 49] width 13 height 13
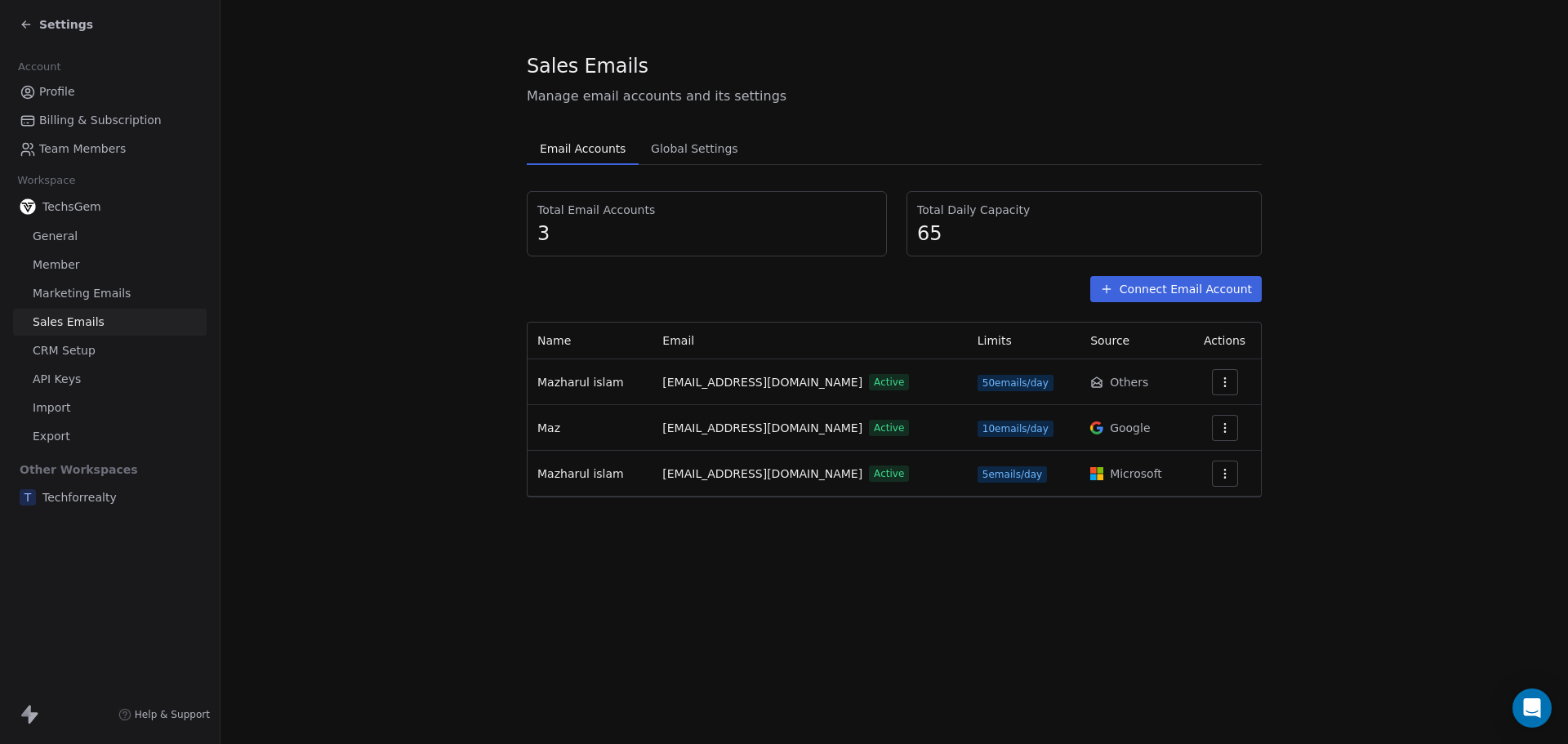
click at [1176, 294] on button "Connect Email Account" at bounding box center [1176, 288] width 171 height 26
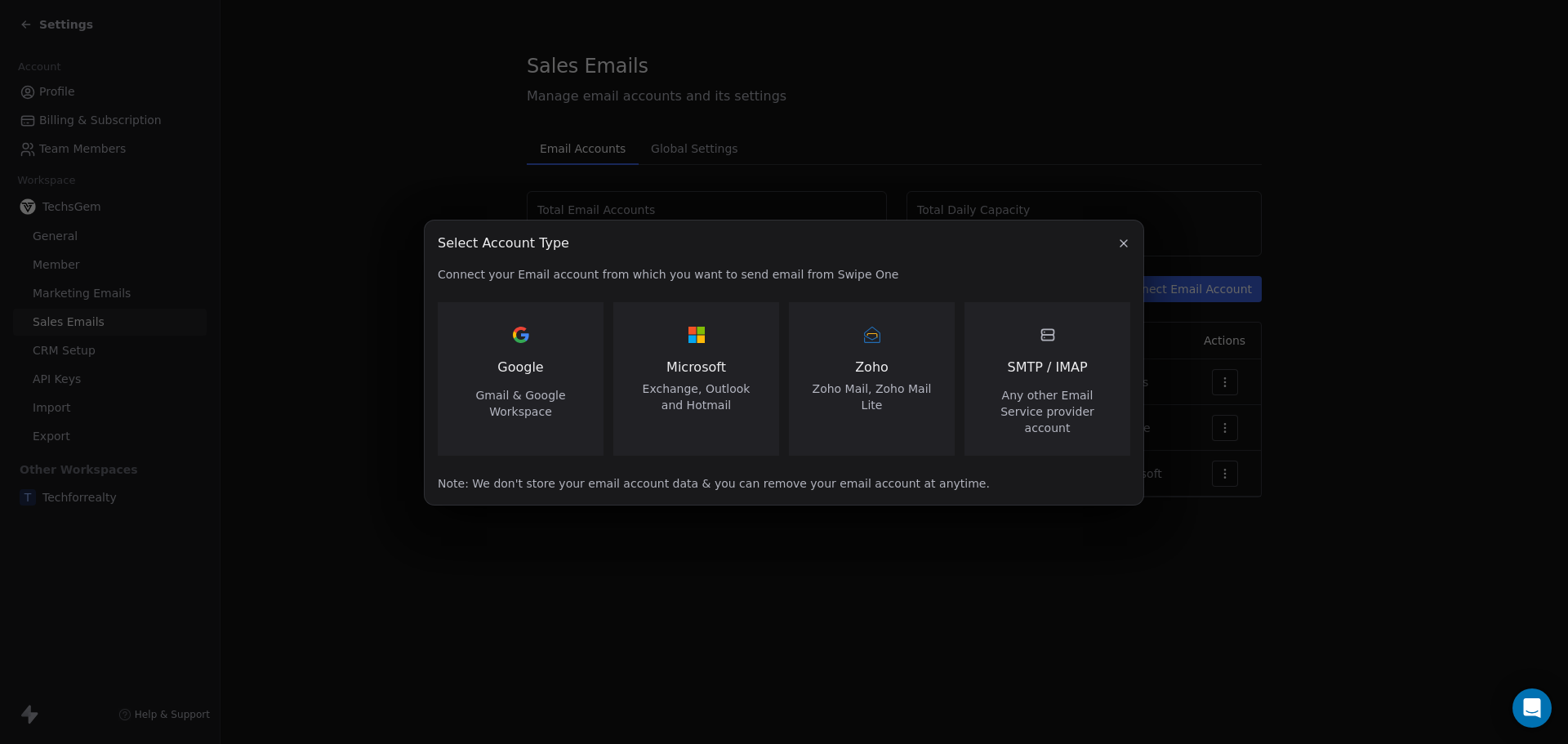
click at [1005, 372] on div "SMTP / IMAP Any other Email Service provider account" at bounding box center [1047, 378] width 126 height 115
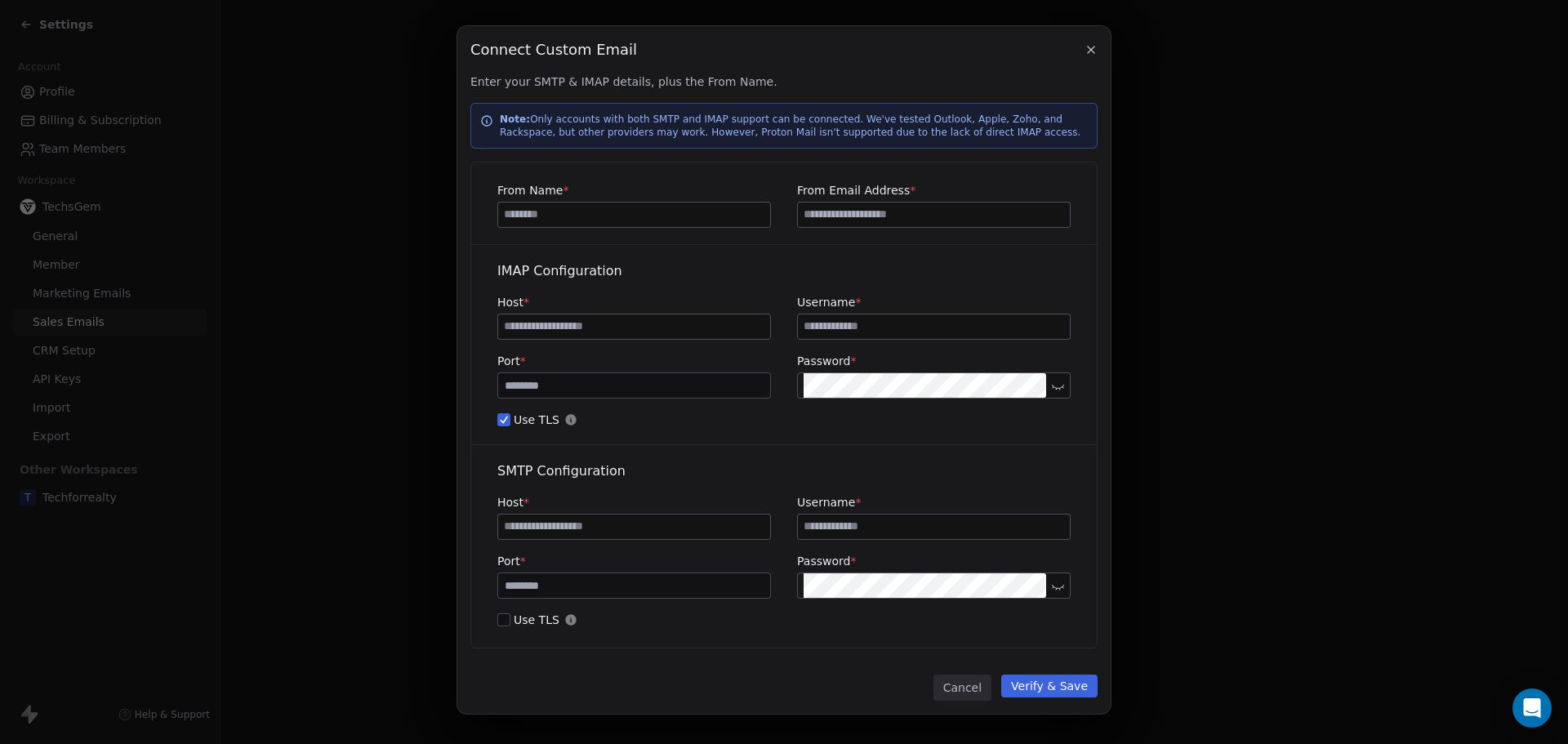
click at [1088, 50] on icon "button" at bounding box center [1090, 49] width 13 height 13
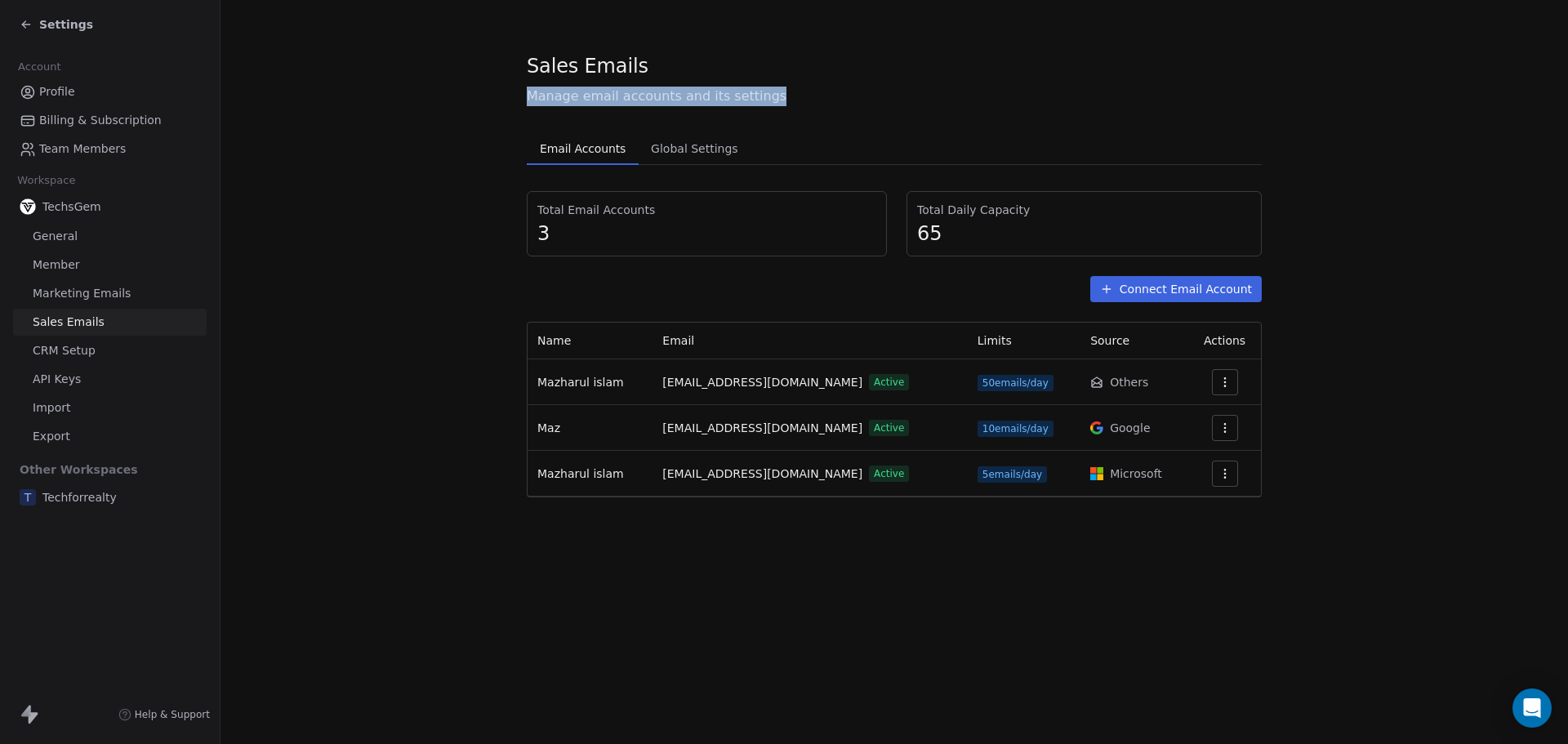
drag, startPoint x: 527, startPoint y: 98, endPoint x: 776, endPoint y: 98, distance: 249.0
click at [776, 98] on span "Manage email accounts and its settings" at bounding box center [894, 96] width 735 height 20
click at [706, 98] on span "Manage email accounts and its settings" at bounding box center [894, 96] width 735 height 20
click at [585, 96] on span "Manage email accounts and its settings" at bounding box center [894, 96] width 735 height 20
click at [1218, 379] on icon "button" at bounding box center [1224, 382] width 13 height 13
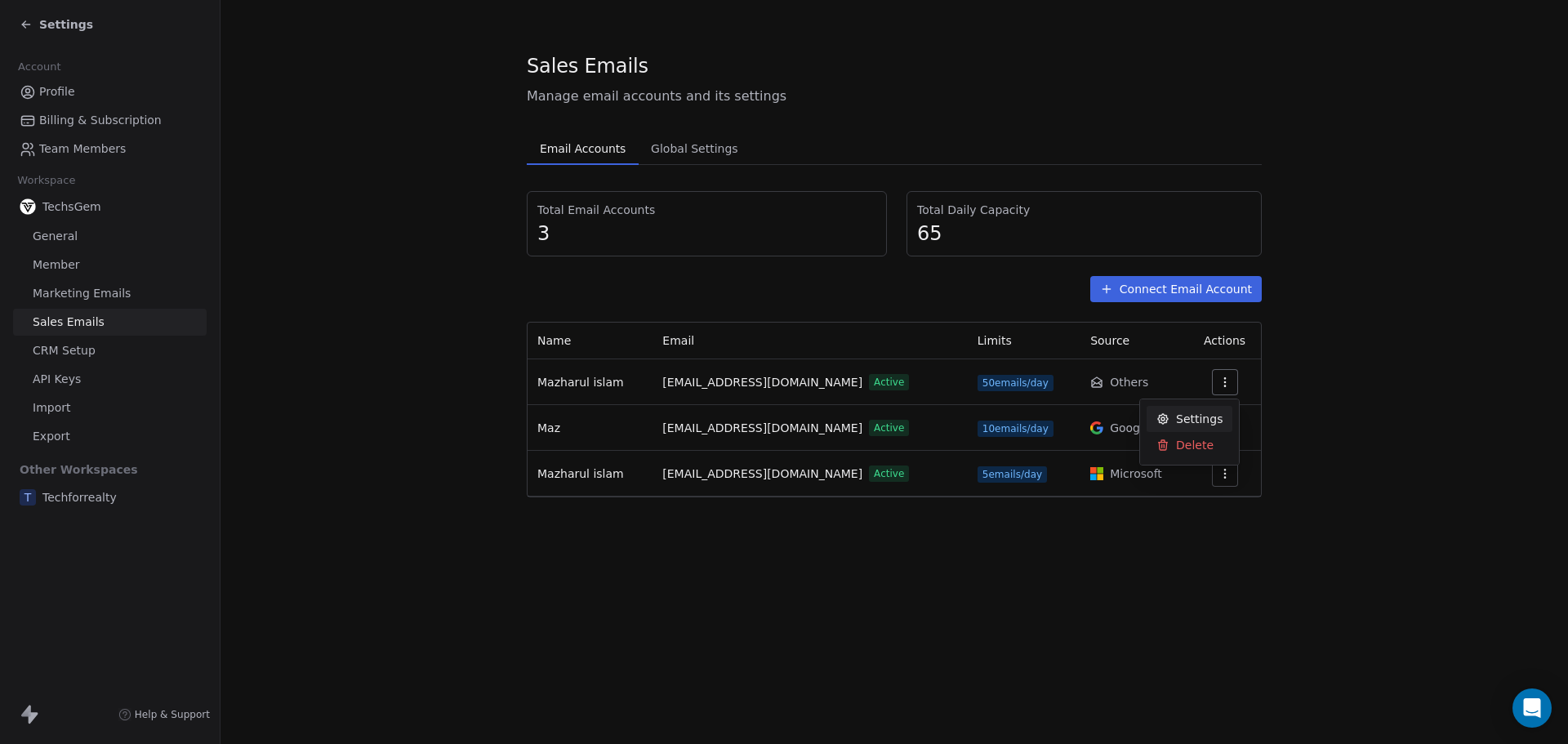
click at [1203, 411] on span "Settings" at bounding box center [1199, 419] width 47 height 17
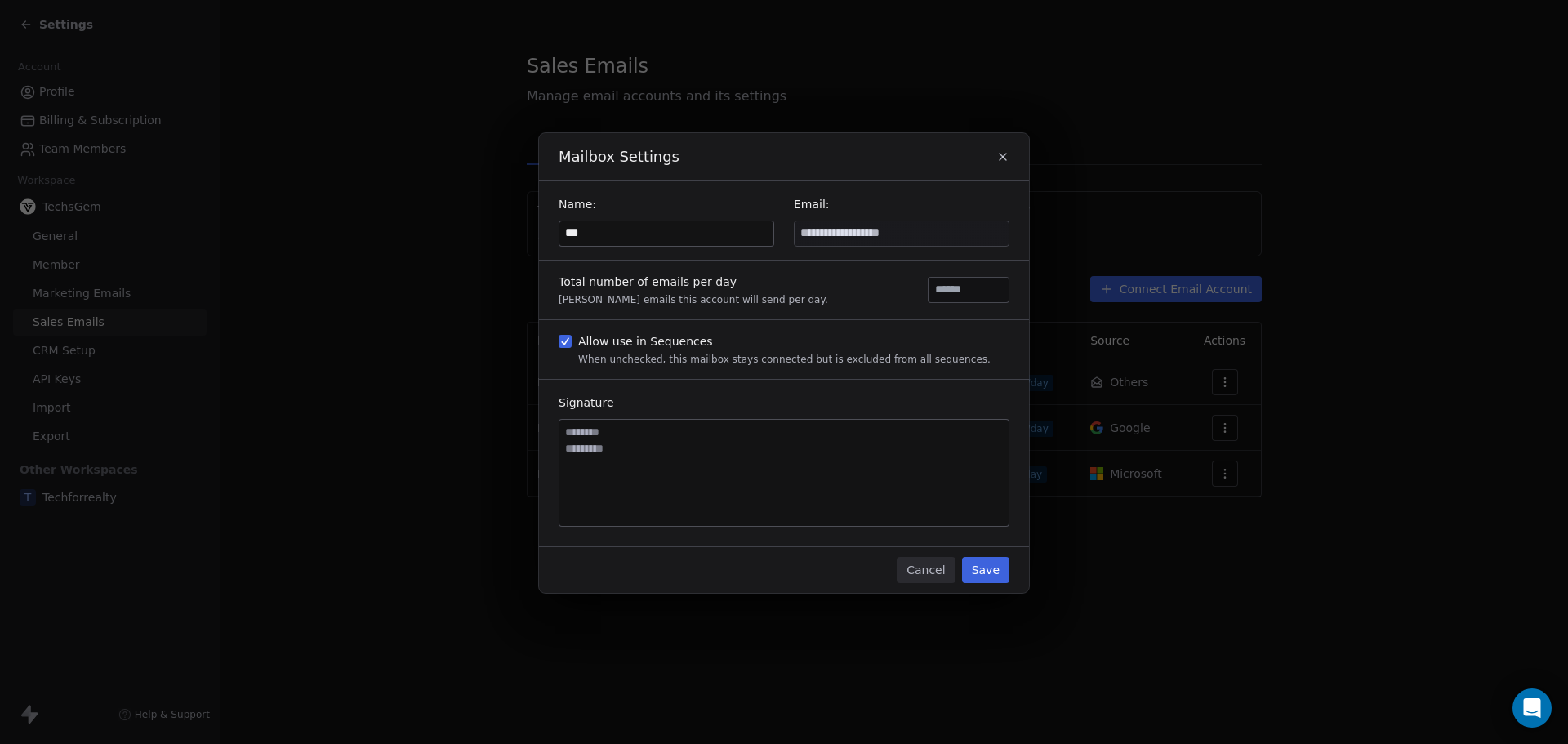
click at [1002, 161] on icon "button" at bounding box center [1002, 156] width 13 height 13
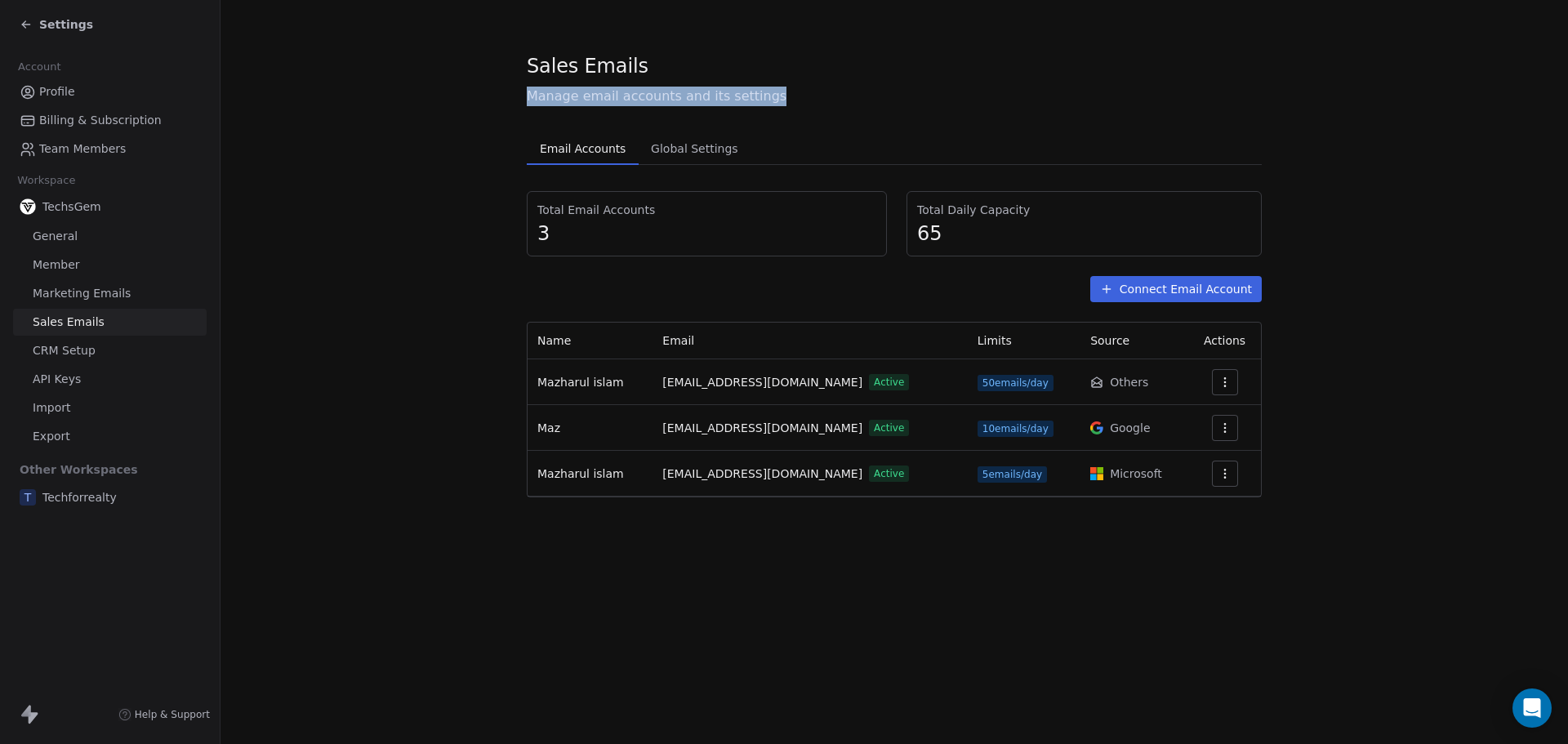
drag, startPoint x: 525, startPoint y: 99, endPoint x: 798, endPoint y: 99, distance: 273.0
click at [798, 99] on section "Sales Emails Manage email accounts and its settings Email Accounts Email Accoun…" at bounding box center [894, 275] width 1347 height 550
click at [799, 98] on span "Manage email accounts and its settings" at bounding box center [894, 96] width 735 height 20
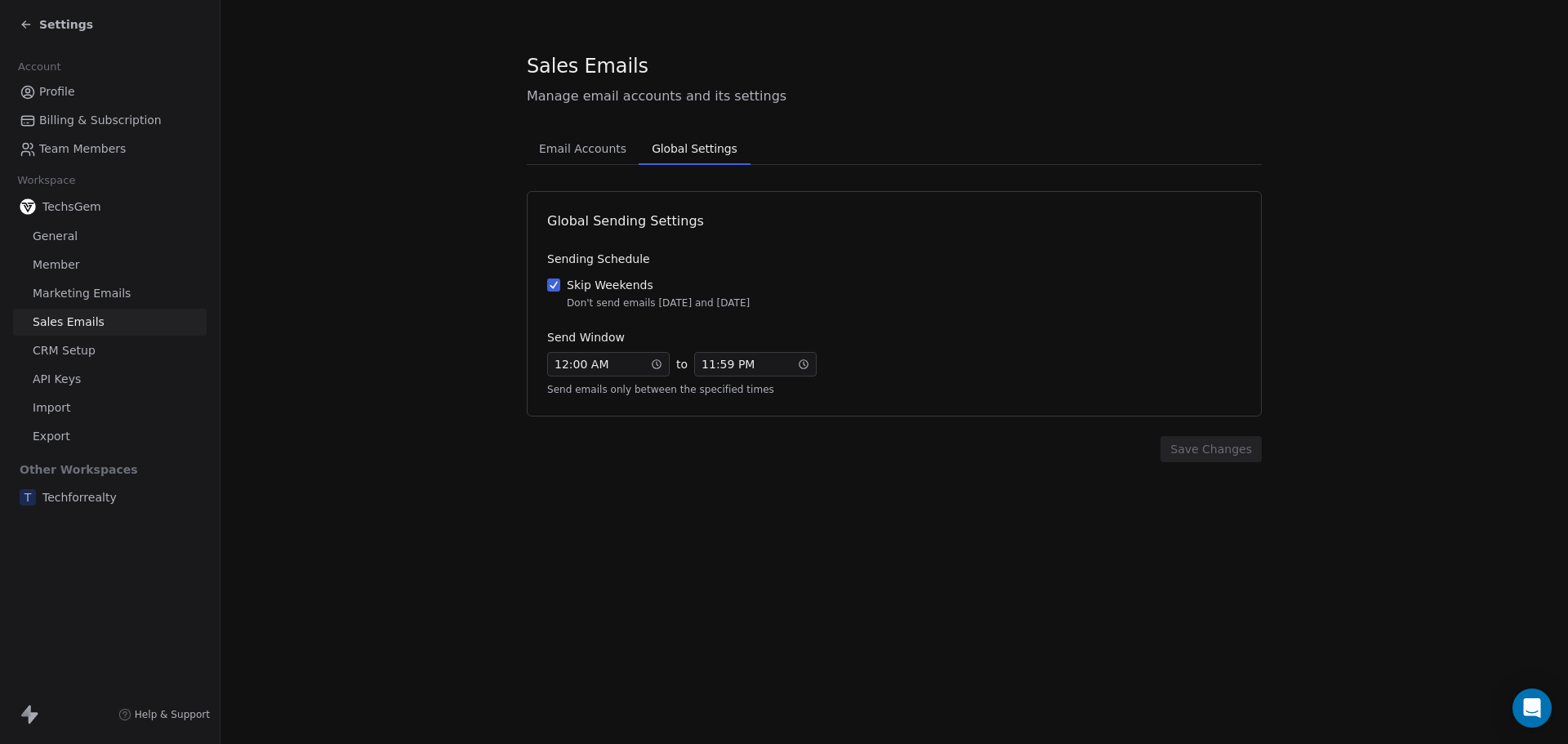
click at [682, 142] on span "Global Settings" at bounding box center [693, 148] width 98 height 23
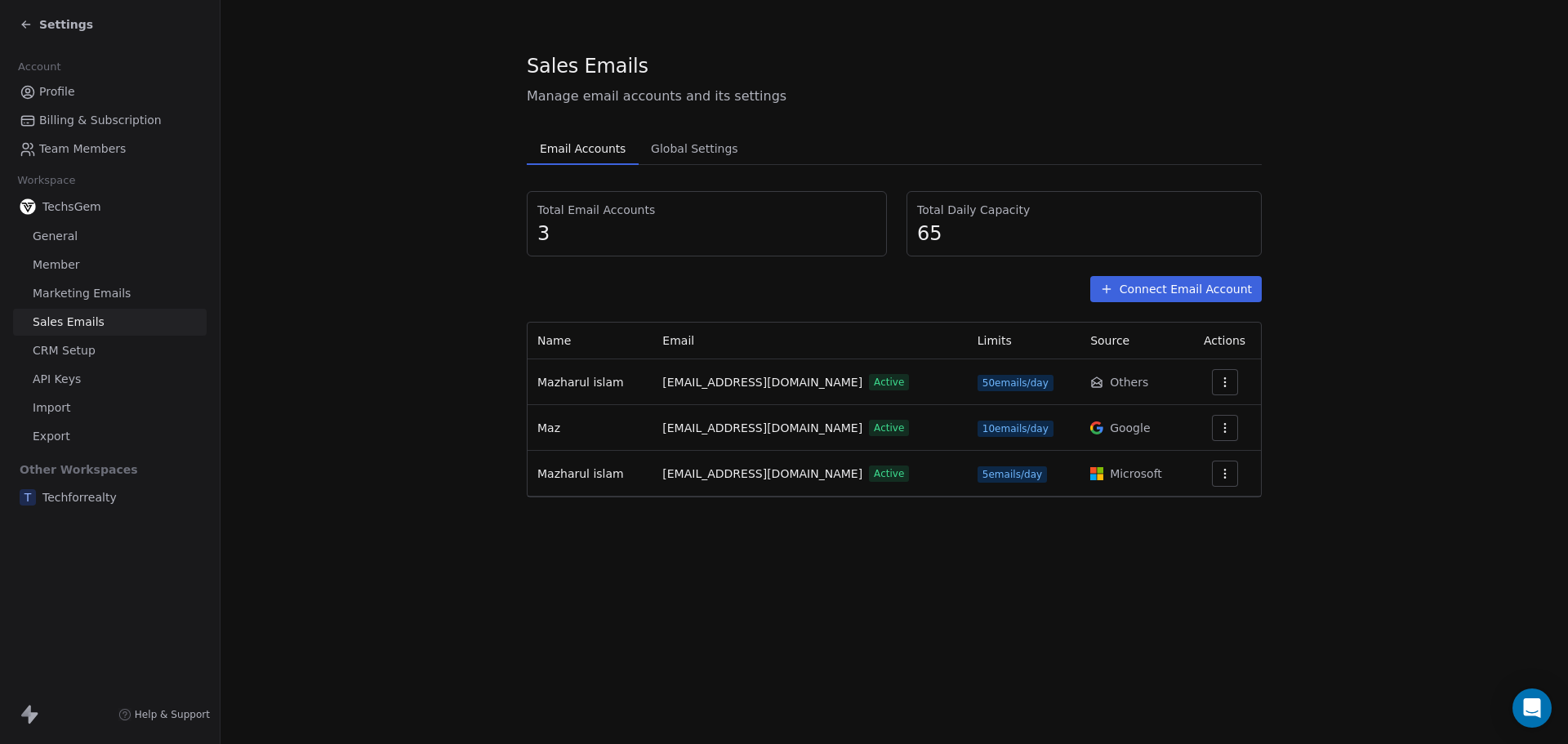
click at [560, 144] on span "Email Accounts" at bounding box center [582, 148] width 98 height 23
click at [898, 109] on div "Sales Emails Manage email accounts and its settings Email Accounts Email Accoun…" at bounding box center [894, 275] width 735 height 445
click at [674, 146] on span "Global Settings" at bounding box center [694, 148] width 100 height 23
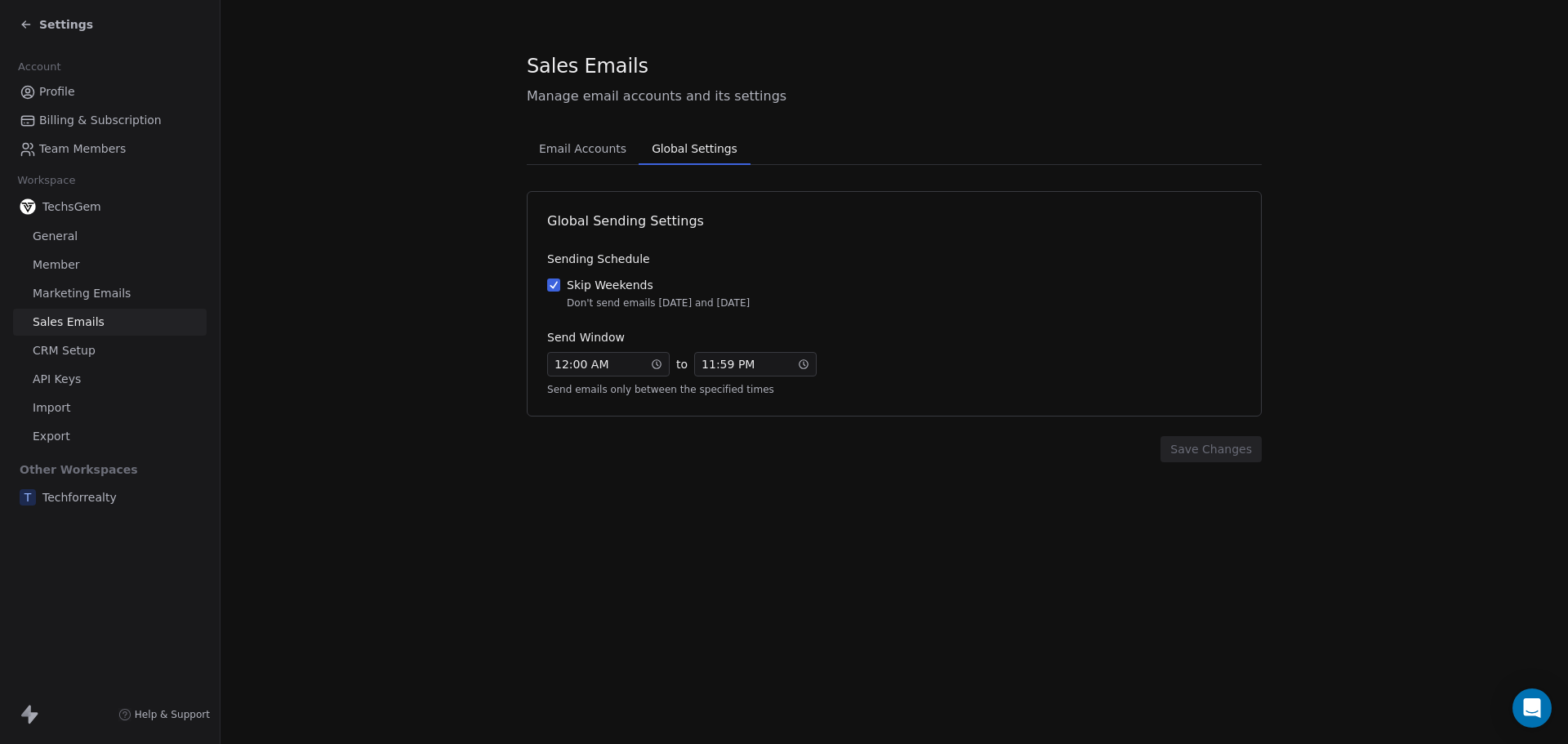
click at [589, 146] on span "Email Accounts" at bounding box center [583, 148] width 100 height 23
